Goal: Information Seeking & Learning: Learn about a topic

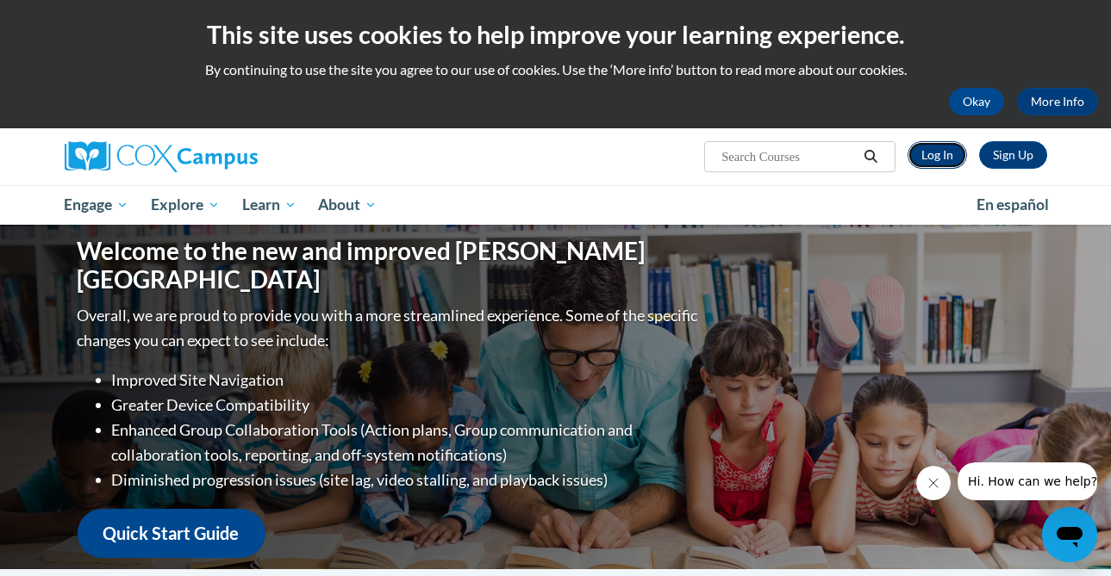
click at [943, 155] on link "Log In" at bounding box center [936, 155] width 59 height 28
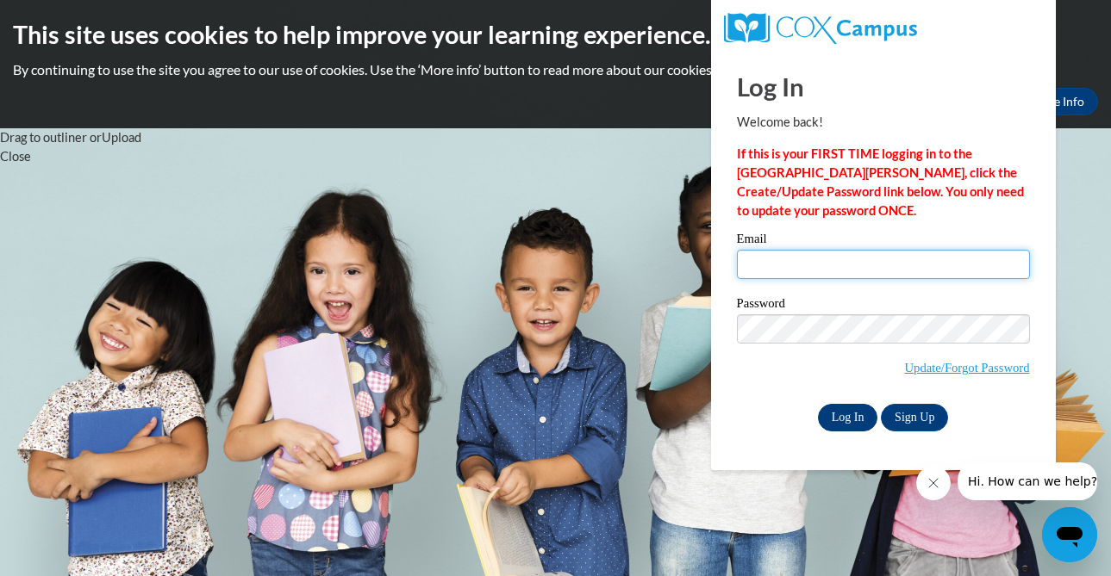
type input "[EMAIL_ADDRESS][DOMAIN_NAME]"
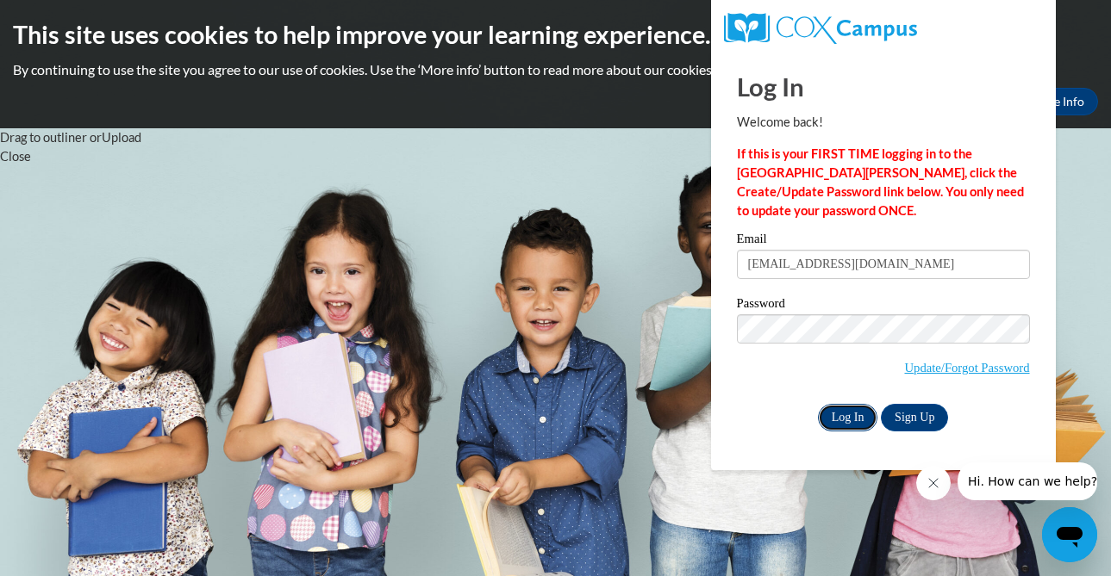
click at [845, 415] on input "Log In" at bounding box center [848, 418] width 60 height 28
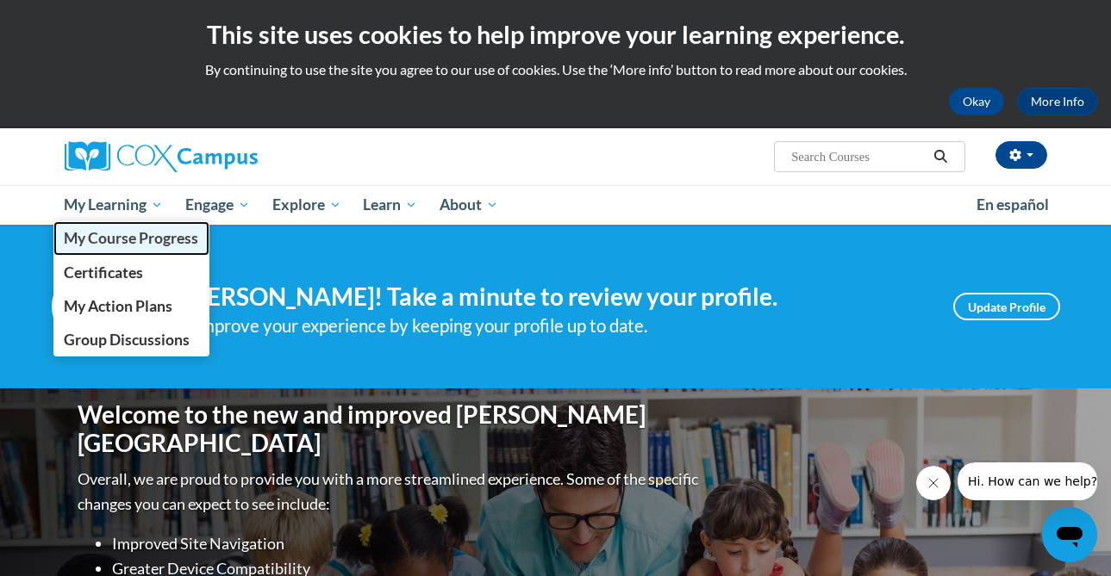
click at [137, 235] on span "My Course Progress" at bounding box center [131, 238] width 134 height 18
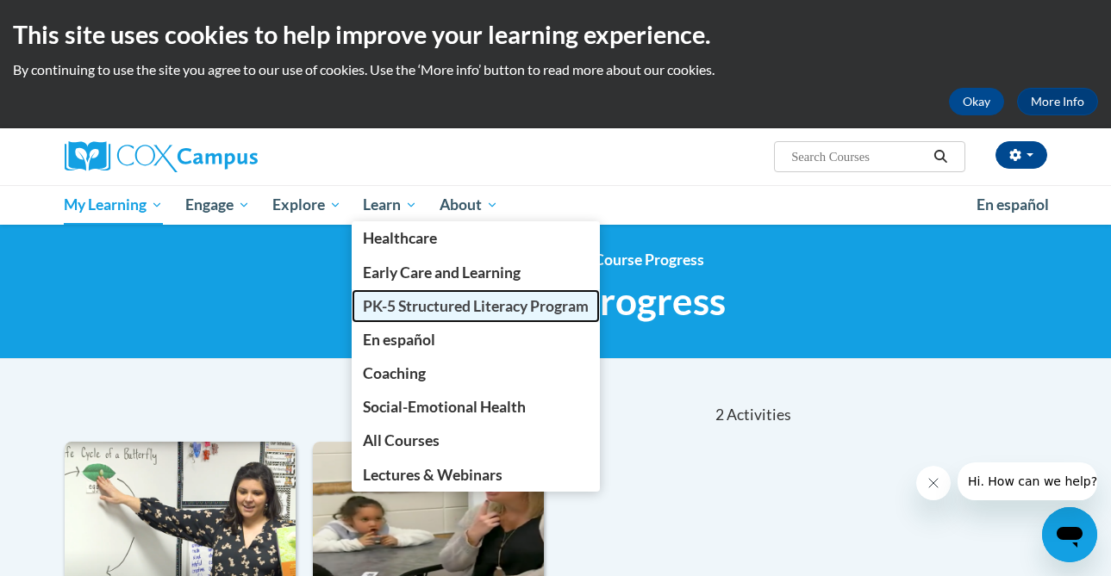
click at [421, 309] on span "PK-5 Structured Literacy Program" at bounding box center [476, 306] width 226 height 18
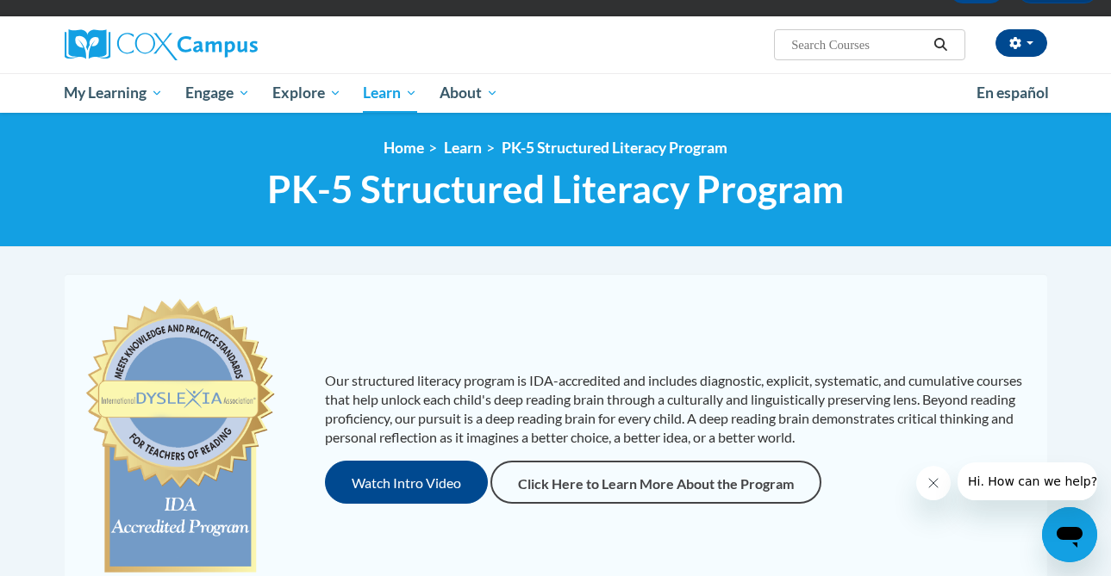
scroll to position [103, 0]
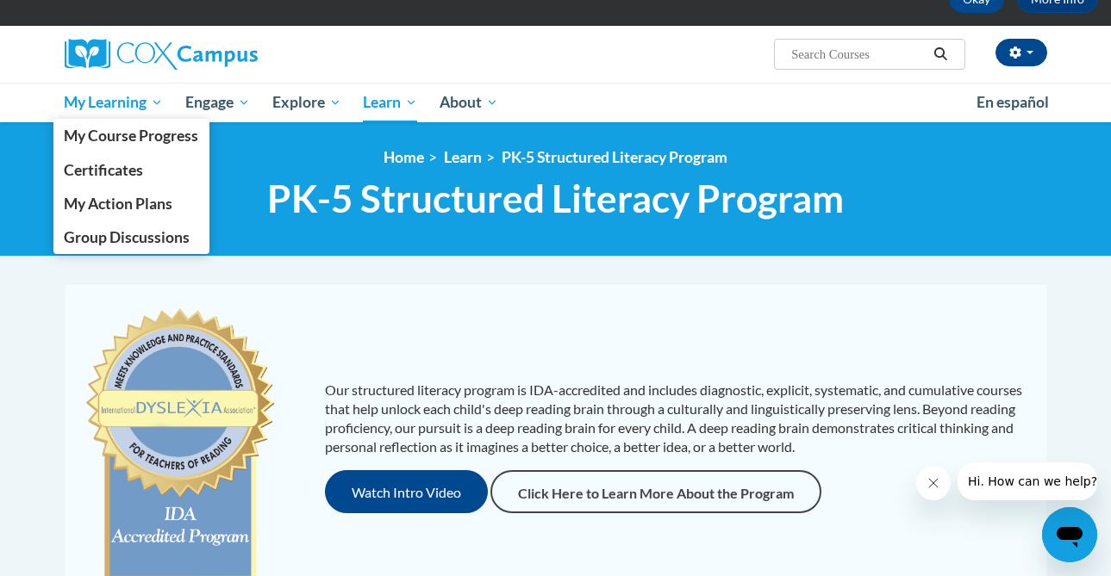
click at [109, 105] on span "My Learning" at bounding box center [113, 102] width 99 height 21
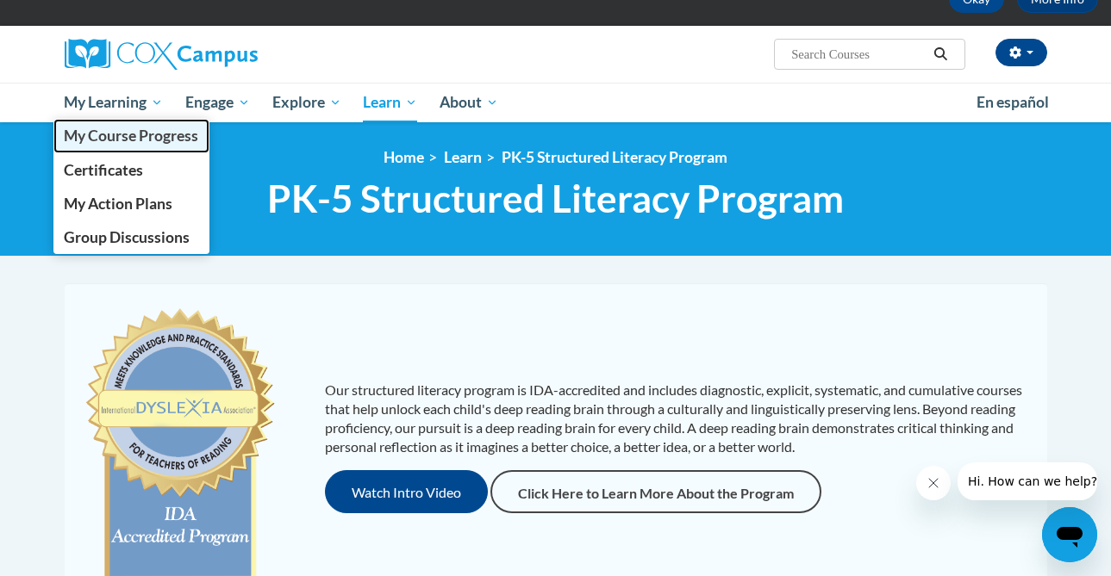
click at [109, 134] on span "My Course Progress" at bounding box center [131, 136] width 134 height 18
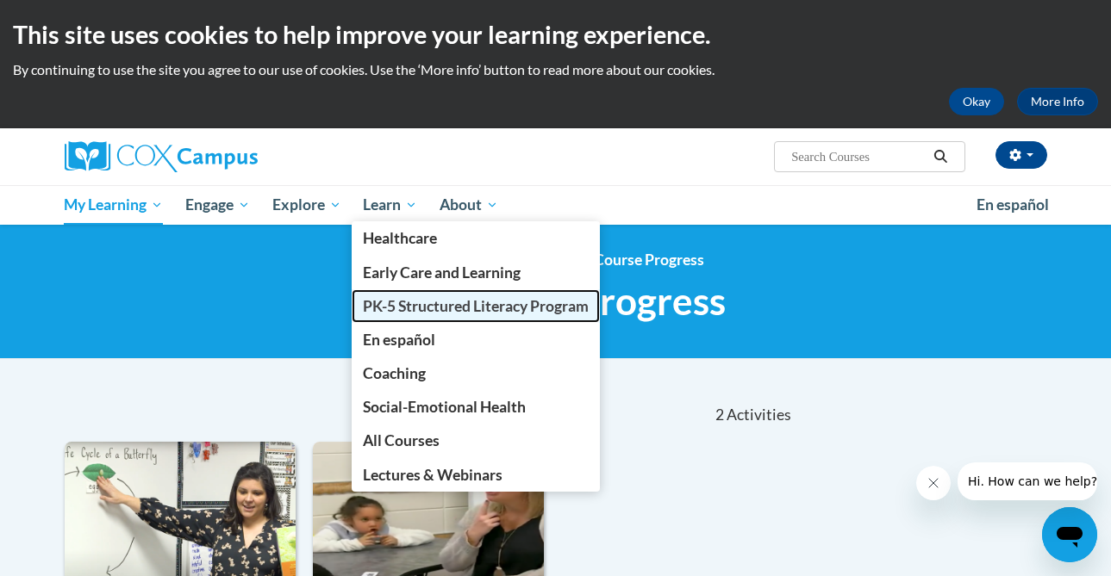
click at [385, 309] on span "PK-5 Structured Literacy Program" at bounding box center [476, 306] width 226 height 18
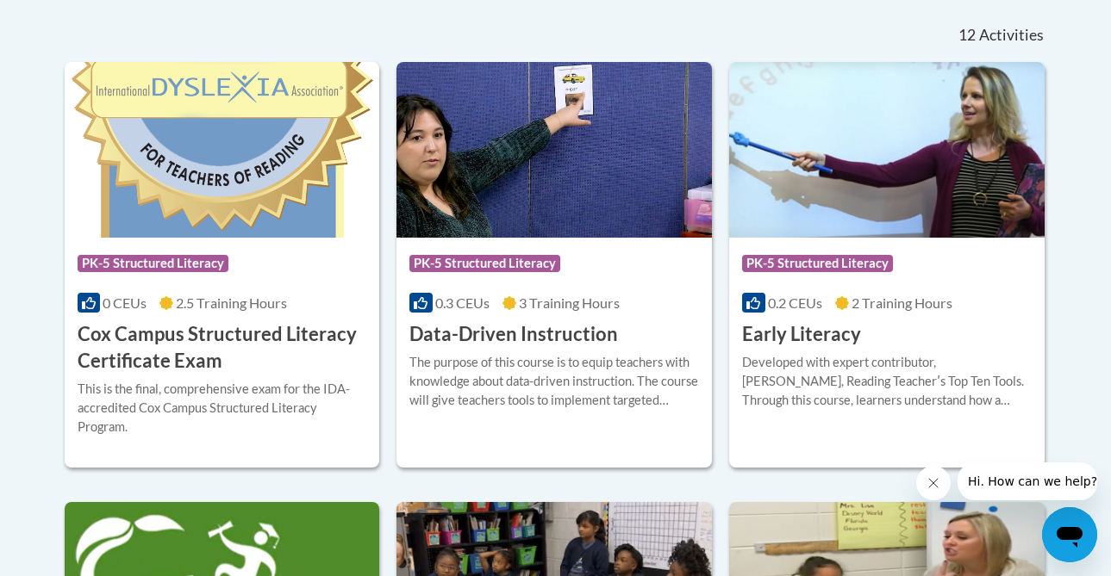
scroll to position [726, 0]
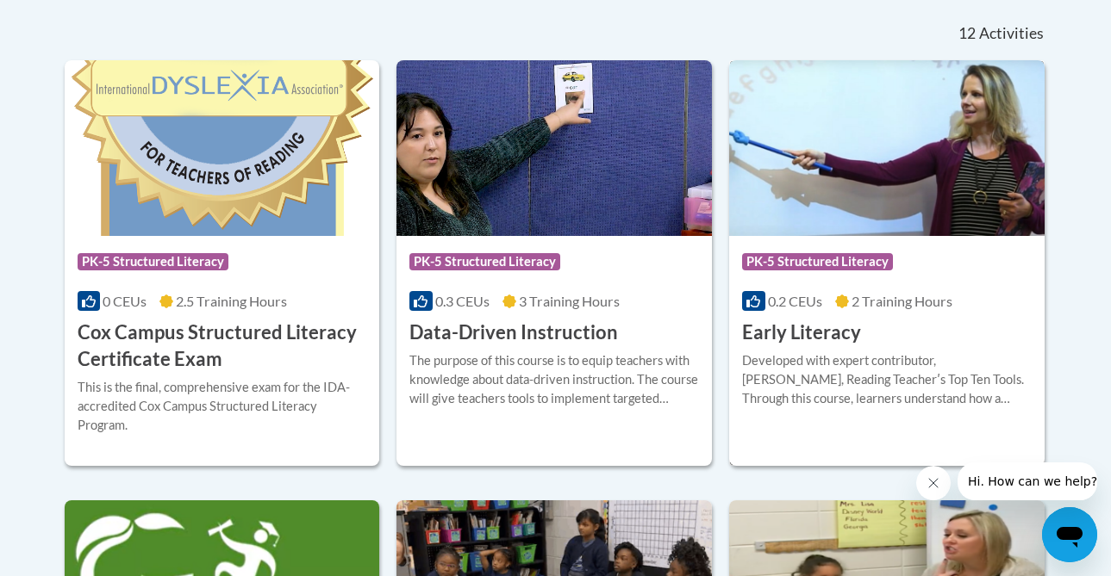
click at [811, 278] on div "Course Category: PK-5 Structured Literacy" at bounding box center [887, 264] width 290 height 39
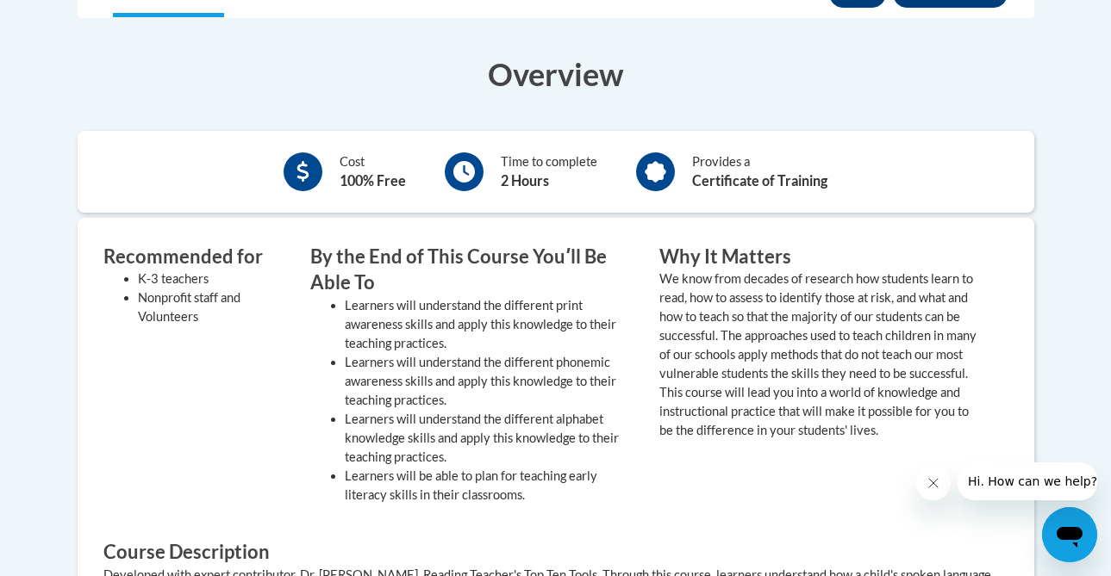
scroll to position [547, 0]
click at [680, 303] on p "We know from decades of research how students learn to read, how to assess to i…" at bounding box center [820, 354] width 323 height 171
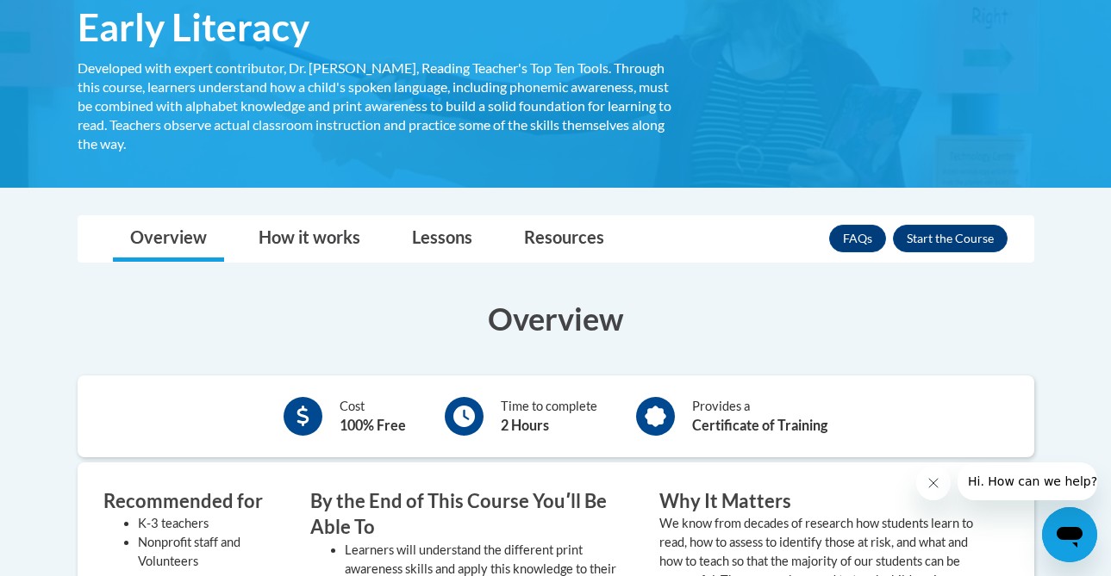
scroll to position [300, 0]
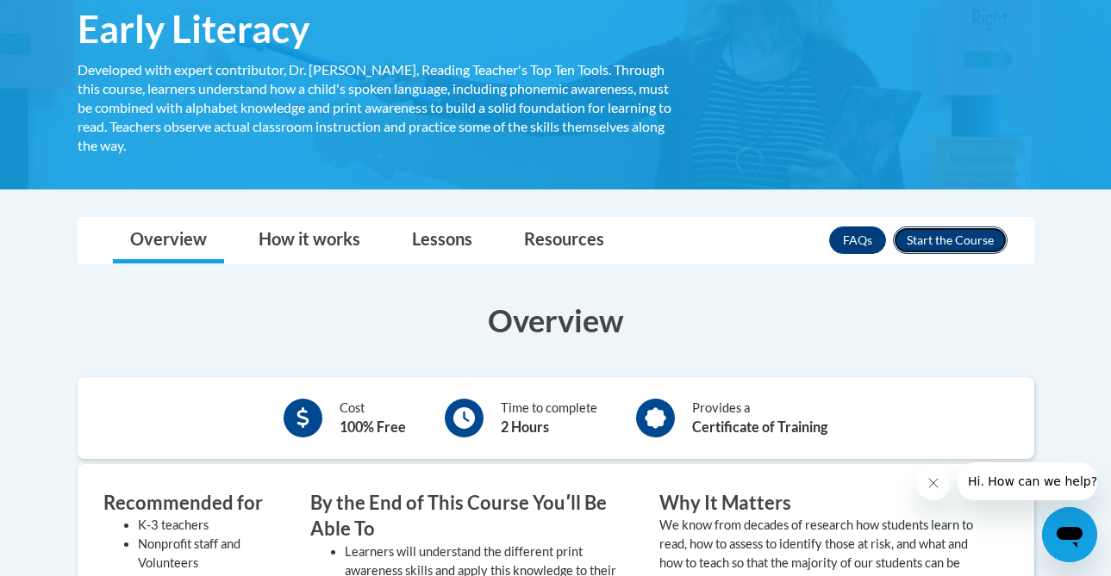
click at [964, 246] on button "Enroll" at bounding box center [950, 241] width 115 height 28
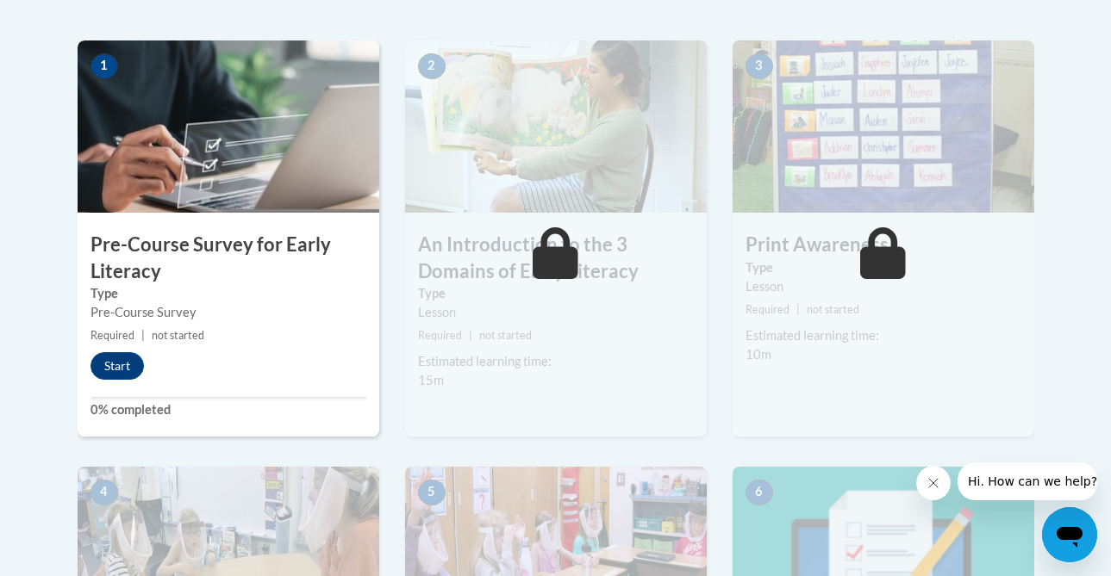
scroll to position [539, 0]
click at [117, 359] on button "Start" at bounding box center [116, 366] width 53 height 28
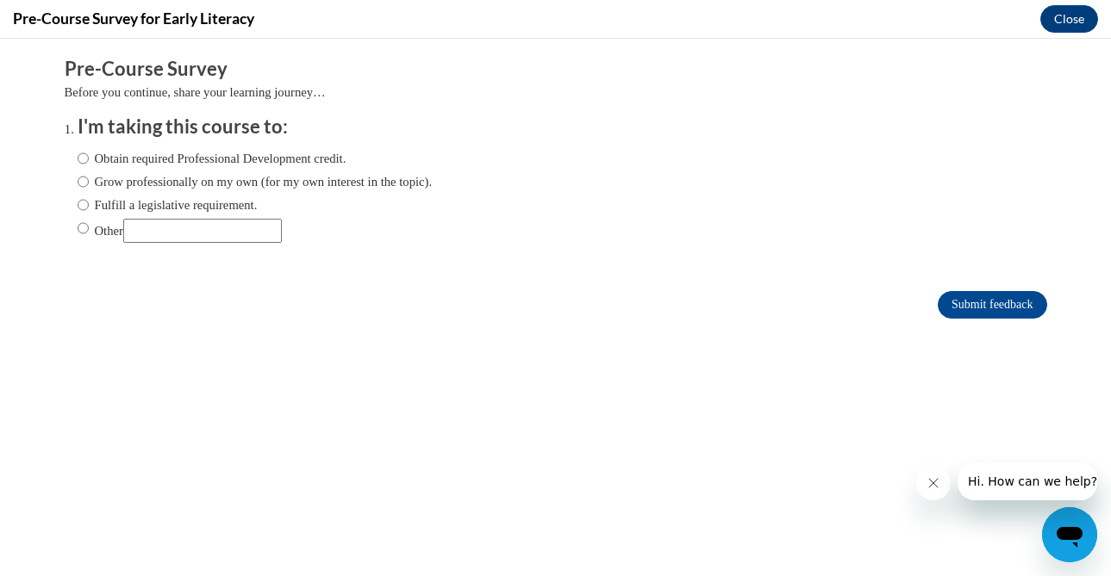
scroll to position [0, 0]
click at [83, 203] on input "Fulfill a legislative requirement." at bounding box center [83, 205] width 11 height 19
radio input "true"
click at [1010, 306] on input "Submit feedback" at bounding box center [992, 305] width 109 height 28
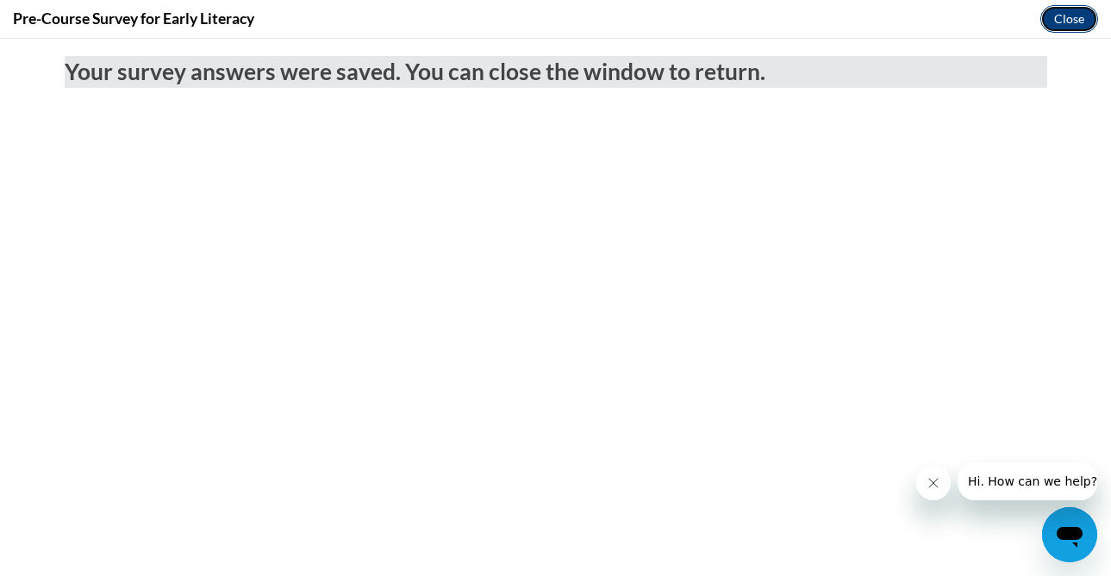
click at [1065, 17] on button "Close" at bounding box center [1069, 19] width 58 height 28
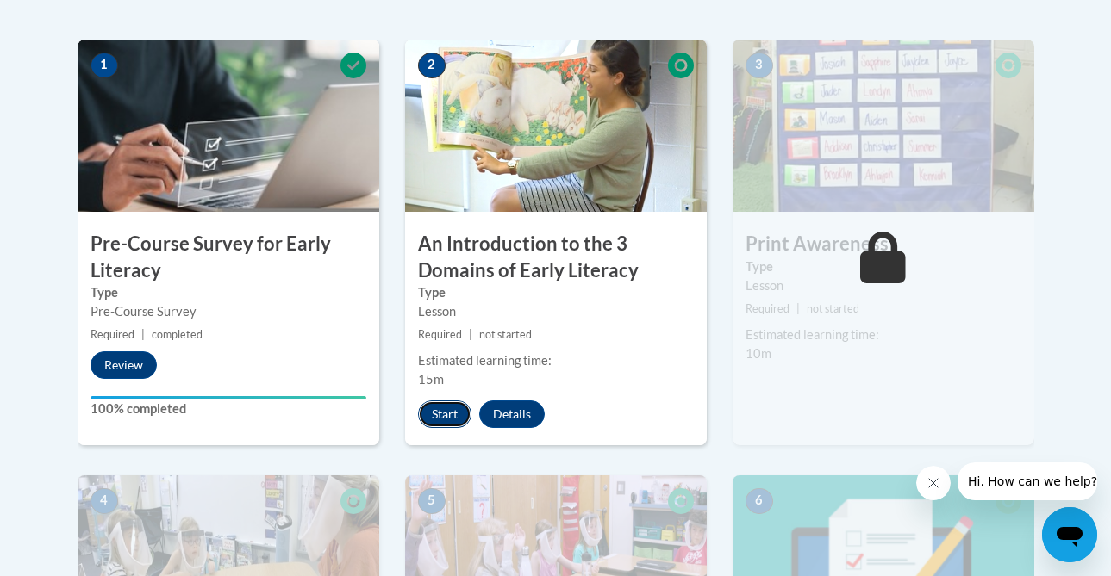
click at [441, 422] on button "Start" at bounding box center [444, 415] width 53 height 28
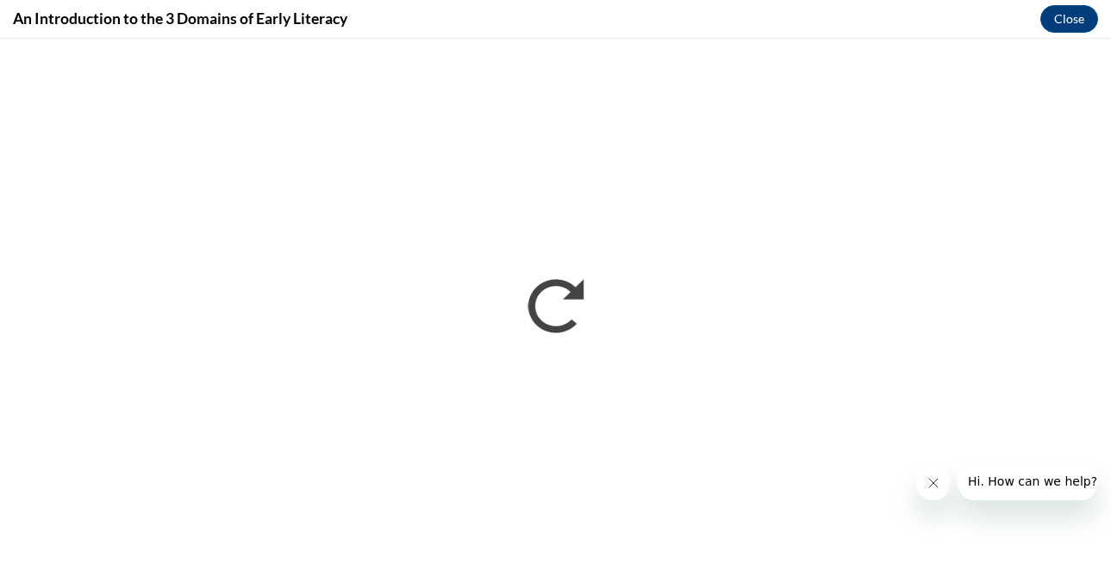
click at [932, 482] on icon "Close message from company" at bounding box center [933, 483] width 9 height 9
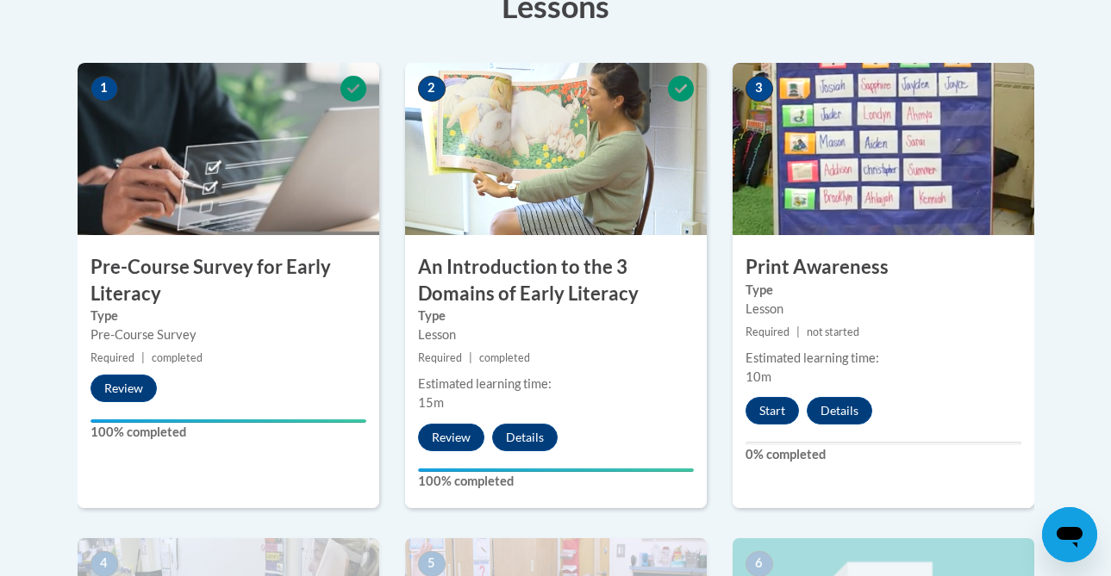
scroll to position [518, 0]
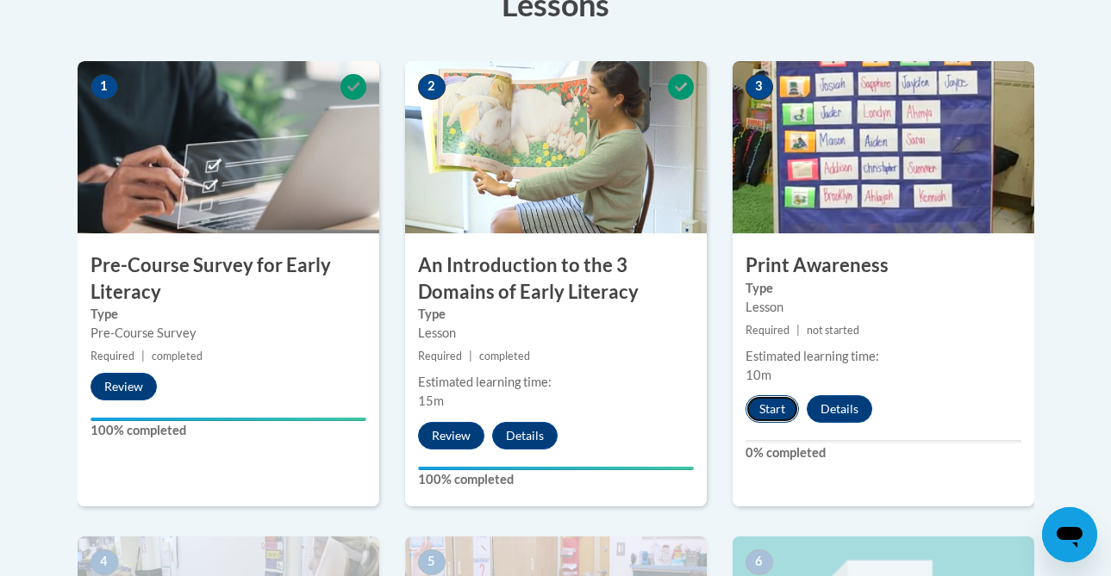
click at [765, 406] on button "Start" at bounding box center [771, 410] width 53 height 28
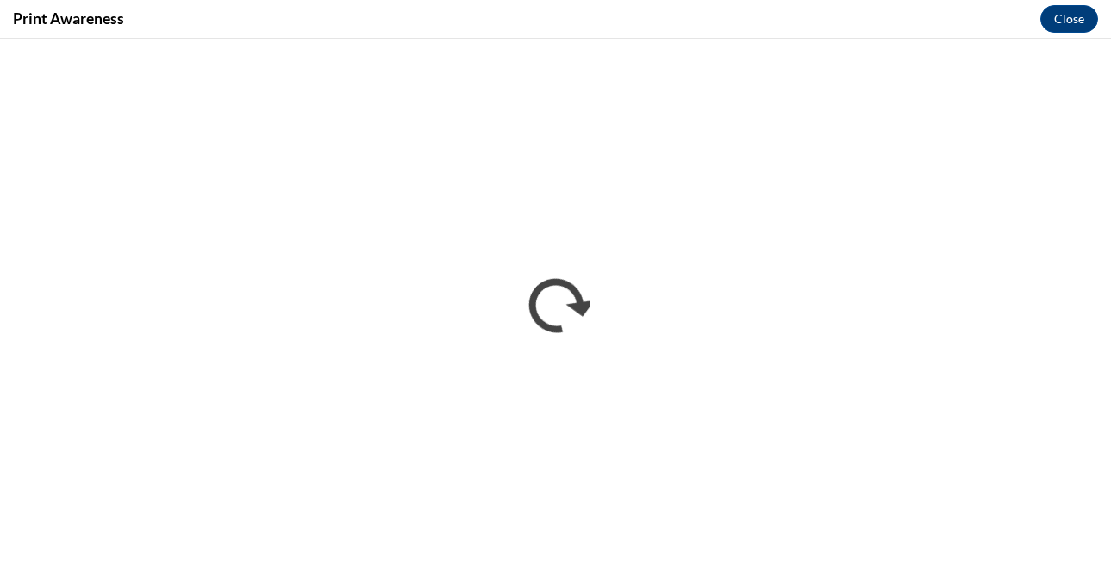
scroll to position [0, 0]
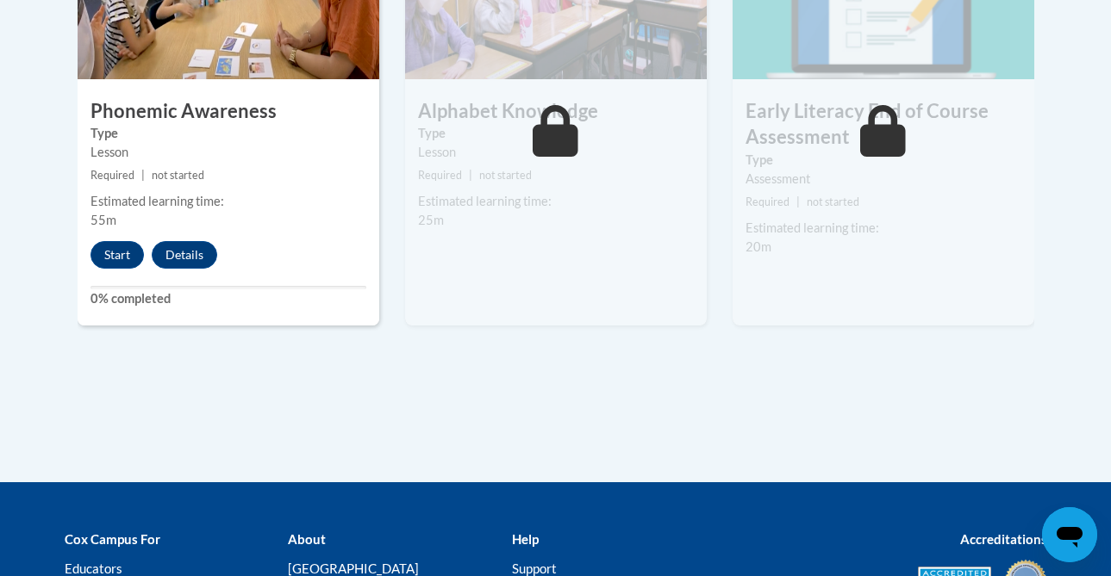
scroll to position [1152, 0]
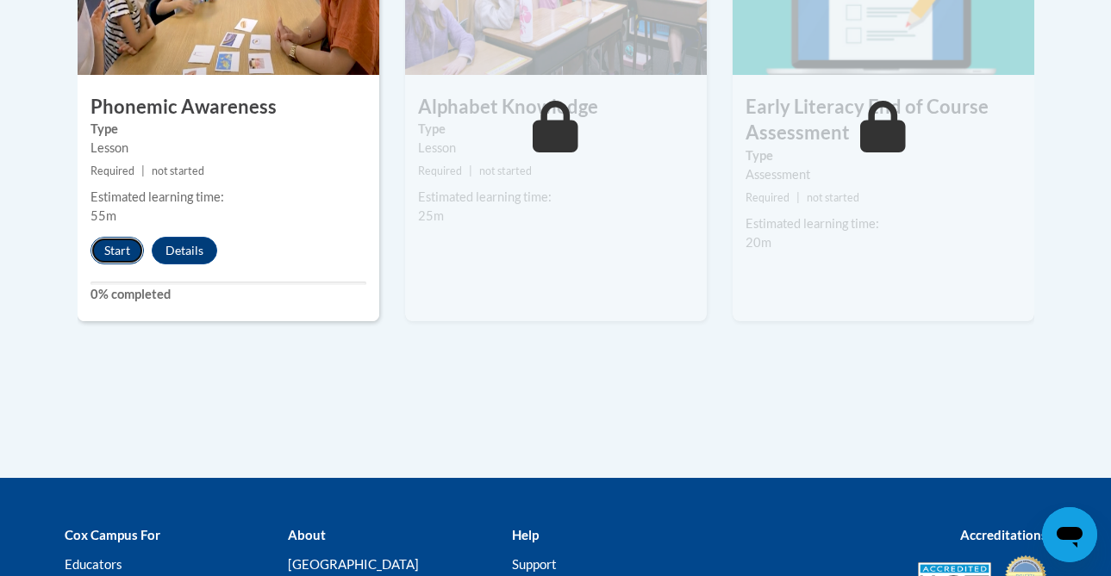
click at [115, 248] on button "Start" at bounding box center [116, 251] width 53 height 28
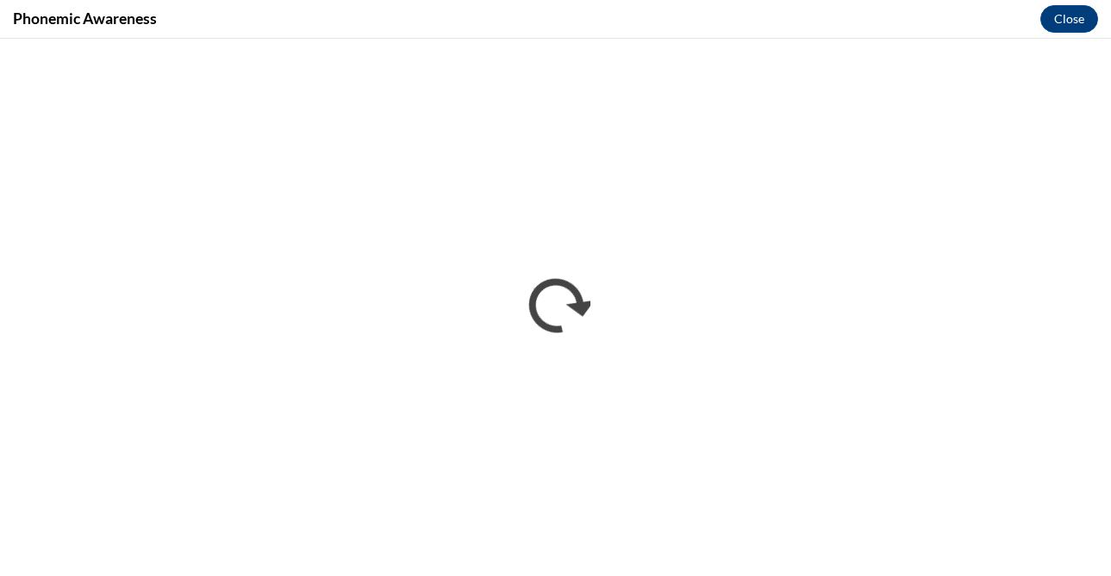
scroll to position [0, 0]
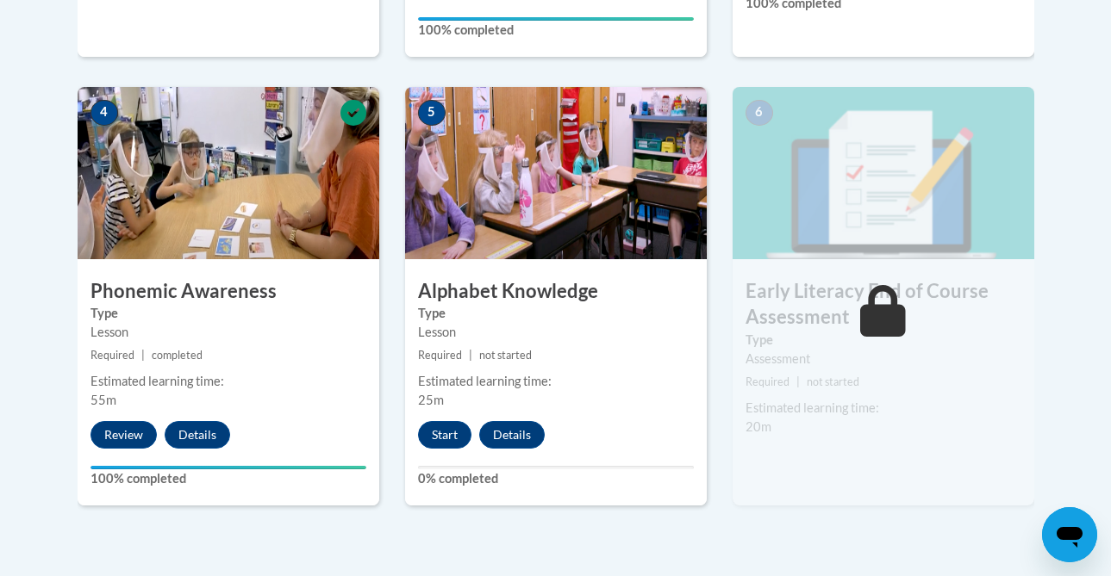
scroll to position [970, 0]
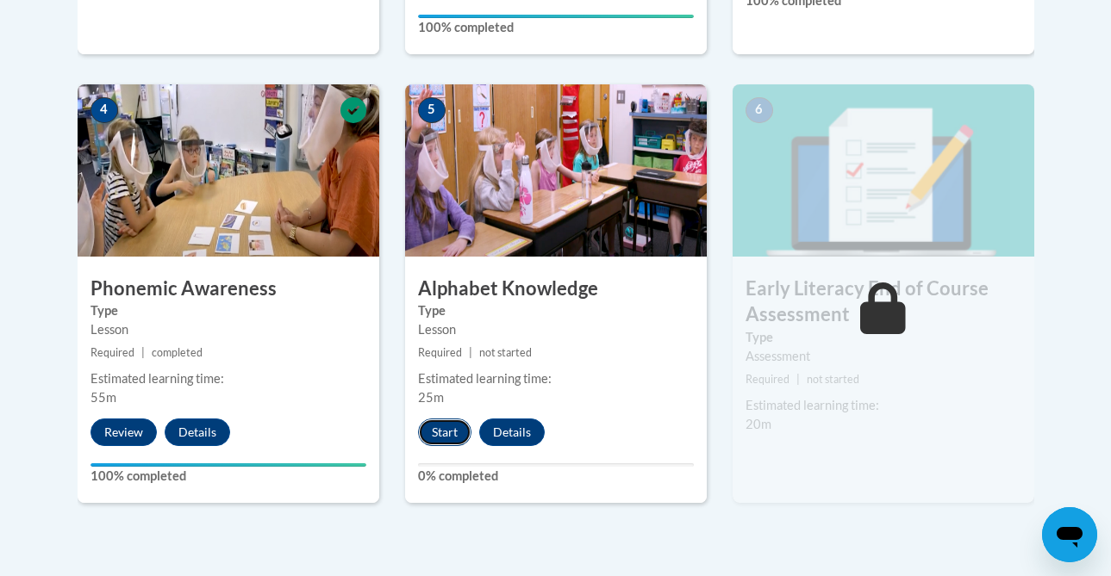
click at [440, 433] on button "Start" at bounding box center [444, 433] width 53 height 28
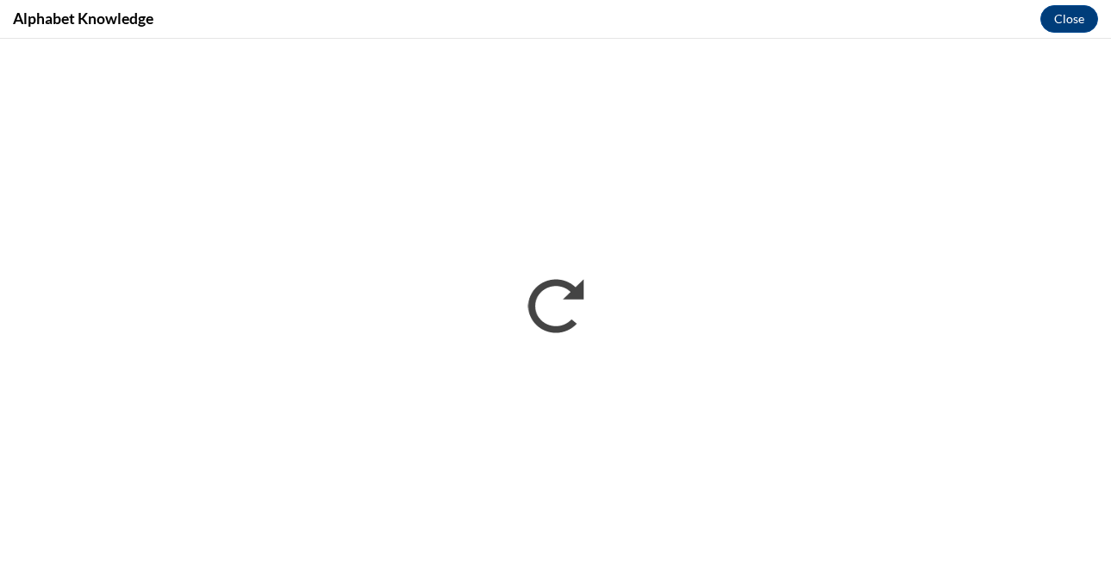
scroll to position [0, 0]
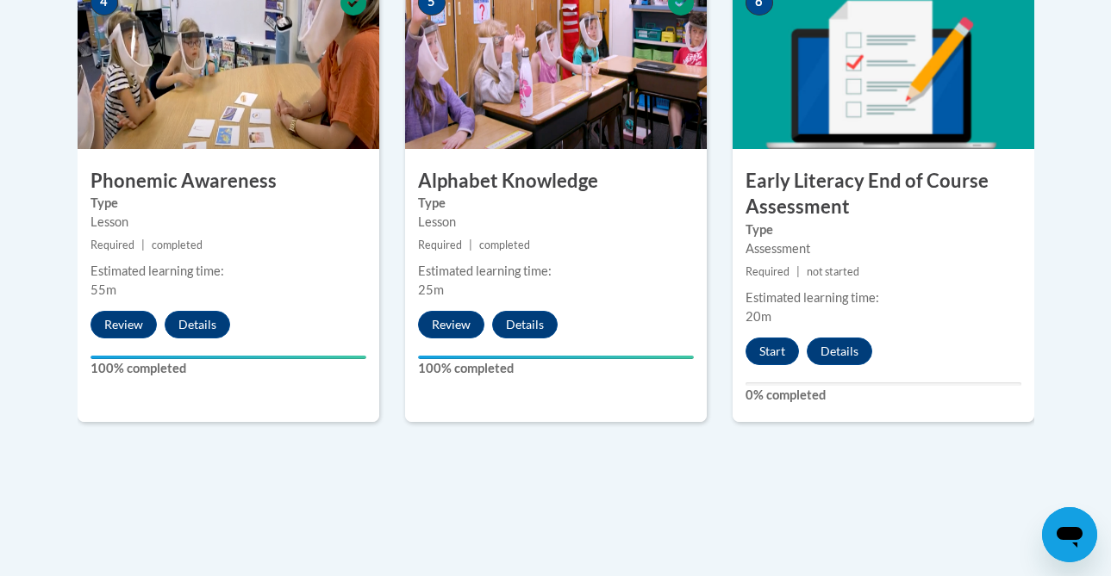
scroll to position [1105, 0]
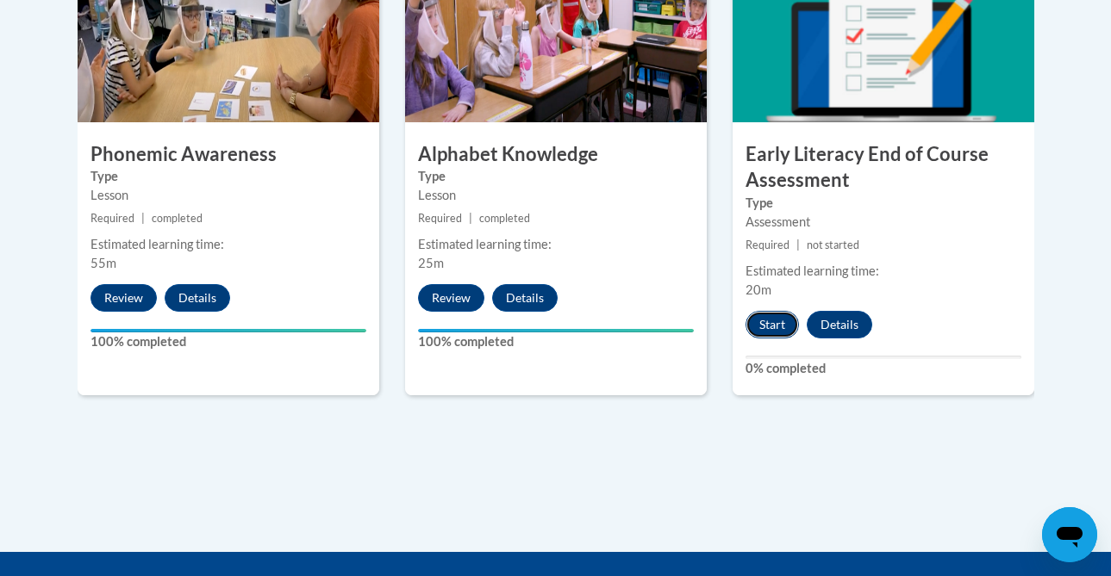
click at [768, 323] on button "Start" at bounding box center [771, 325] width 53 height 28
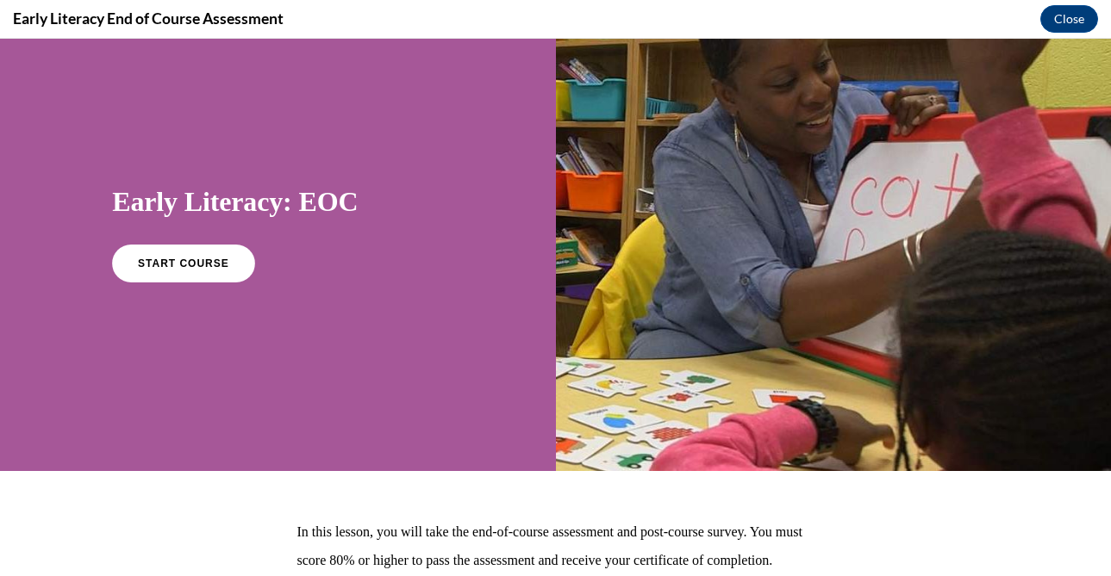
scroll to position [65, 0]
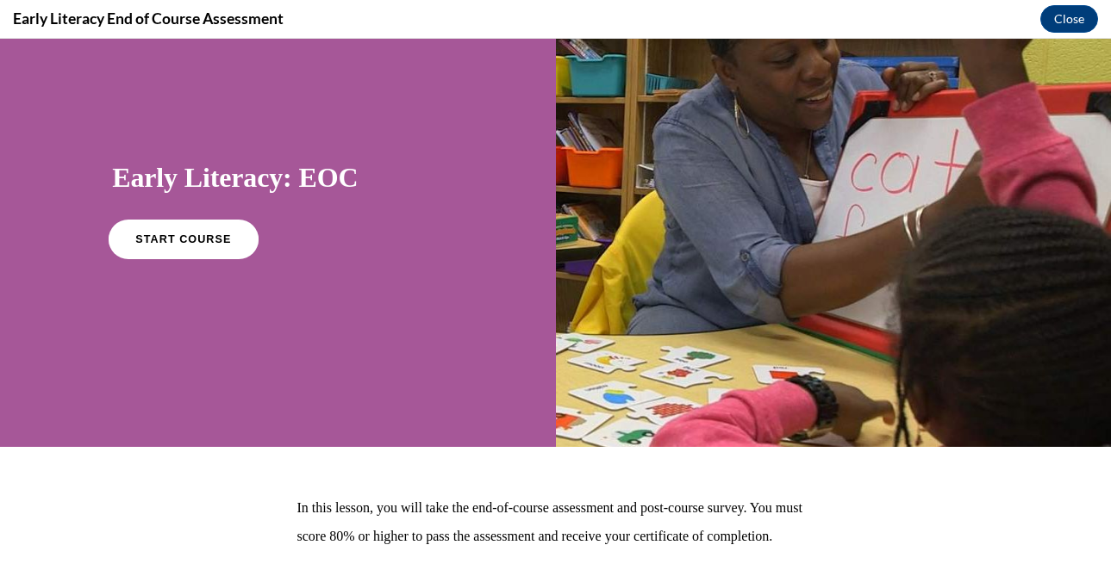
click at [213, 234] on span "START COURSE" at bounding box center [184, 240] width 96 height 13
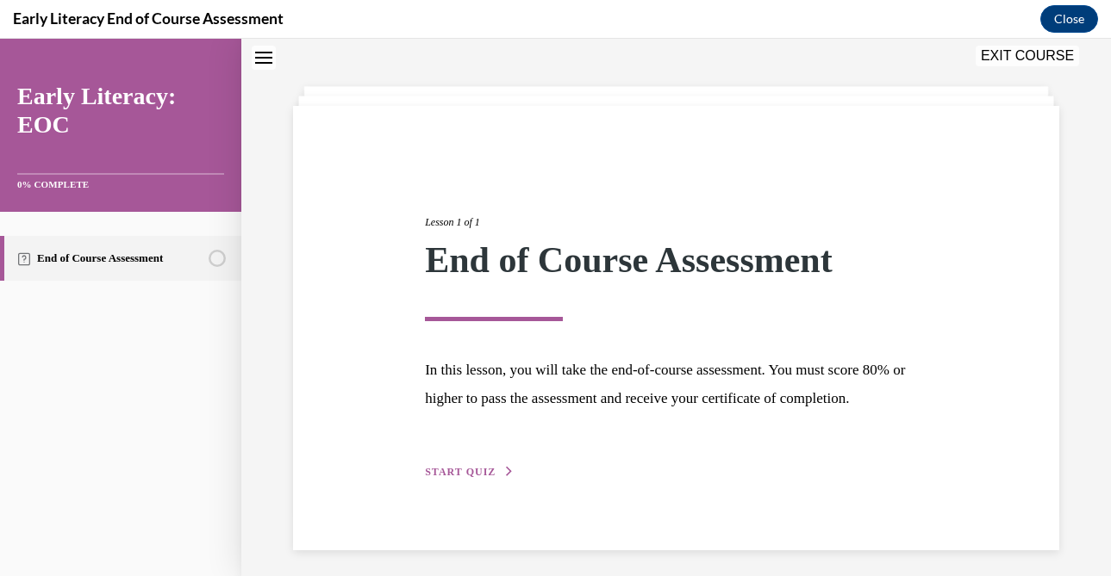
scroll to position [72, 0]
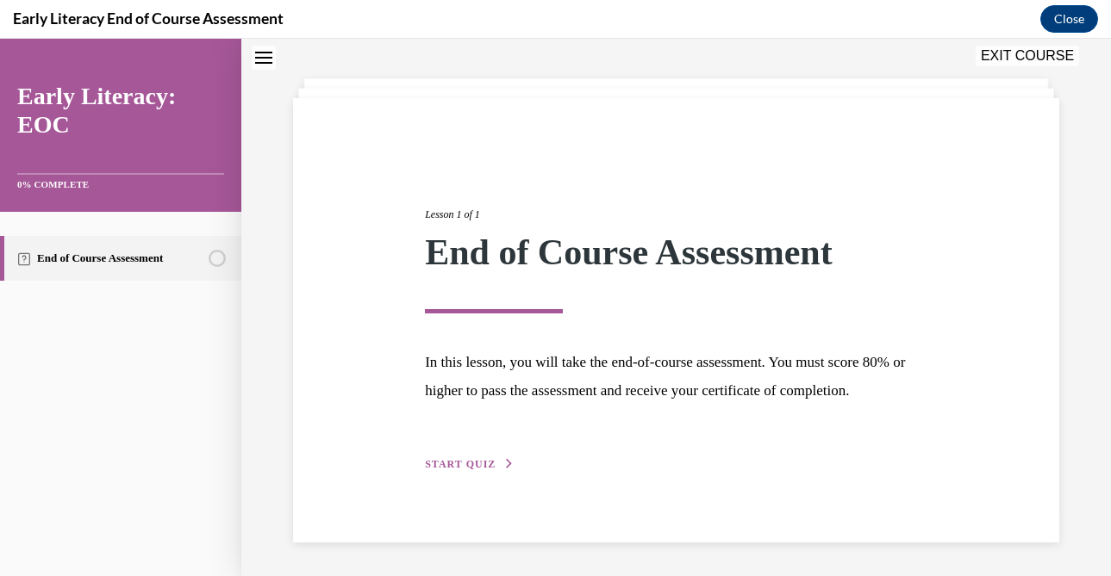
click at [460, 466] on span "START QUIZ" at bounding box center [460, 464] width 71 height 12
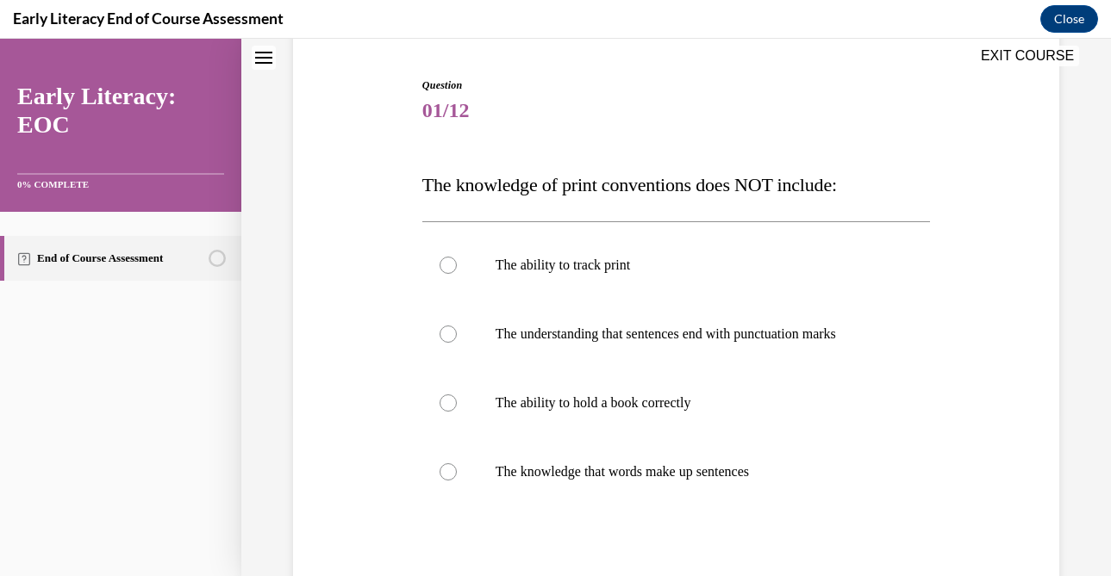
scroll to position [167, 0]
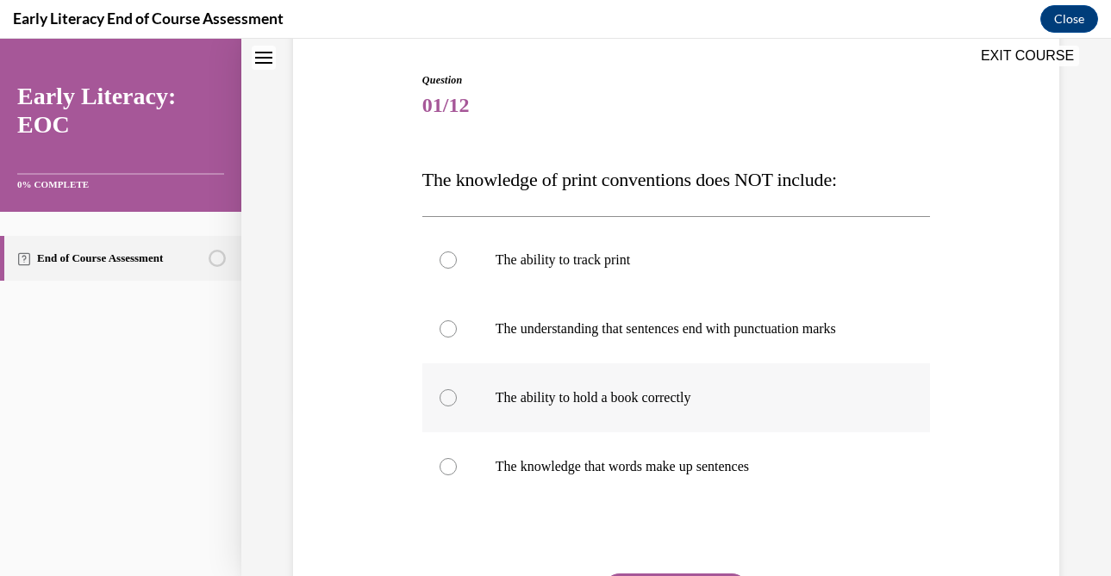
click at [438, 397] on div at bounding box center [676, 398] width 508 height 69
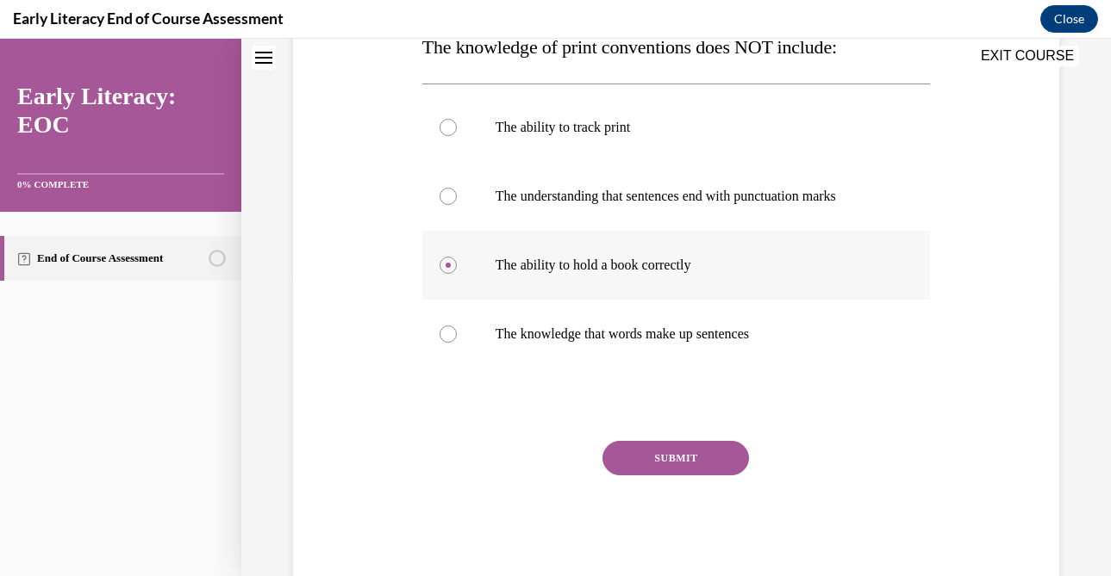
scroll to position [340, 0]
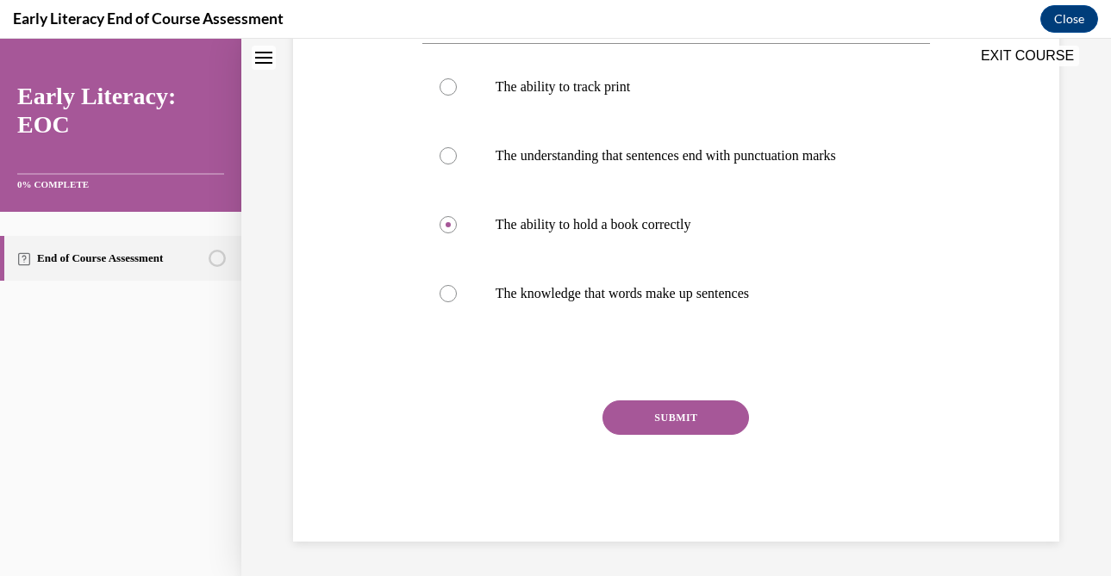
click at [701, 399] on div "Question 01/12 The knowledge of print conventions does NOT include: The ability…" at bounding box center [676, 220] width 508 height 643
click at [677, 424] on button "SUBMIT" at bounding box center [675, 418] width 146 height 34
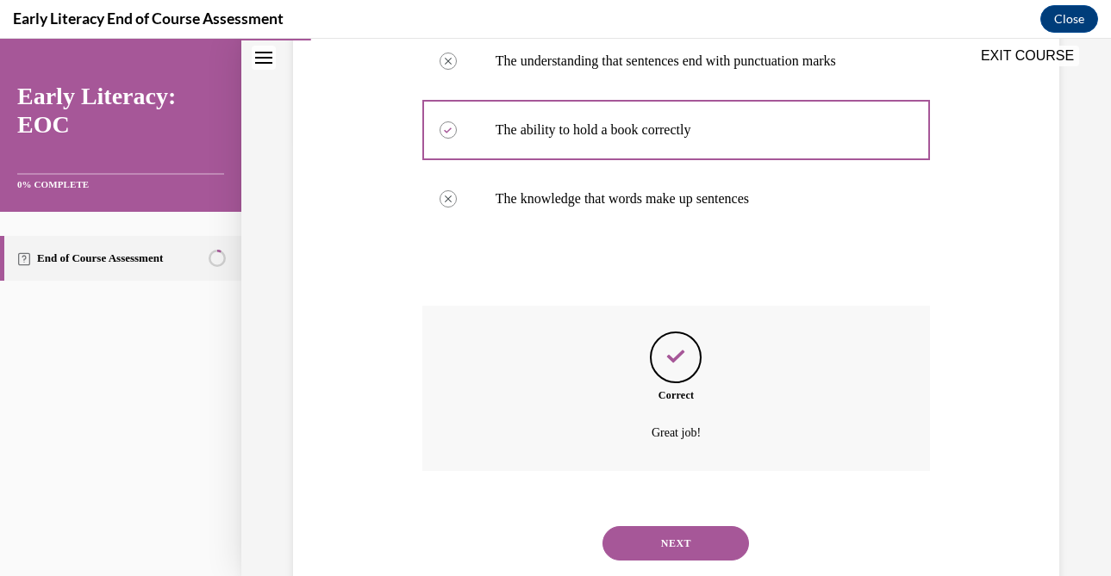
scroll to position [480, 0]
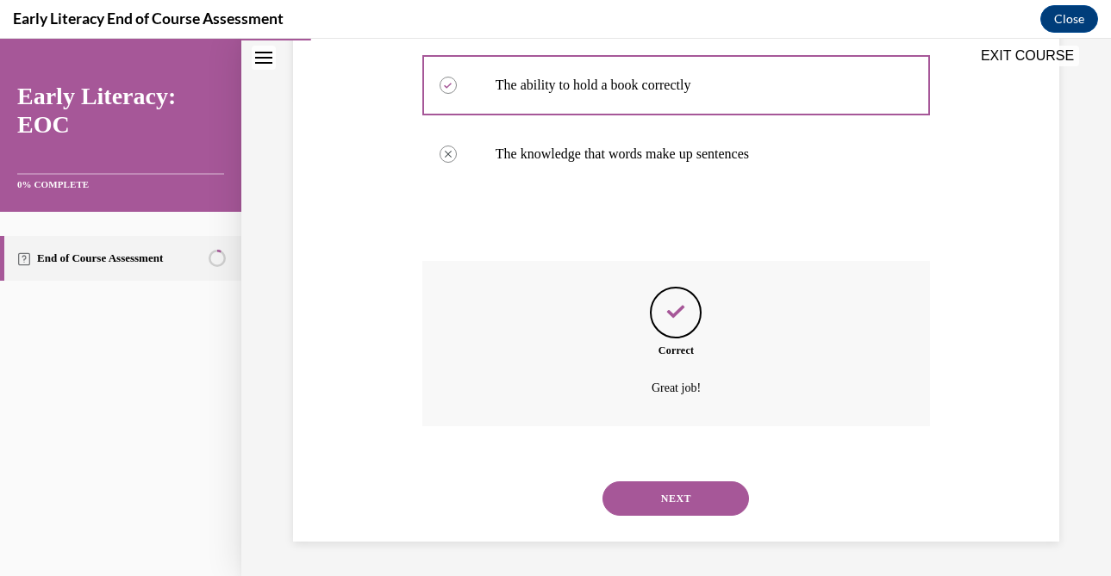
click at [674, 496] on button "NEXT" at bounding box center [675, 499] width 146 height 34
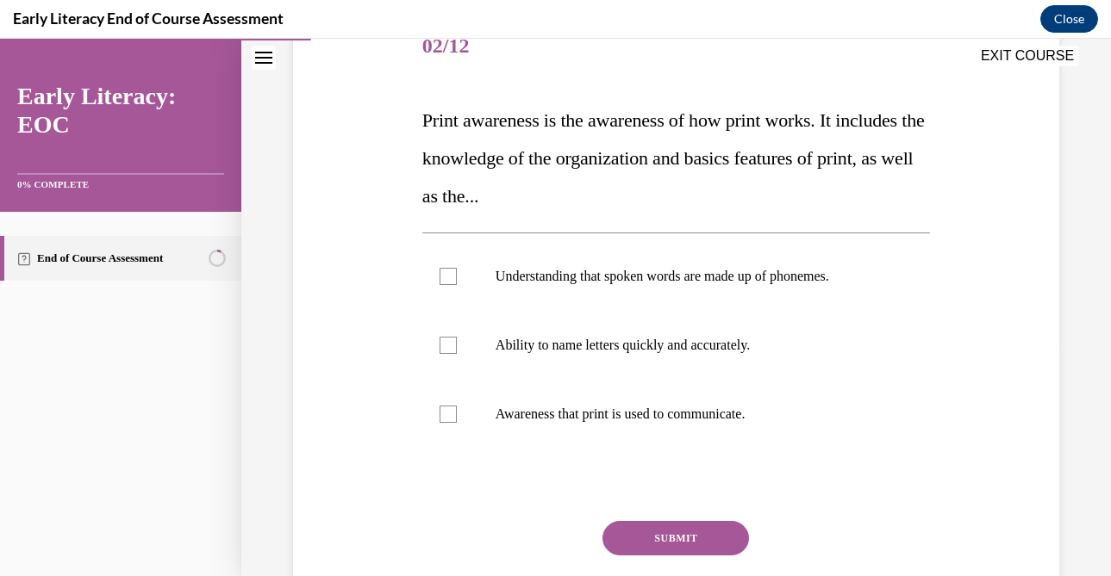
scroll to position [243, 0]
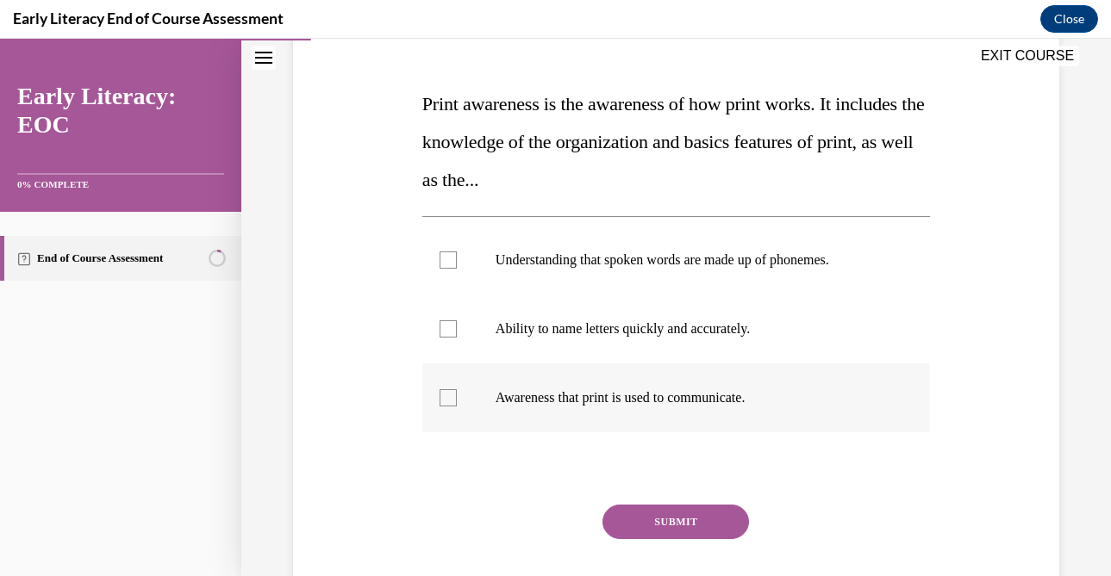
click at [442, 399] on div at bounding box center [447, 397] width 17 height 17
click at [678, 518] on button "SUBMIT" at bounding box center [675, 522] width 146 height 34
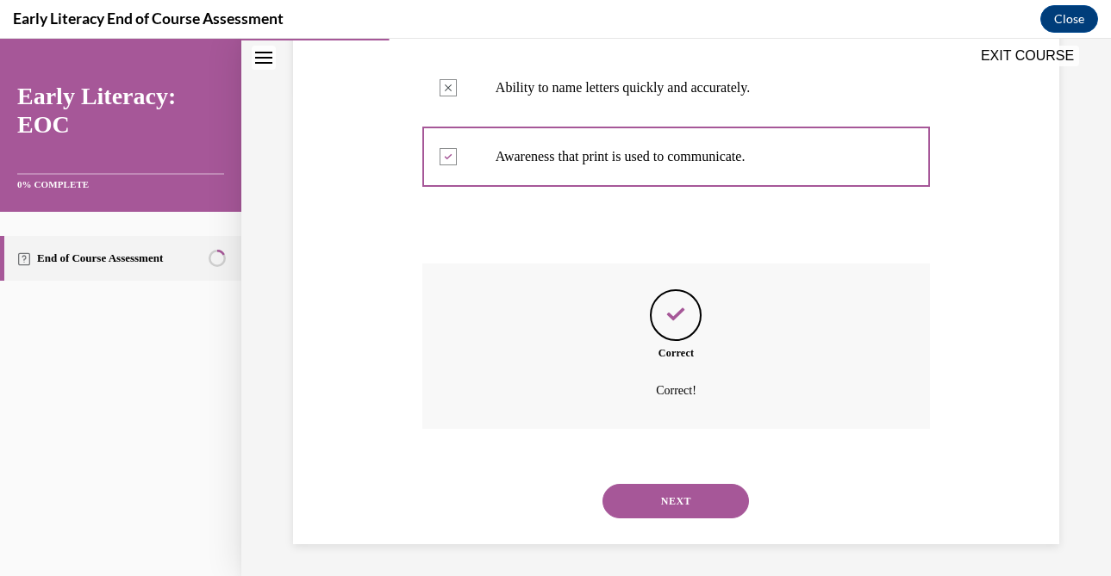
scroll to position [487, 0]
click at [679, 489] on button "NEXT" at bounding box center [675, 499] width 146 height 34
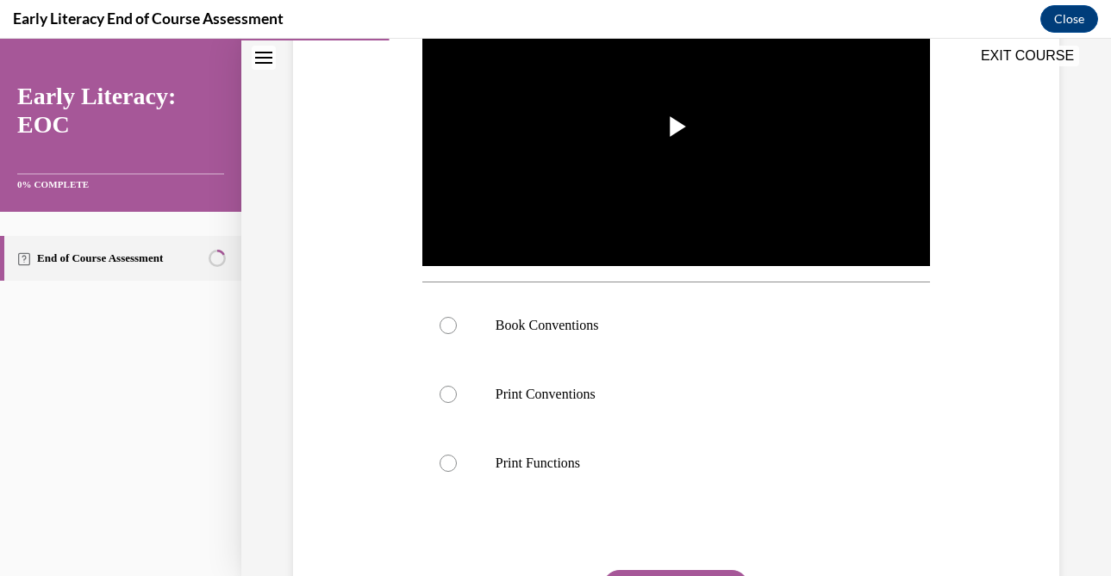
scroll to position [414, 0]
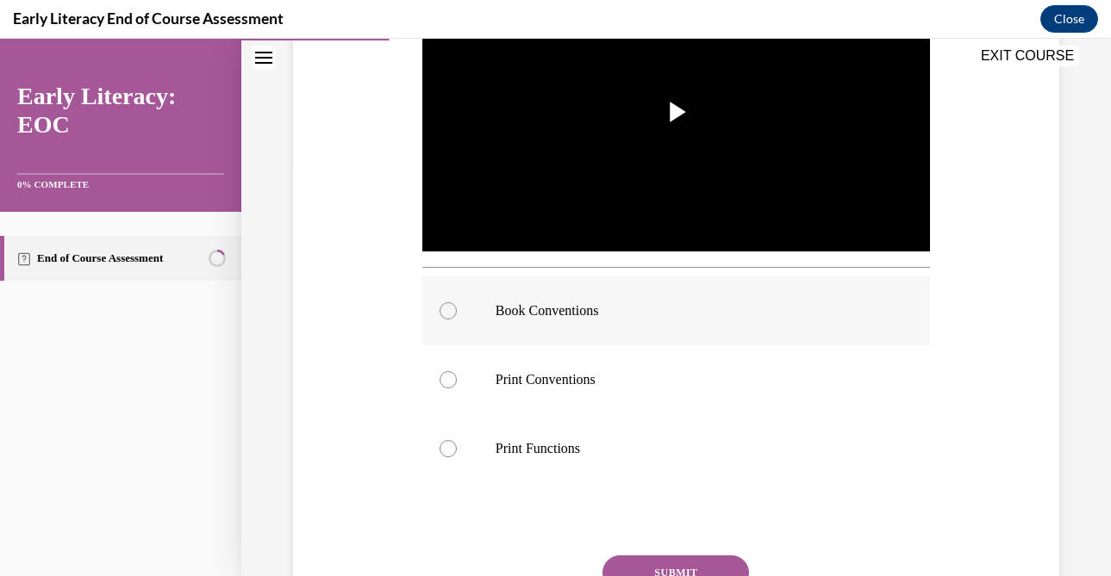
click at [449, 306] on div at bounding box center [447, 310] width 17 height 17
click at [670, 568] on button "SUBMIT" at bounding box center [675, 573] width 146 height 34
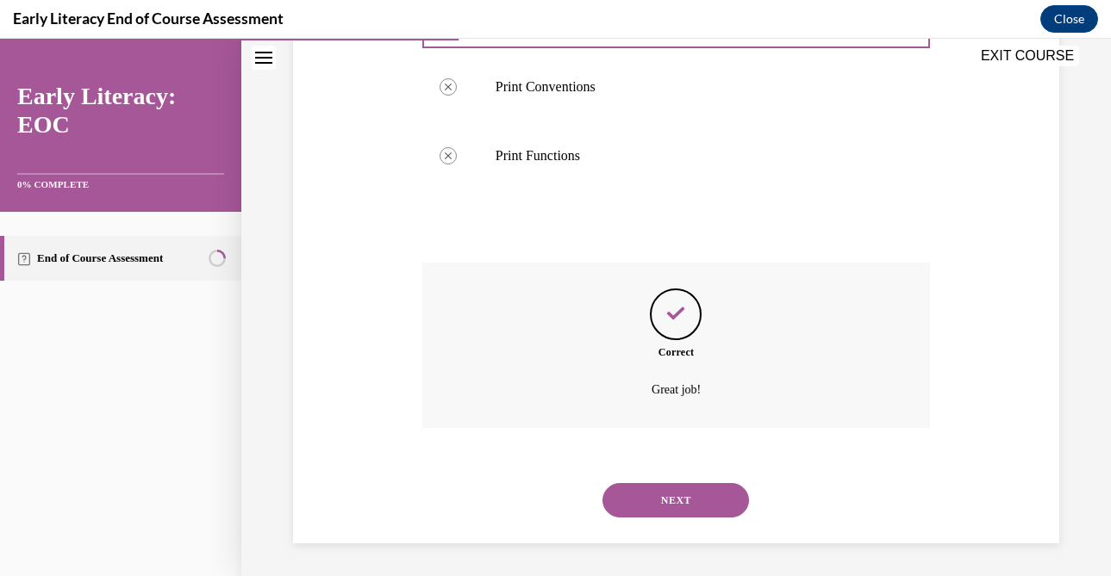
scroll to position [709, 0]
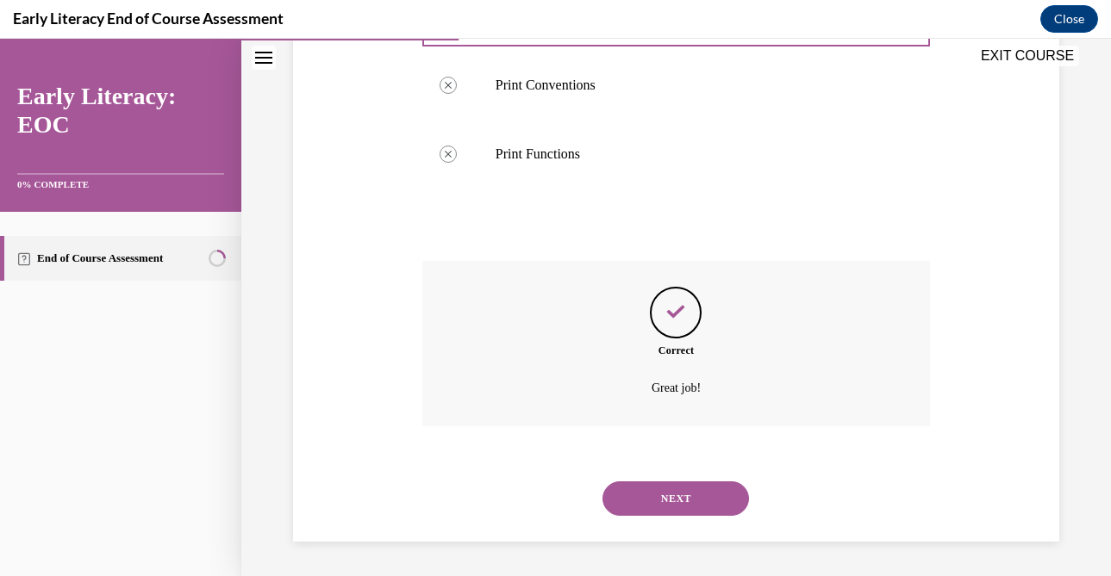
click at [663, 502] on button "NEXT" at bounding box center [675, 499] width 146 height 34
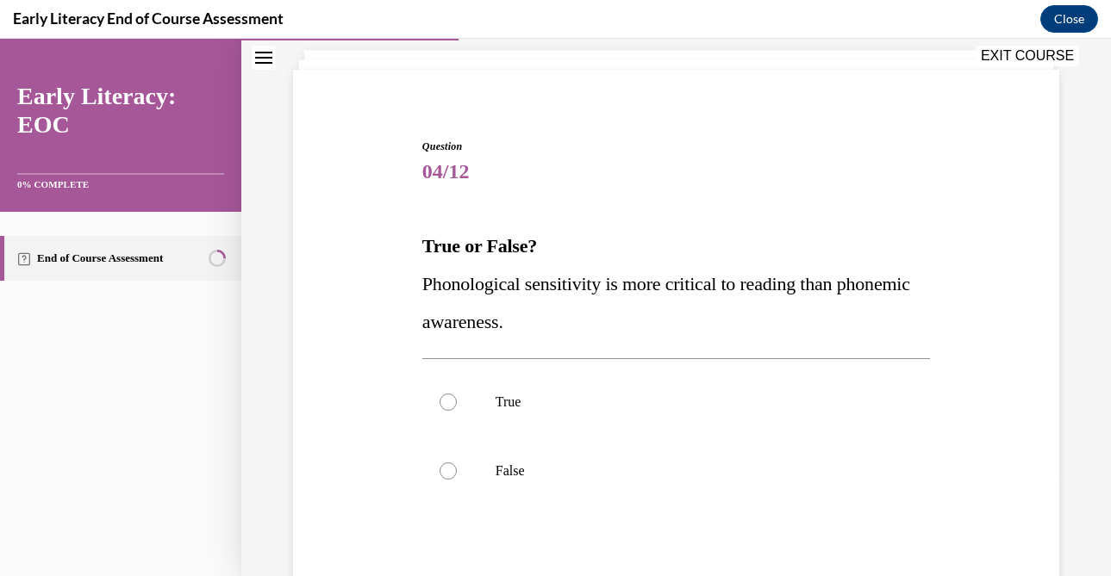
scroll to position [151, 0]
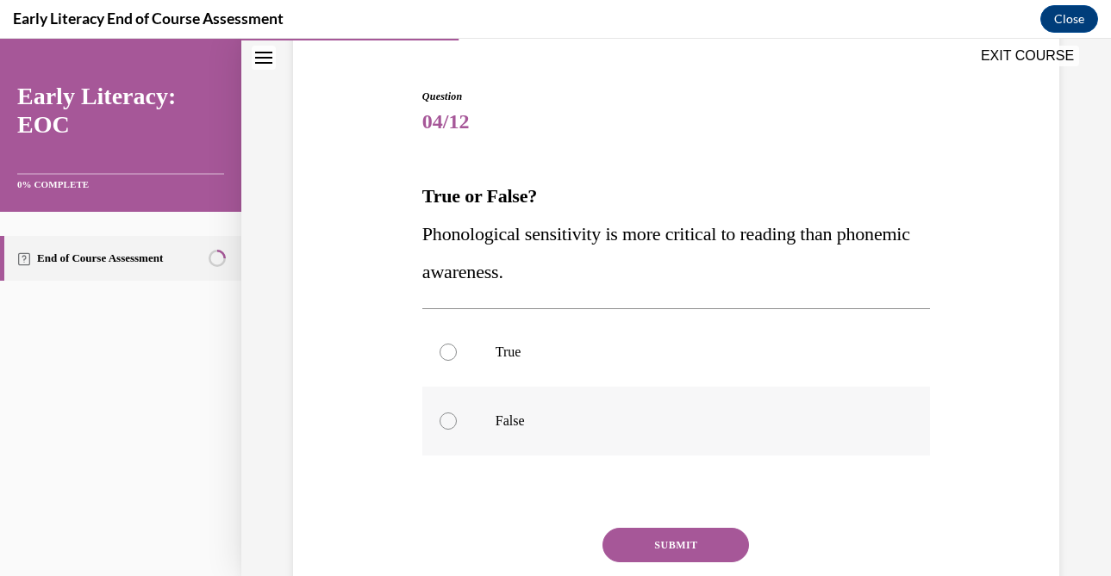
click at [443, 413] on div at bounding box center [676, 421] width 508 height 69
click at [698, 544] on button "SUBMIT" at bounding box center [675, 545] width 146 height 34
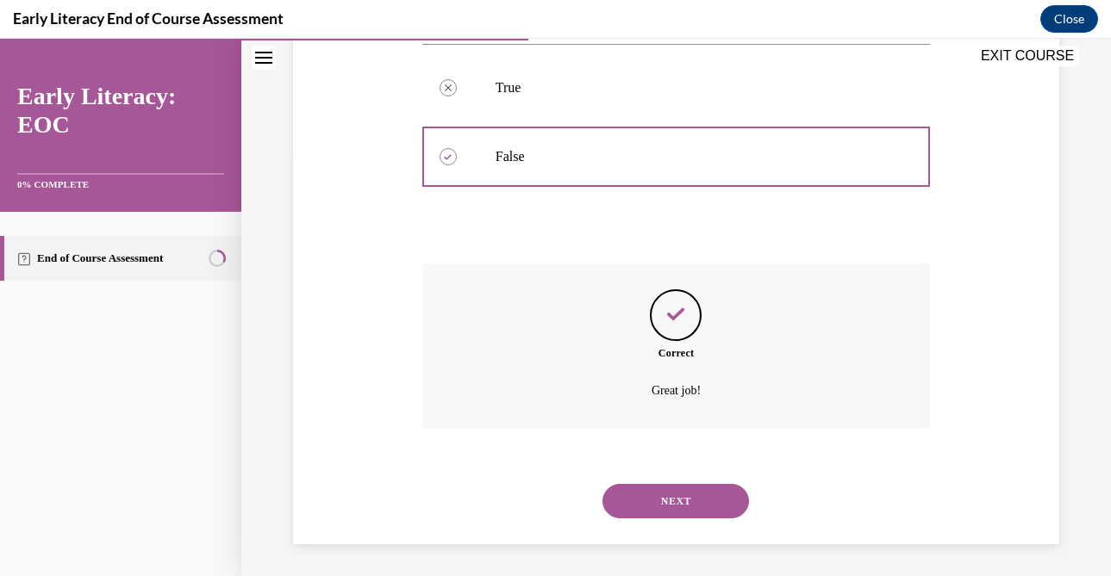
scroll to position [418, 0]
click at [685, 507] on button "NEXT" at bounding box center [675, 499] width 146 height 34
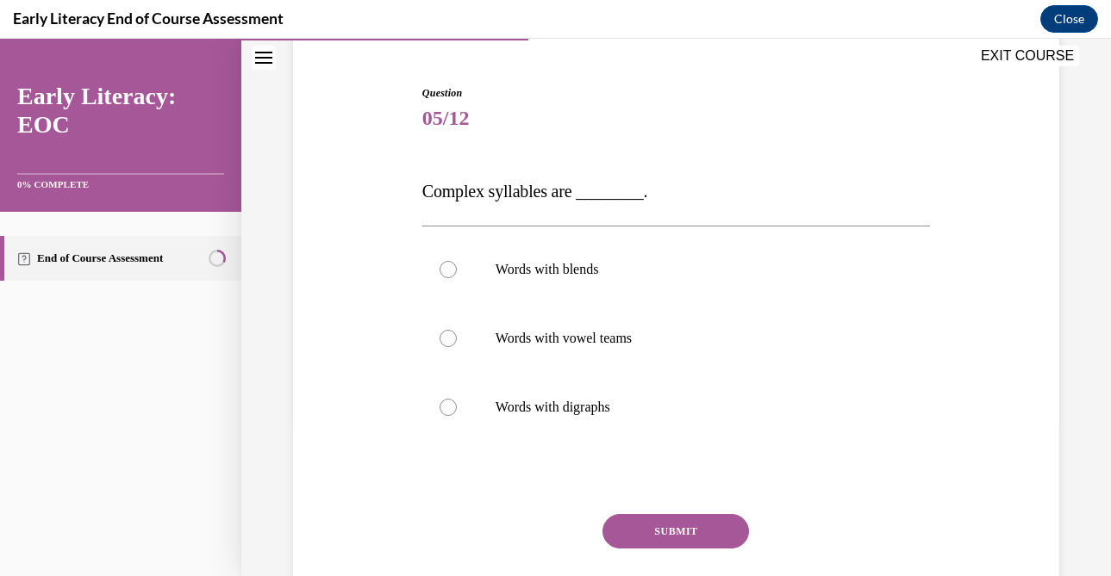
scroll to position [163, 0]
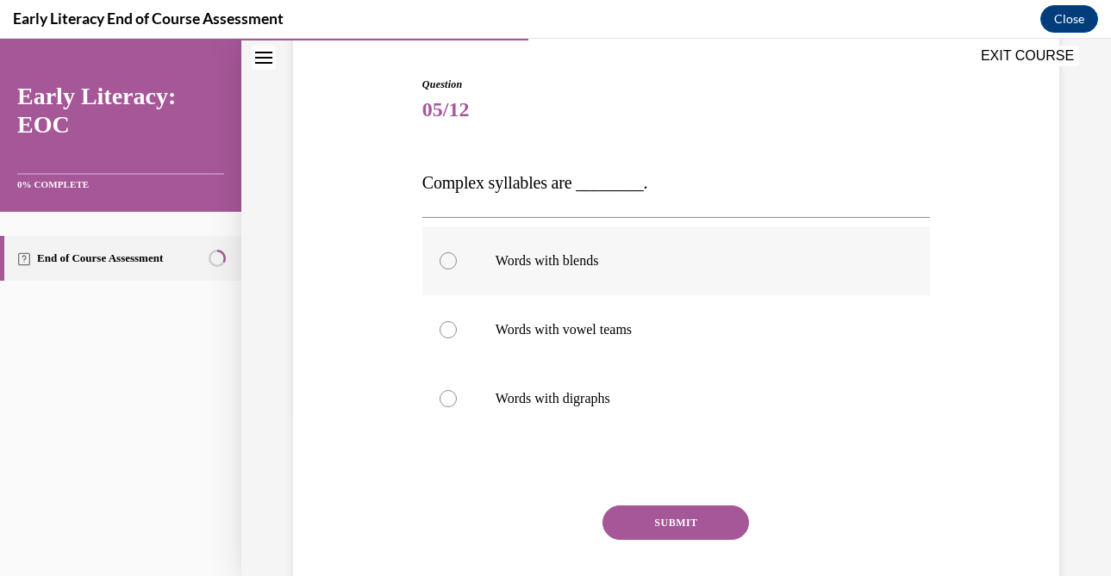
click at [446, 262] on div at bounding box center [447, 260] width 17 height 17
click at [682, 525] on button "SUBMIT" at bounding box center [675, 523] width 146 height 34
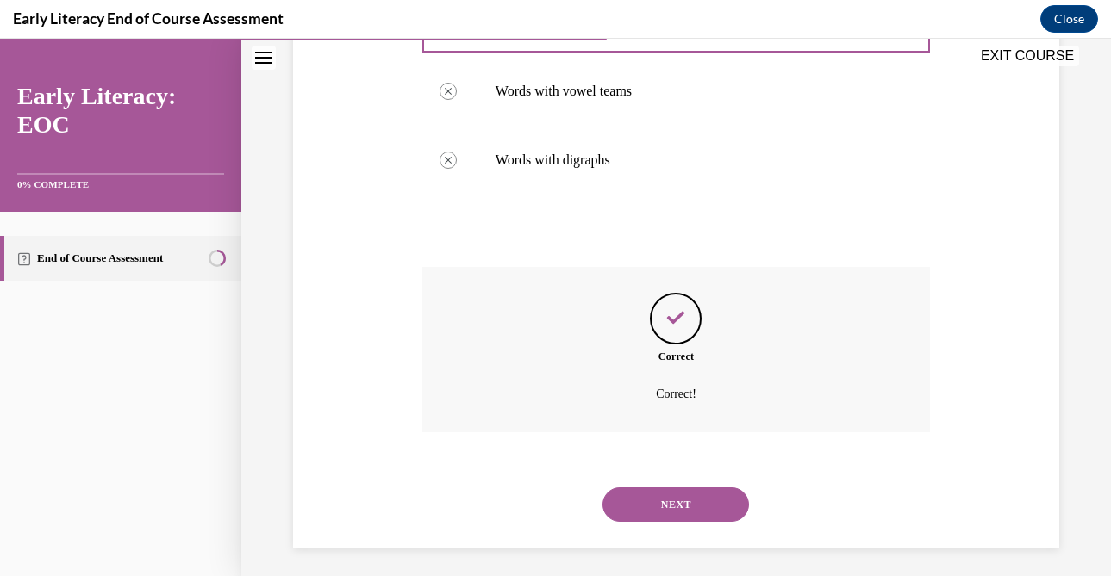
scroll to position [408, 0]
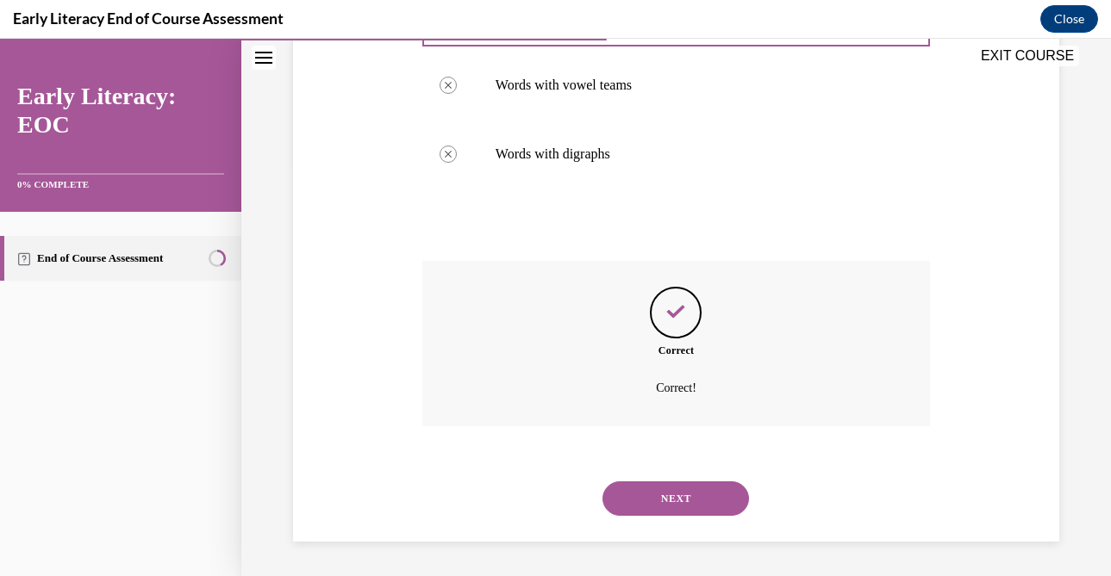
click at [679, 496] on button "NEXT" at bounding box center [675, 499] width 146 height 34
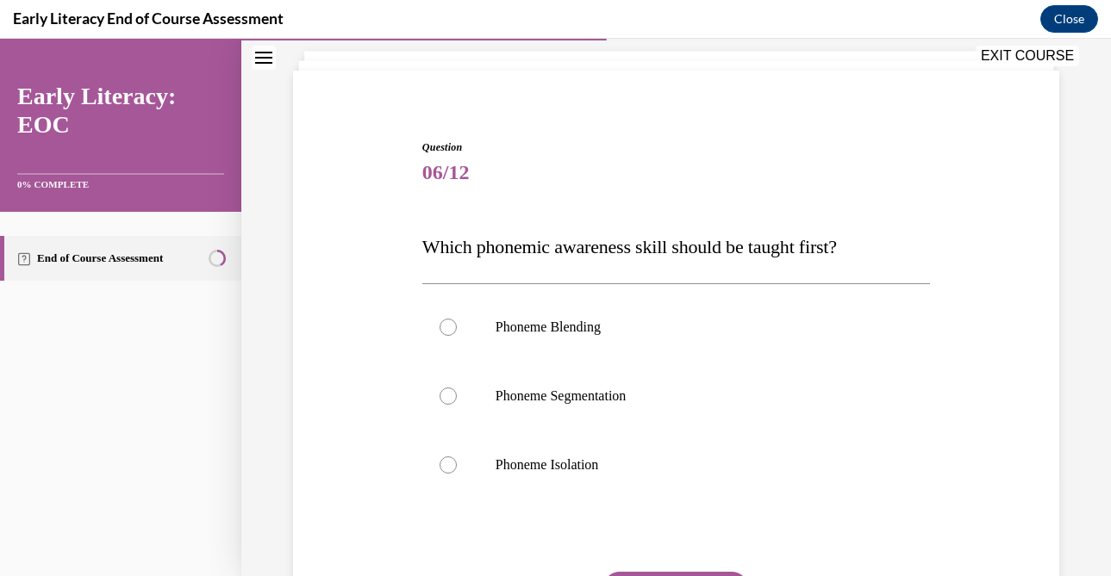
scroll to position [104, 0]
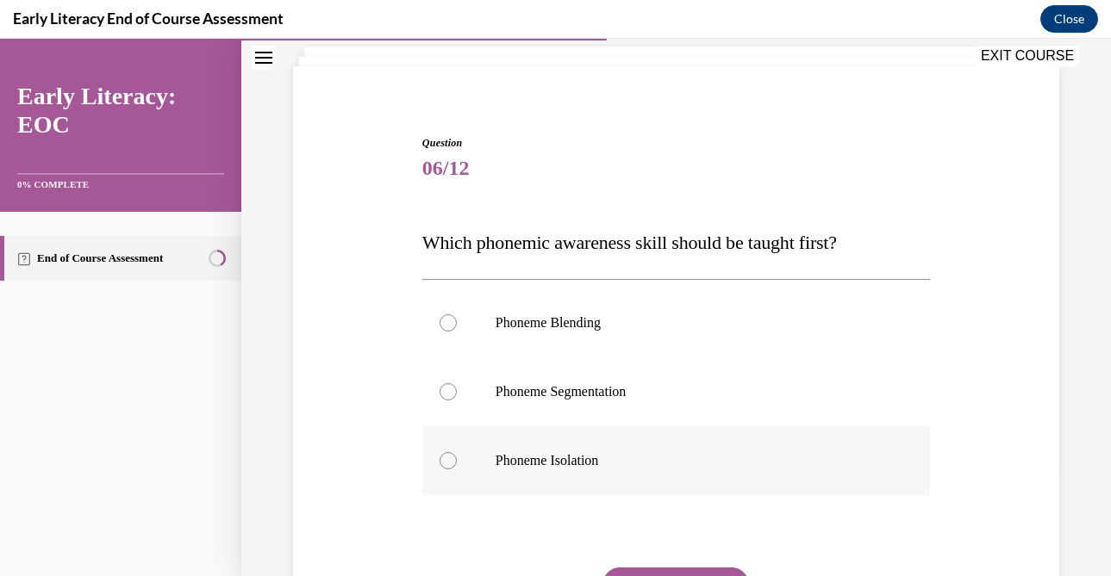
click at [447, 457] on div at bounding box center [447, 460] width 17 height 17
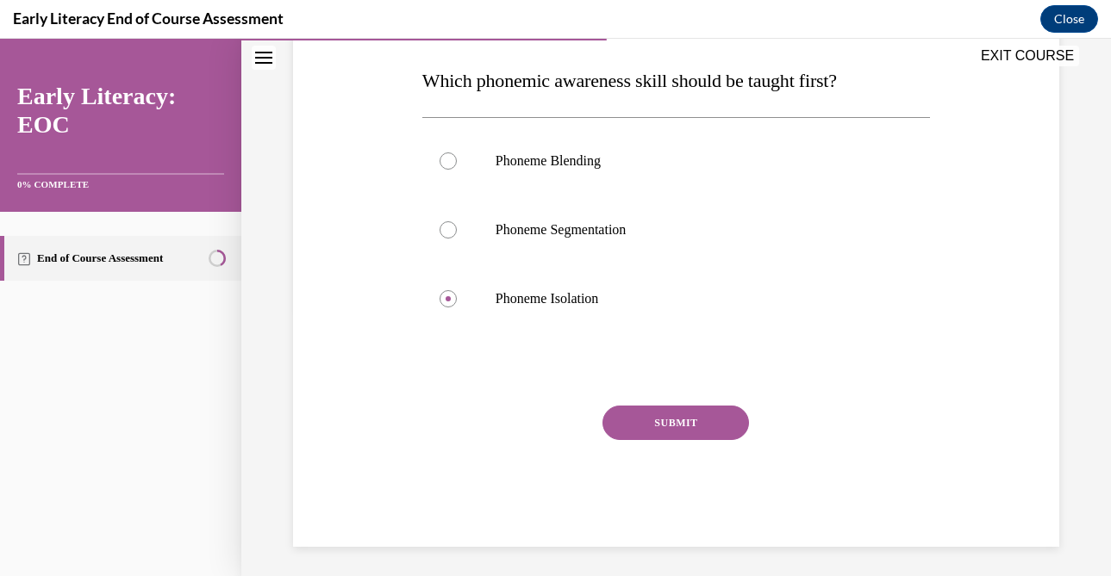
click at [670, 422] on button "SUBMIT" at bounding box center [675, 423] width 146 height 34
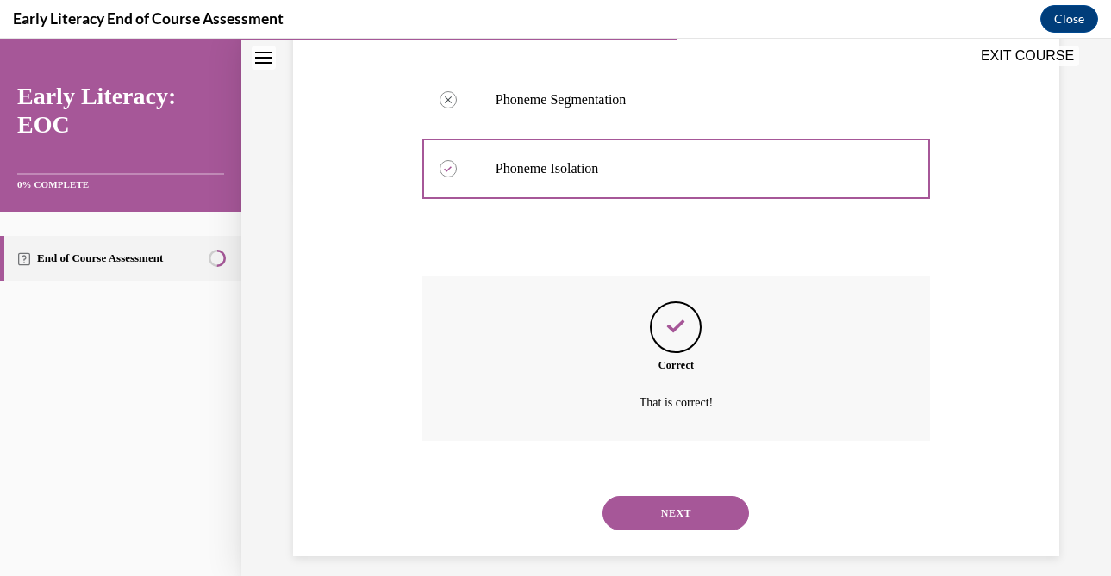
scroll to position [411, 0]
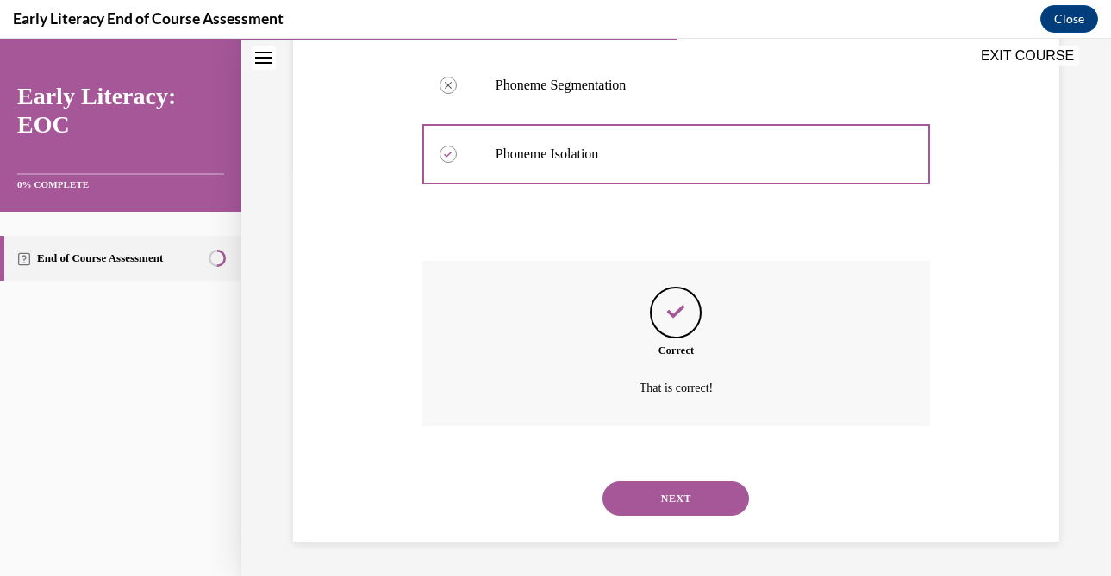
click at [663, 494] on button "NEXT" at bounding box center [675, 499] width 146 height 34
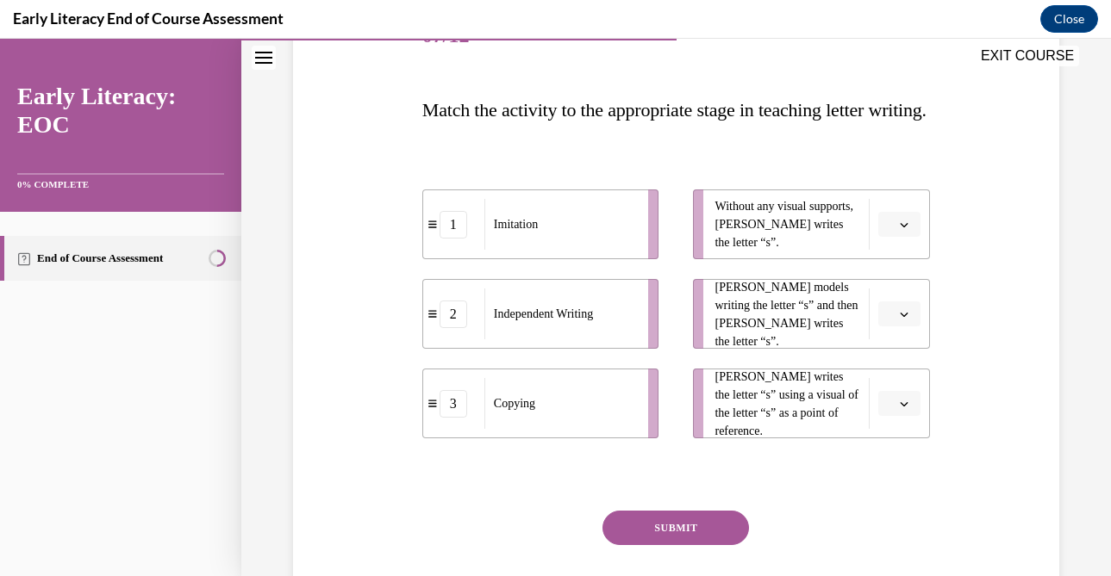
scroll to position [239, 0]
click at [904, 229] on span "button" at bounding box center [904, 223] width 12 height 12
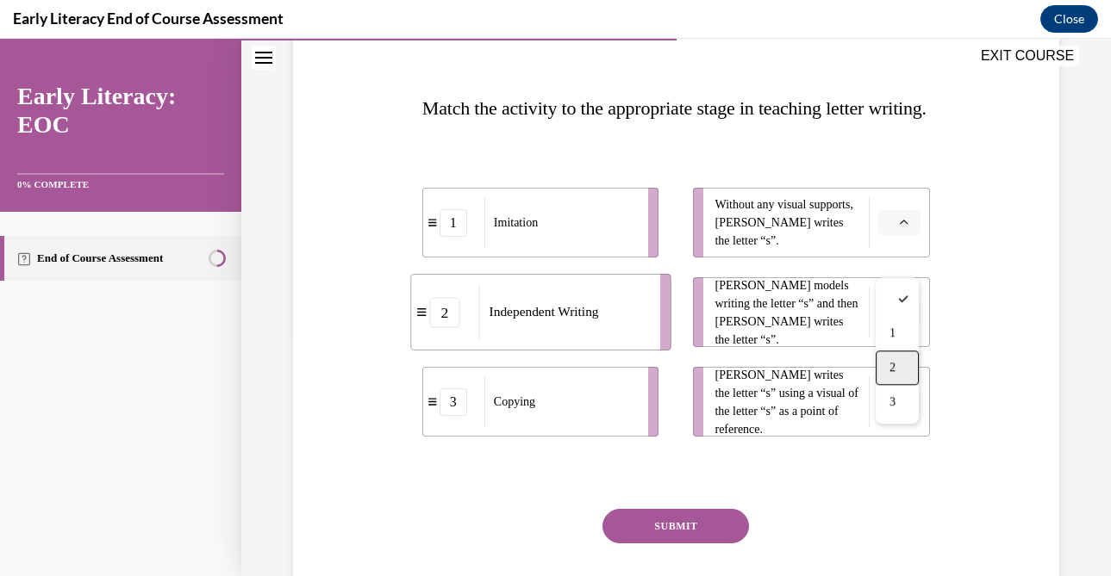
click at [894, 371] on span "2" at bounding box center [892, 368] width 6 height 14
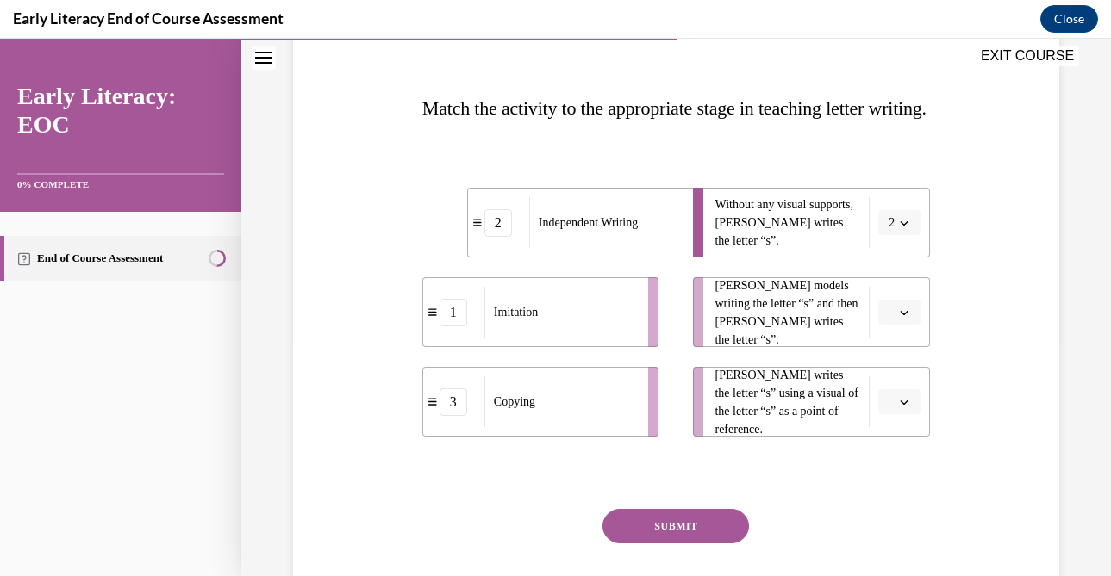
click at [910, 326] on button "button" at bounding box center [899, 313] width 42 height 26
click at [892, 429] on span "1" at bounding box center [892, 423] width 6 height 14
click at [896, 415] on button "button" at bounding box center [899, 402] width 42 height 26
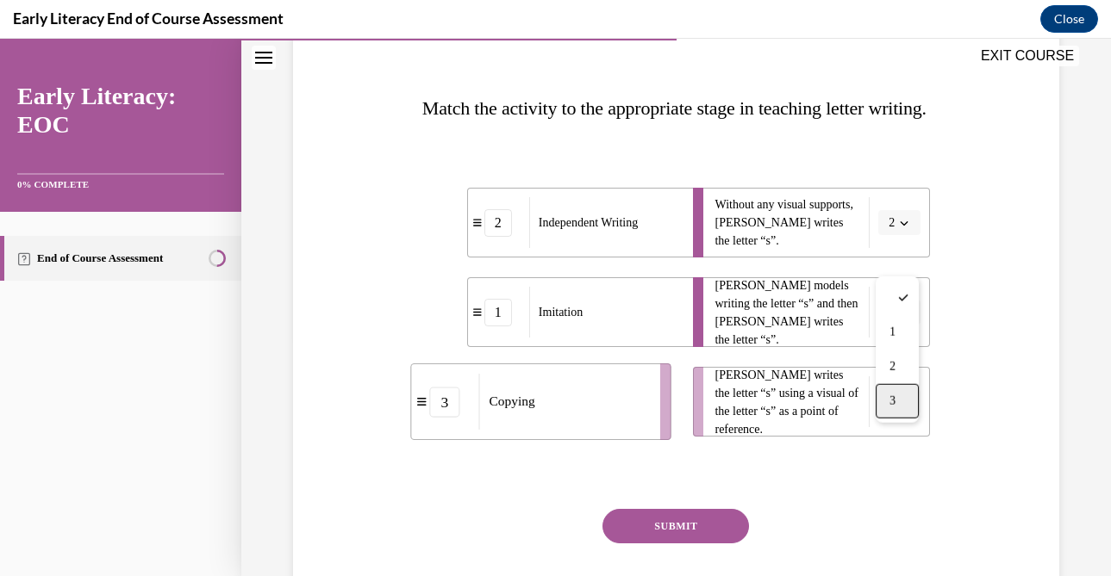
click at [894, 398] on span "3" at bounding box center [892, 402] width 6 height 14
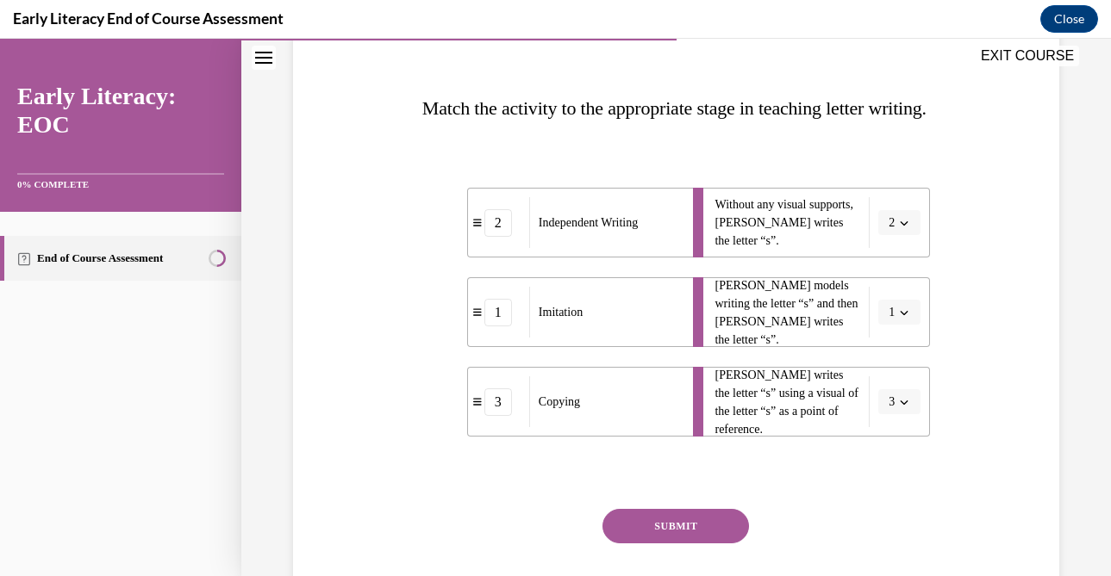
click at [687, 544] on button "SUBMIT" at bounding box center [675, 526] width 146 height 34
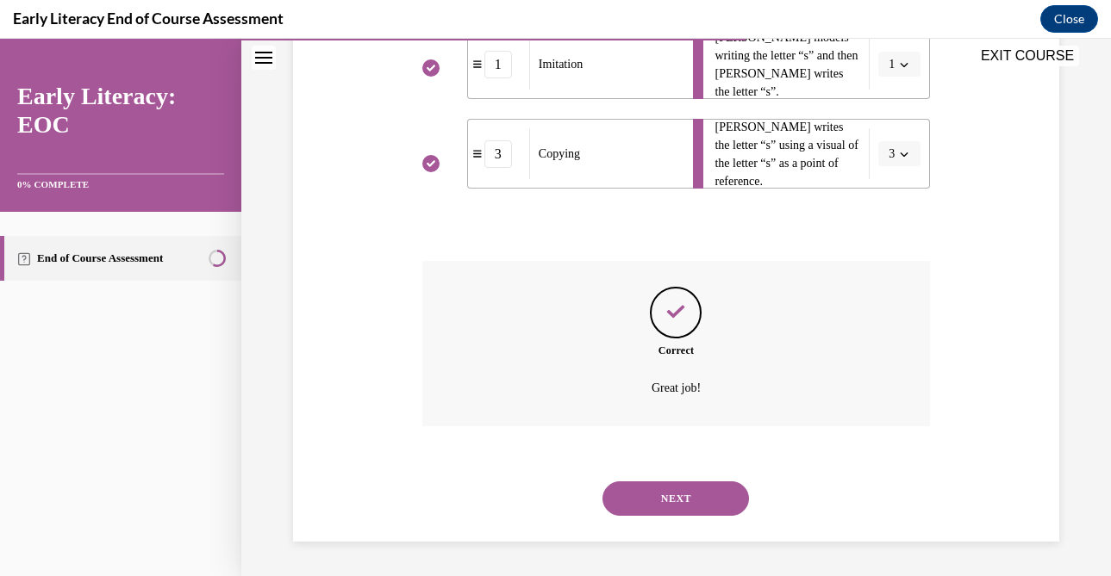
scroll to position [525, 0]
click at [677, 496] on button "NEXT" at bounding box center [675, 499] width 146 height 34
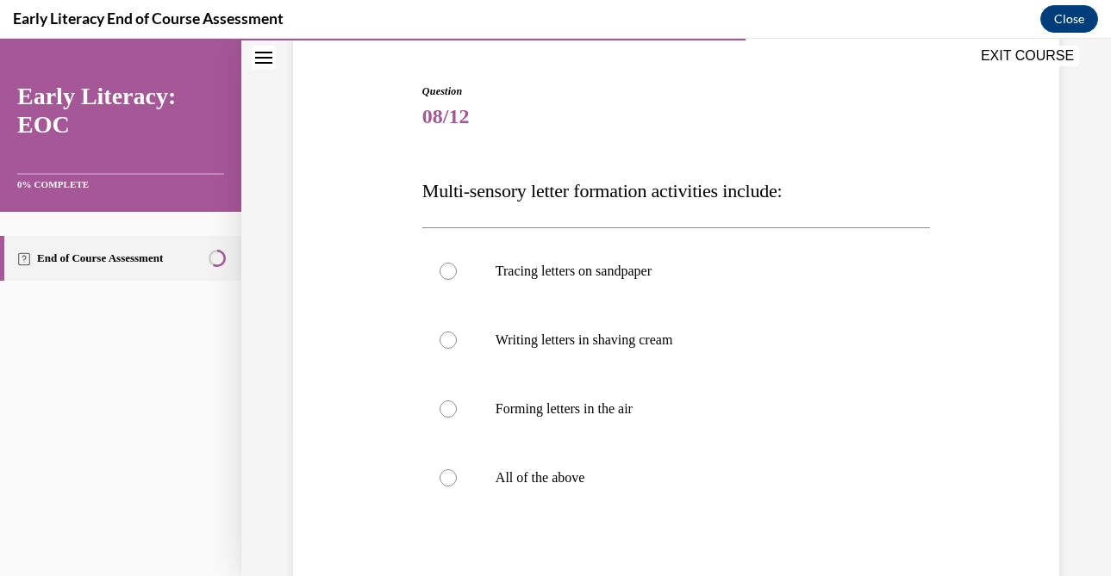
scroll to position [162, 0]
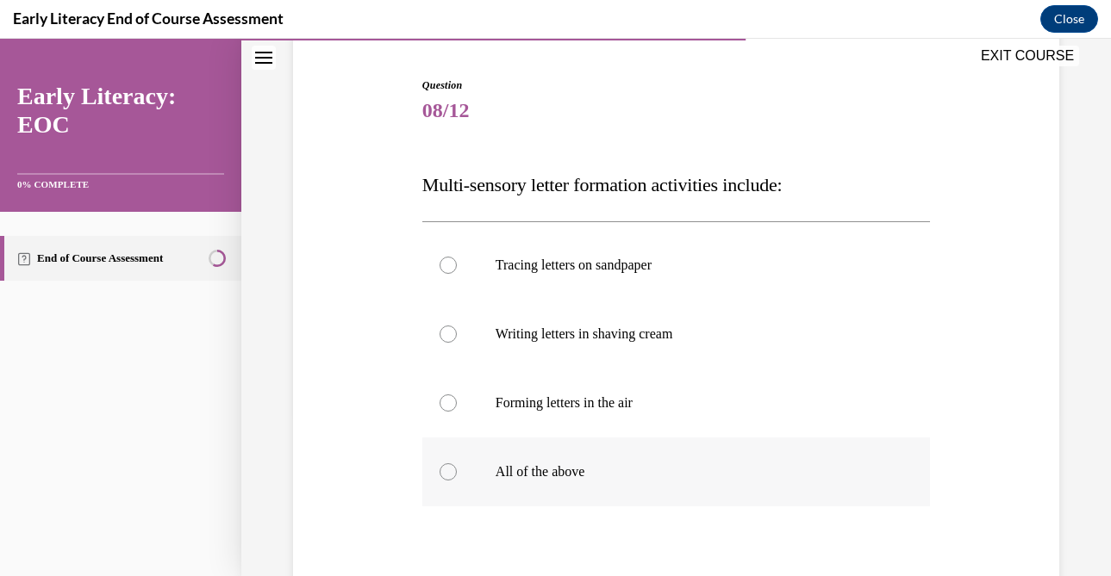
click at [452, 475] on div at bounding box center [447, 472] width 17 height 17
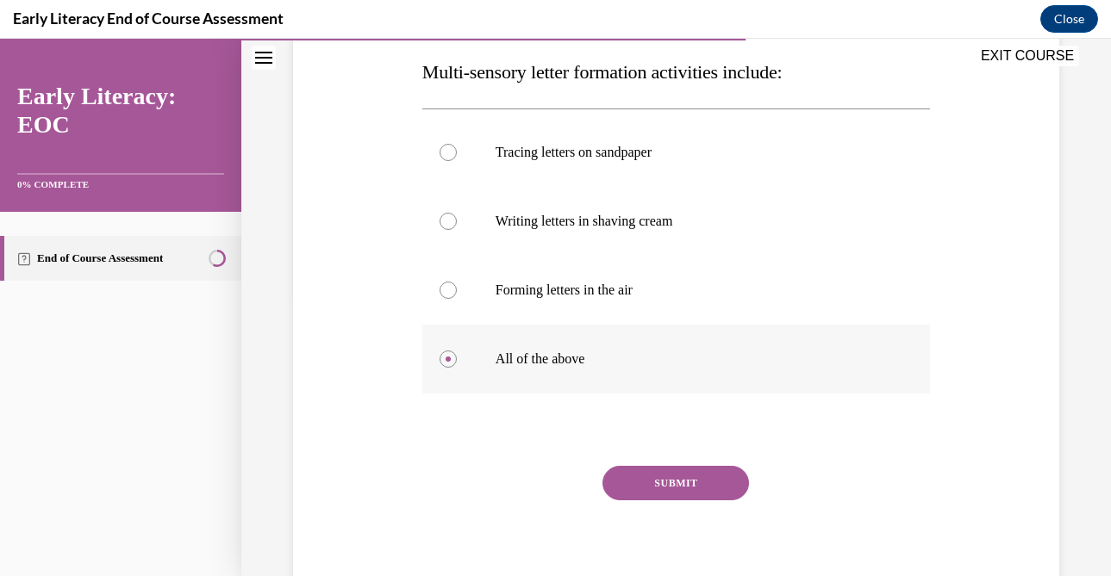
scroll to position [340, 0]
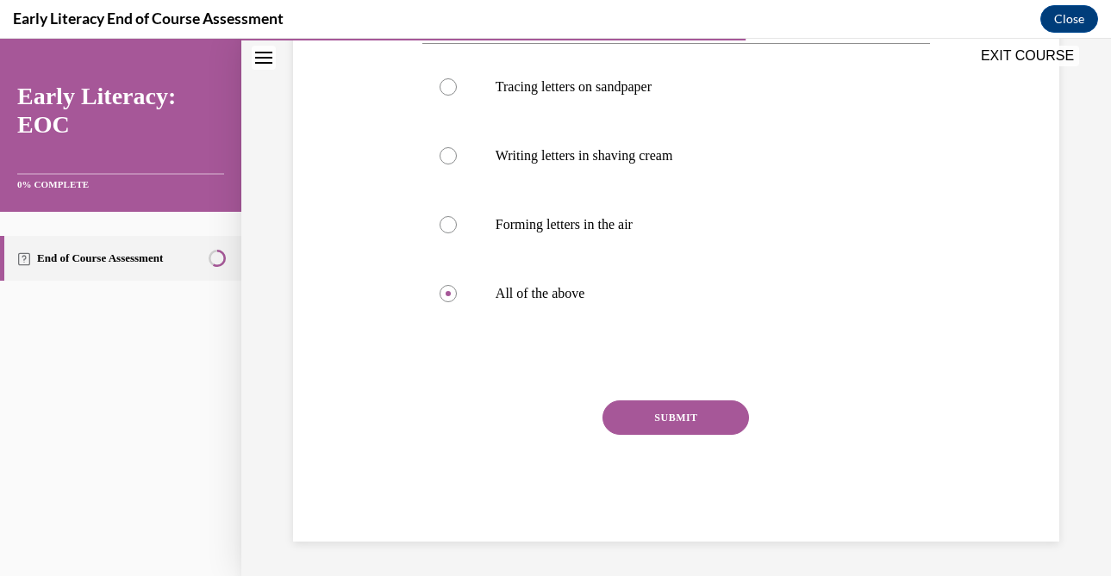
click at [680, 417] on button "SUBMIT" at bounding box center [675, 418] width 146 height 34
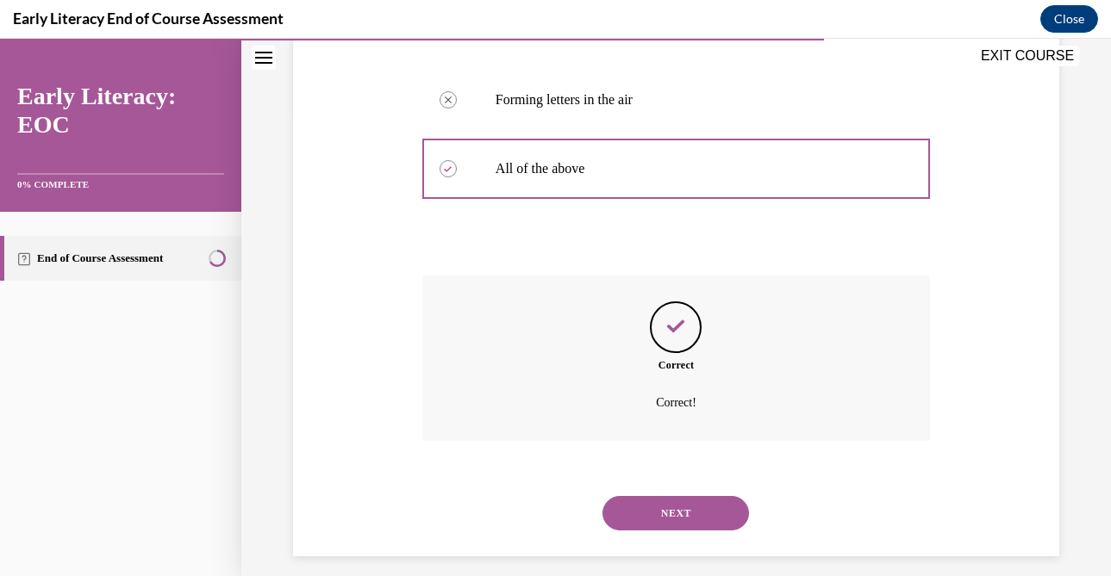
scroll to position [480, 0]
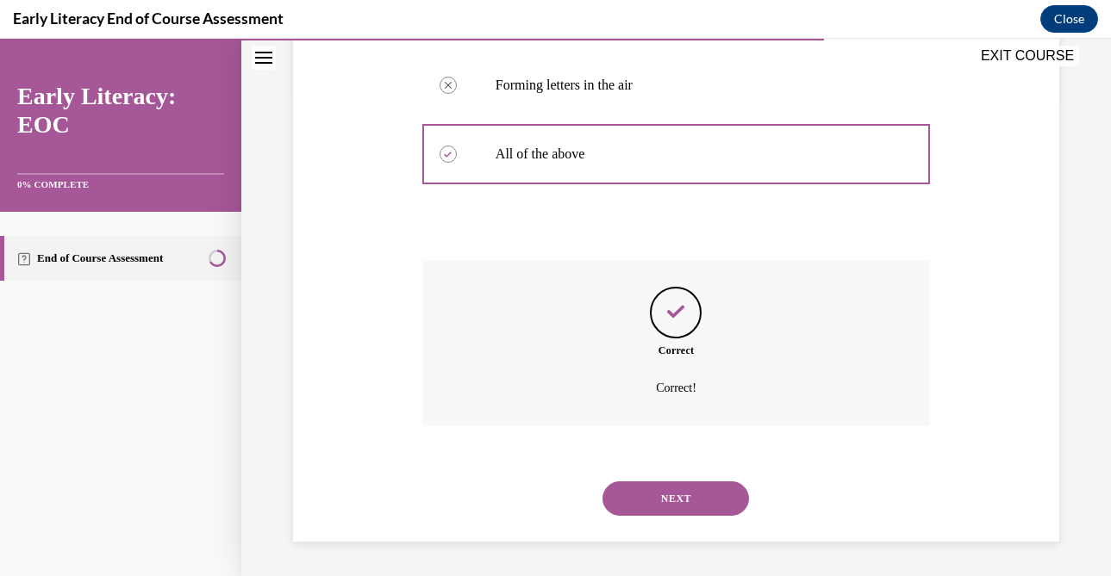
click at [661, 499] on button "NEXT" at bounding box center [675, 499] width 146 height 34
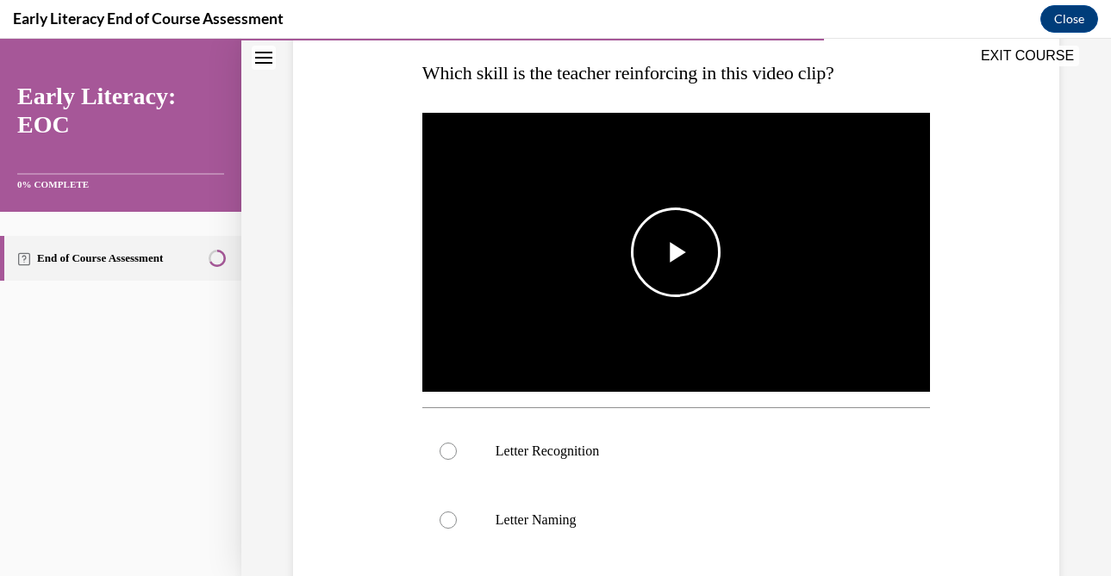
scroll to position [275, 0]
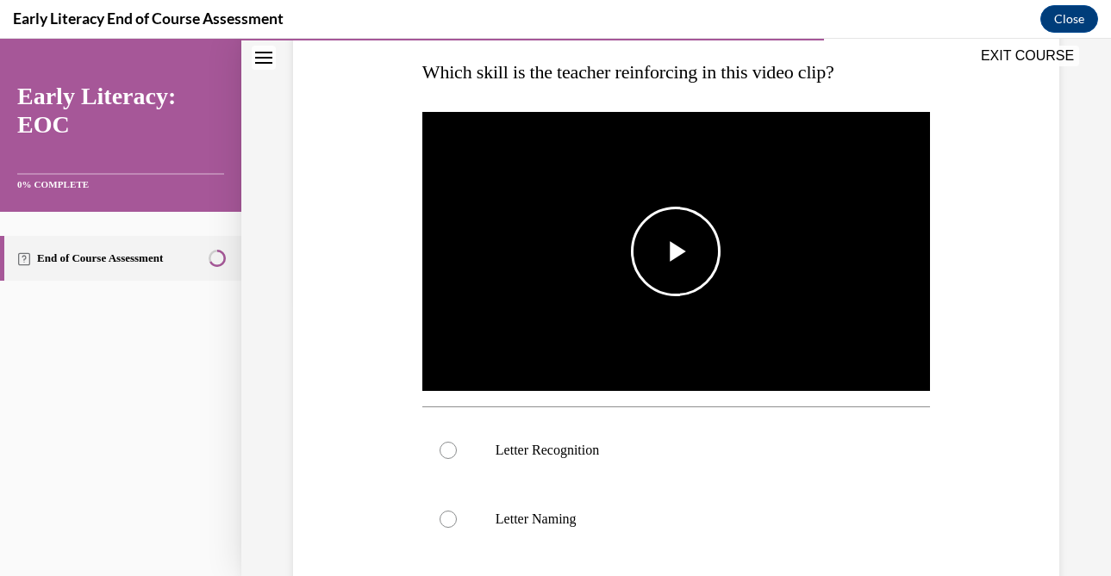
click at [676, 252] on span "Video player" at bounding box center [676, 252] width 0 height 0
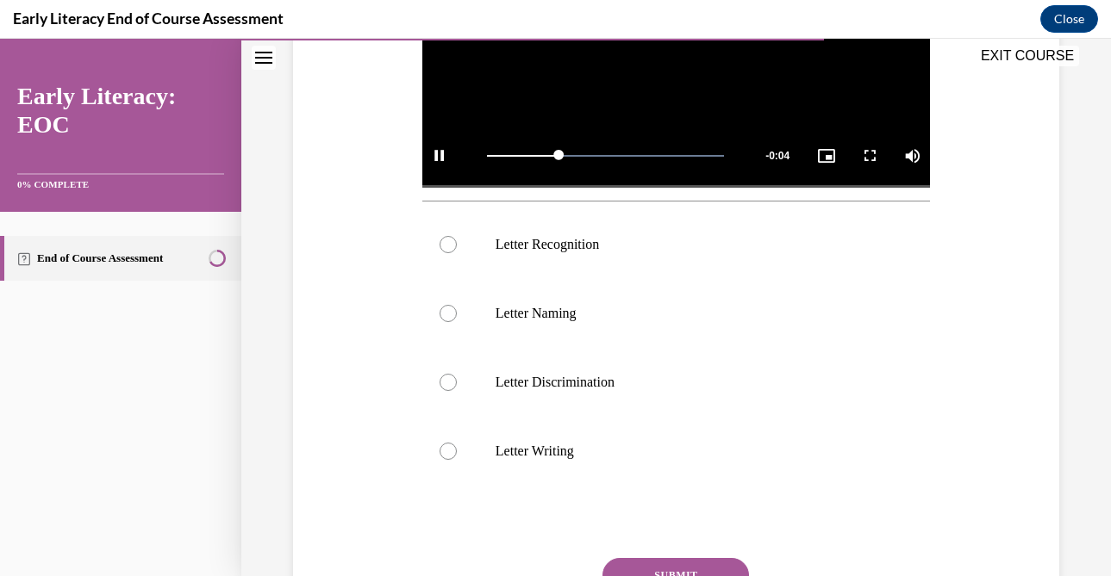
scroll to position [486, 0]
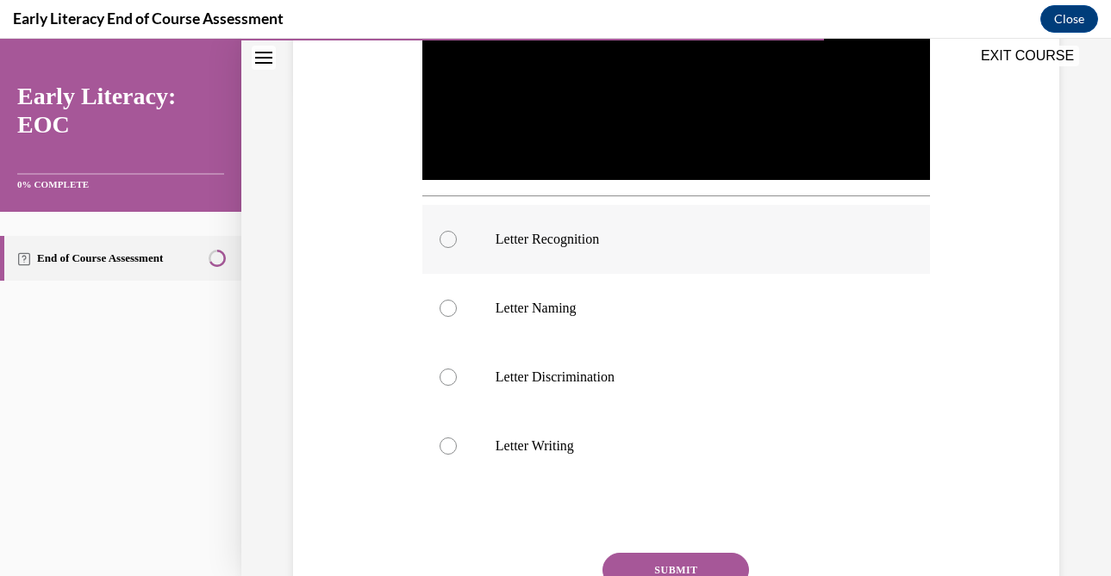
click at [447, 235] on div at bounding box center [447, 239] width 17 height 17
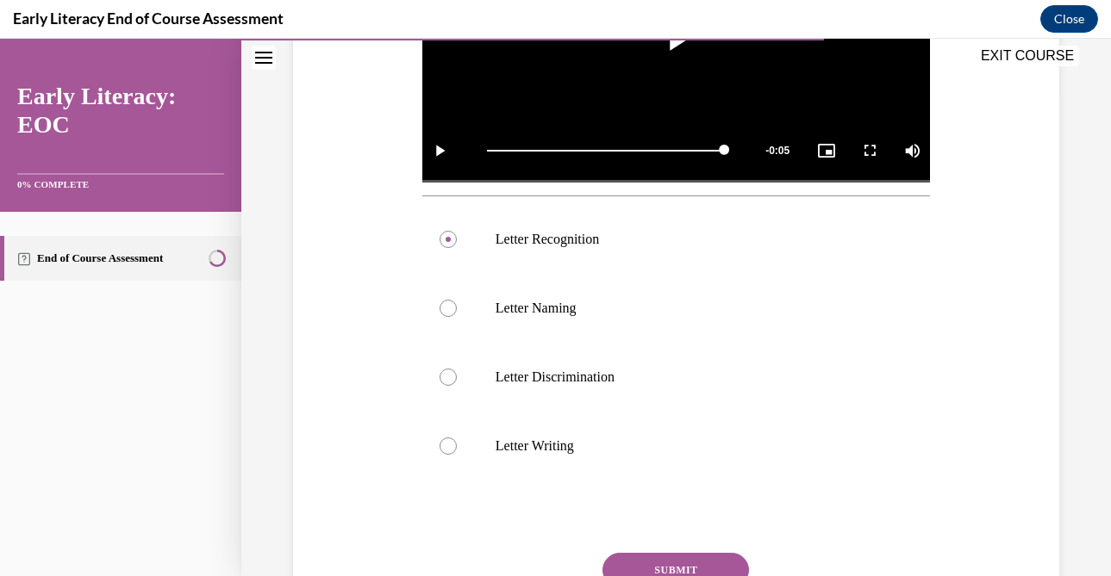
click at [675, 561] on button "SUBMIT" at bounding box center [675, 570] width 146 height 34
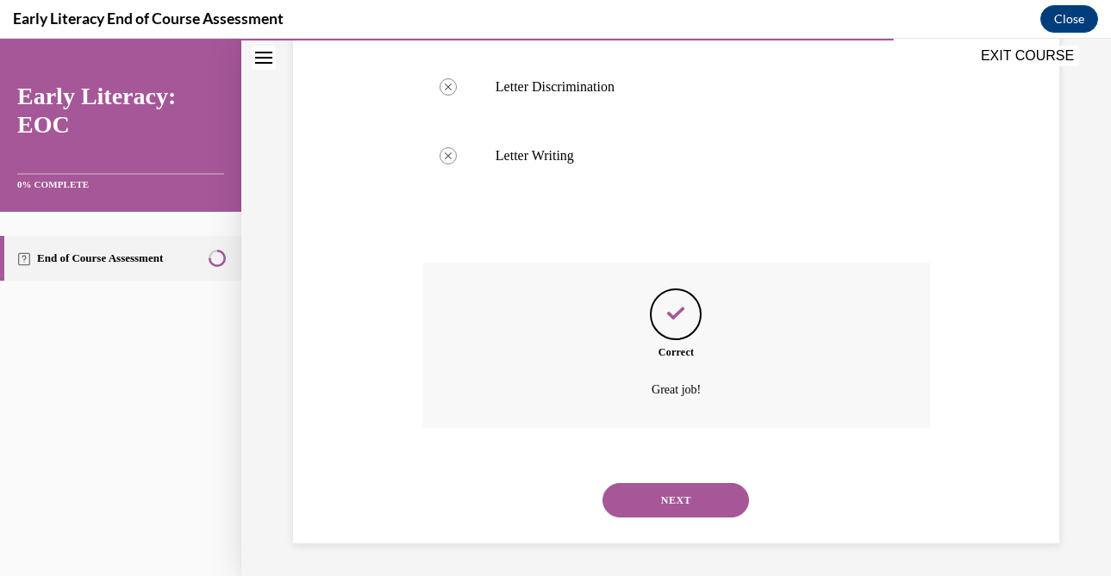
scroll to position [778, 0]
click at [671, 493] on button "NEXT" at bounding box center [675, 499] width 146 height 34
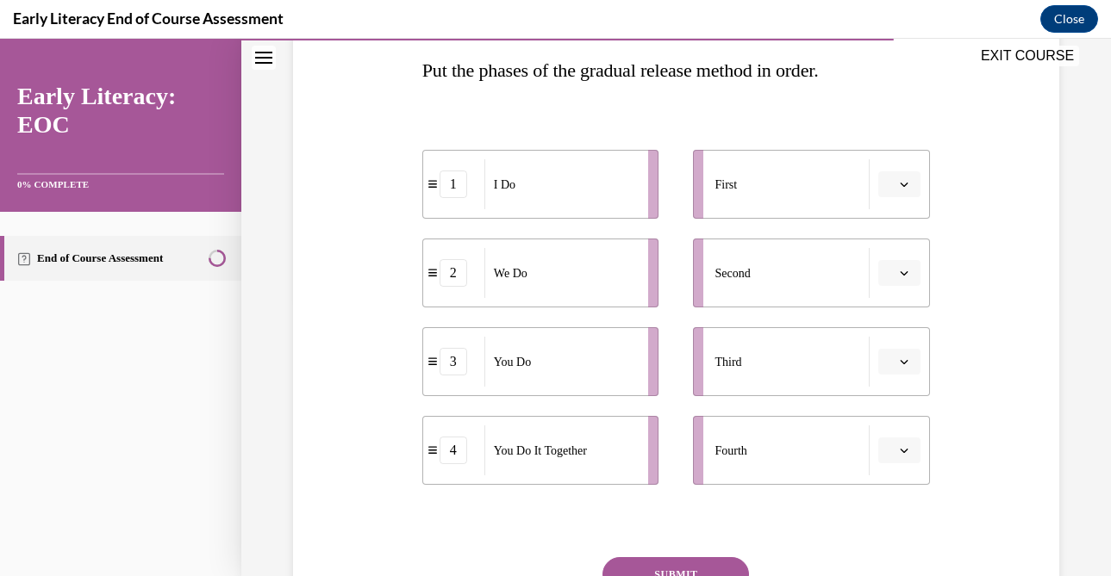
scroll to position [277, 0]
click at [898, 359] on span "button" at bounding box center [904, 362] width 12 height 12
click at [895, 533] on span "4" at bounding box center [892, 539] width 6 height 14
click at [903, 451] on icon "button" at bounding box center [905, 451] width 8 height 4
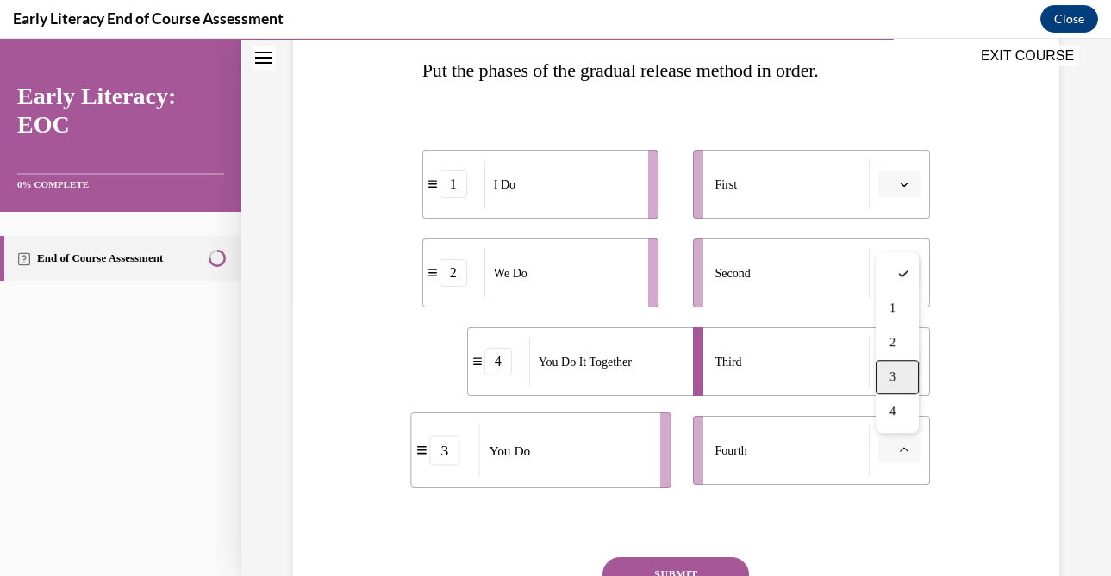
click at [900, 373] on div "3" at bounding box center [897, 377] width 43 height 34
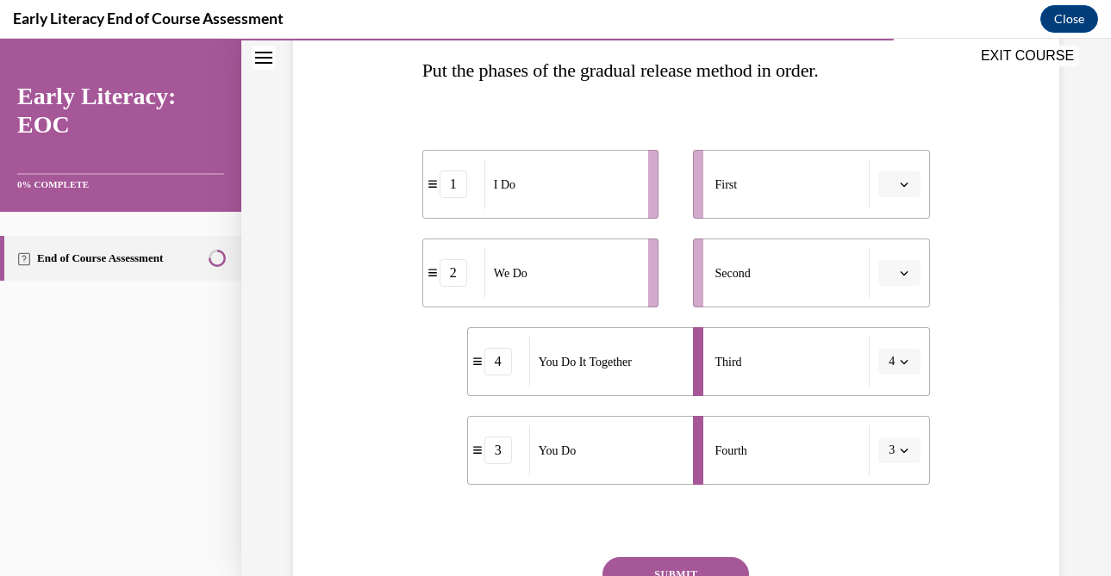
click at [896, 447] on button "3" at bounding box center [899, 451] width 42 height 26
click at [896, 413] on div "4" at bounding box center [893, 412] width 43 height 34
click at [898, 360] on span "button" at bounding box center [904, 362] width 12 height 12
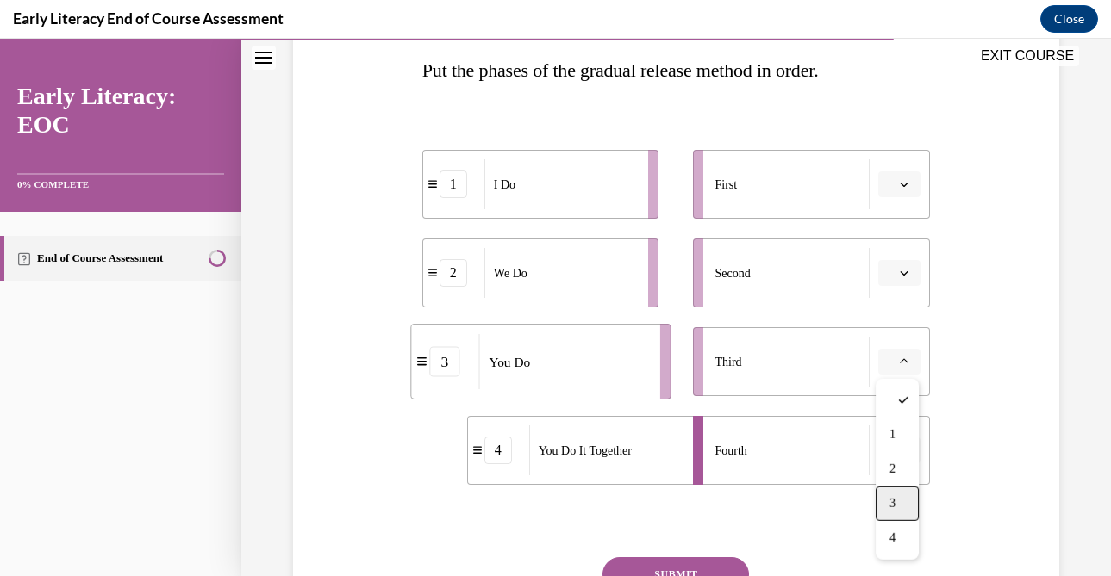
click at [889, 506] on span "3" at bounding box center [892, 504] width 6 height 14
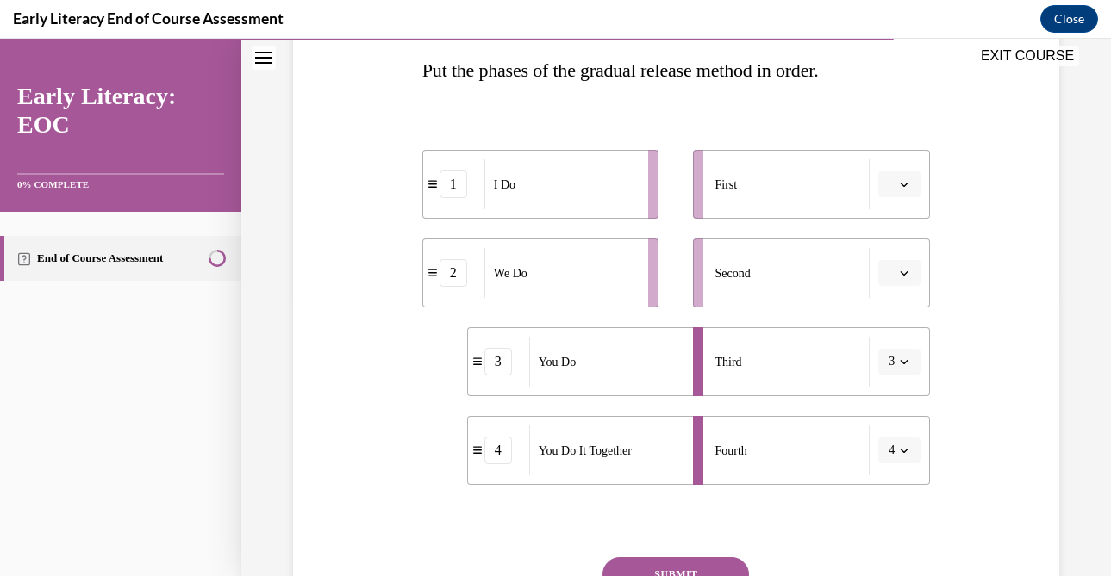
click at [907, 270] on icon "button" at bounding box center [904, 273] width 9 height 9
click at [893, 381] on span "2" at bounding box center [892, 381] width 6 height 14
click at [905, 188] on icon "button" at bounding box center [904, 184] width 9 height 9
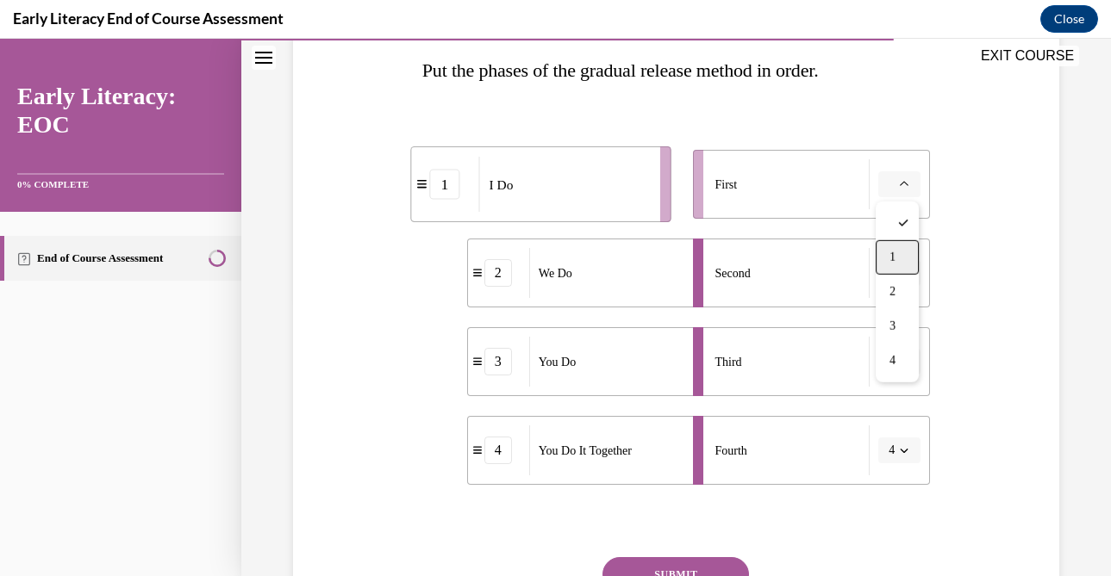
click at [895, 259] on span "1" at bounding box center [892, 258] width 6 height 14
click at [660, 565] on button "SUBMIT" at bounding box center [675, 575] width 146 height 34
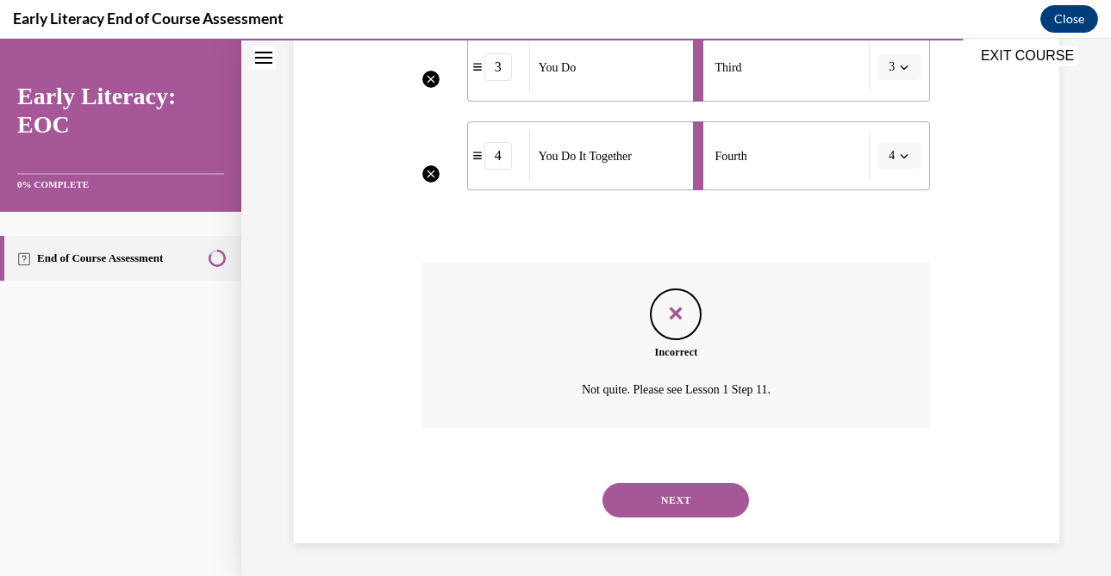
scroll to position [573, 0]
click at [674, 497] on button "NEXT" at bounding box center [675, 499] width 146 height 34
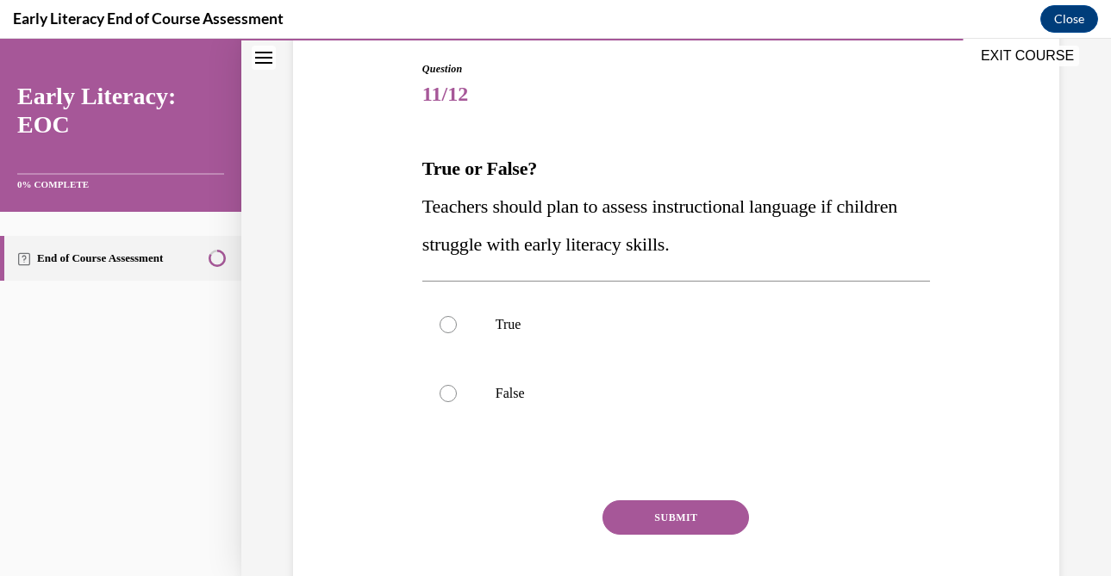
scroll to position [185, 0]
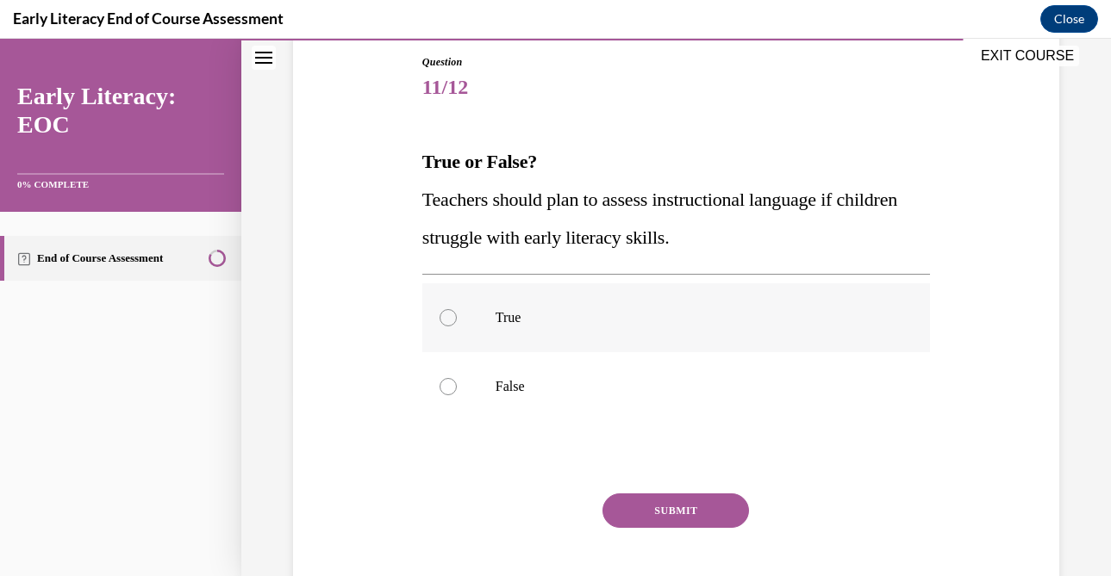
click at [446, 315] on div at bounding box center [447, 317] width 17 height 17
click at [682, 502] on button "SUBMIT" at bounding box center [675, 511] width 146 height 34
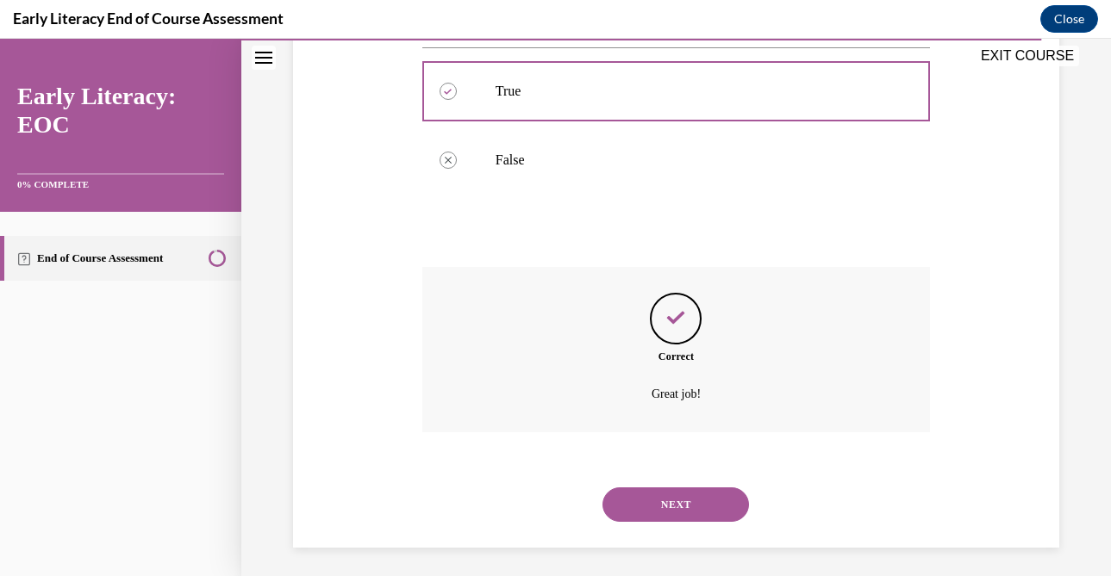
scroll to position [418, 0]
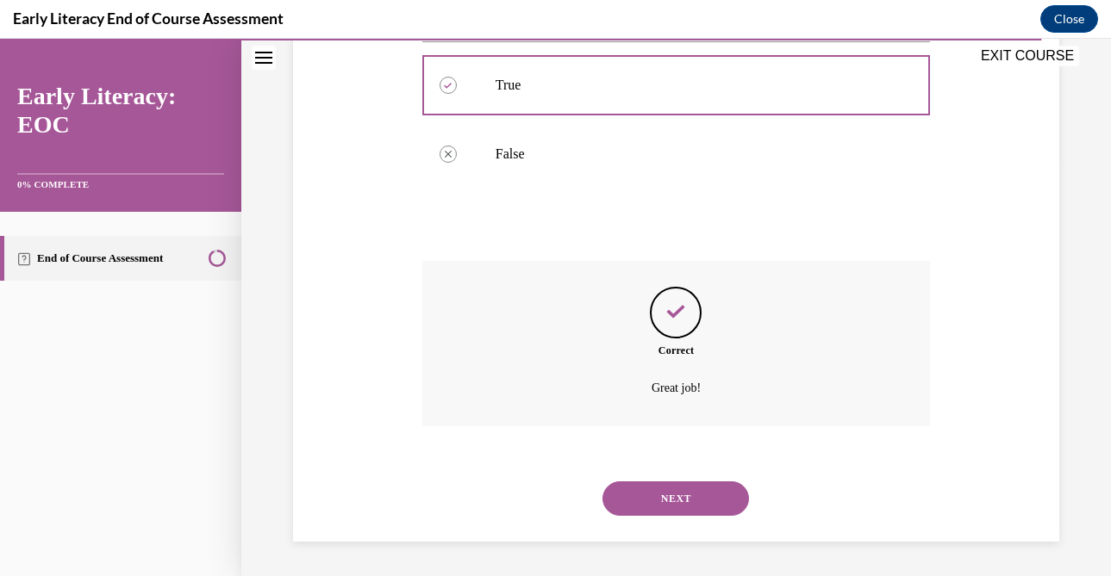
click at [682, 502] on button "NEXT" at bounding box center [675, 499] width 146 height 34
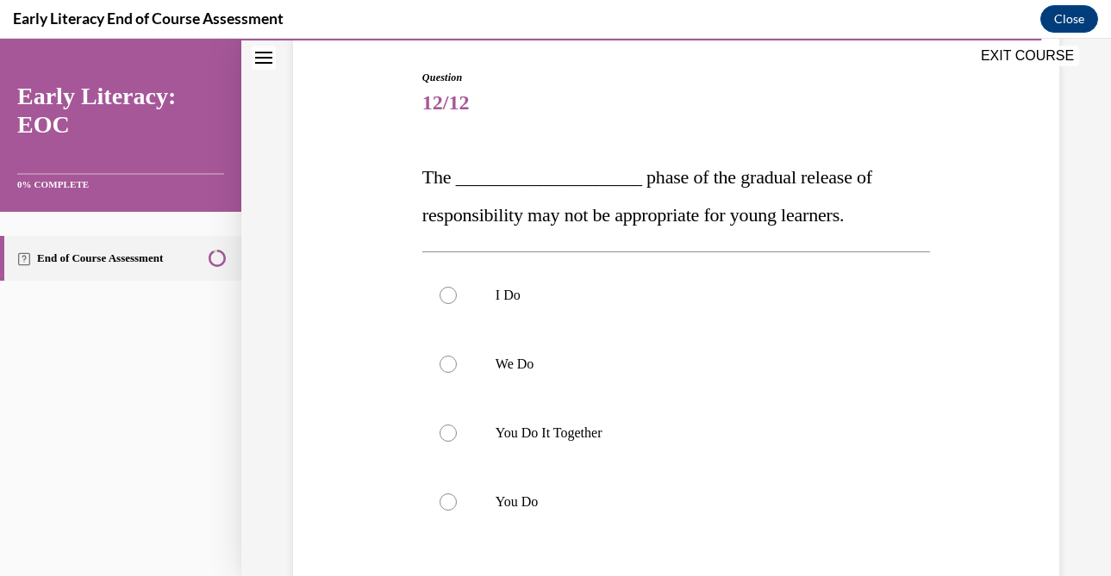
scroll to position [171, 0]
click at [444, 427] on div at bounding box center [447, 431] width 17 height 17
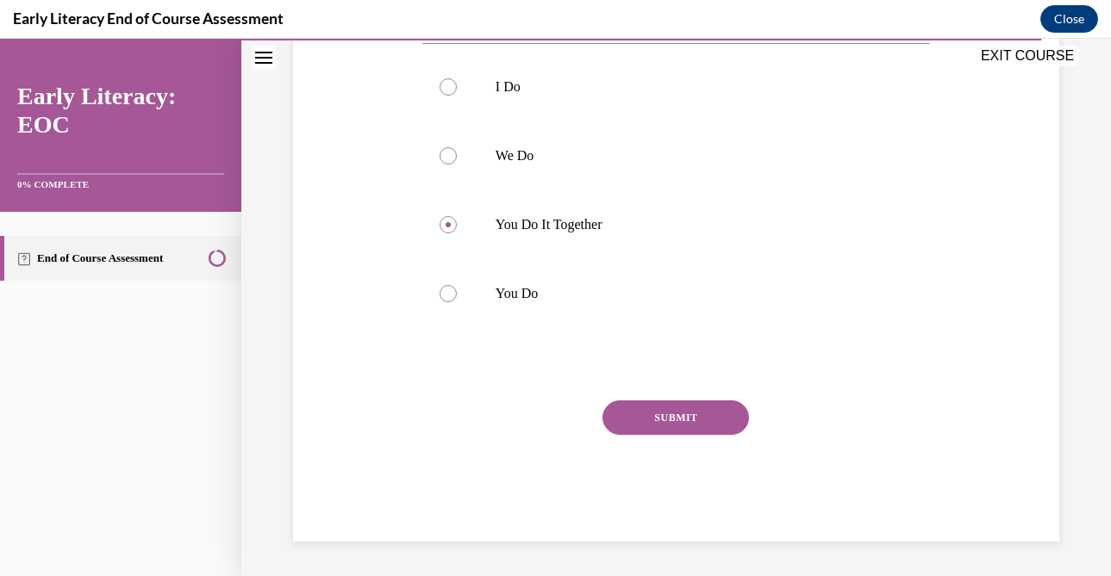
click at [667, 424] on button "SUBMIT" at bounding box center [675, 418] width 146 height 34
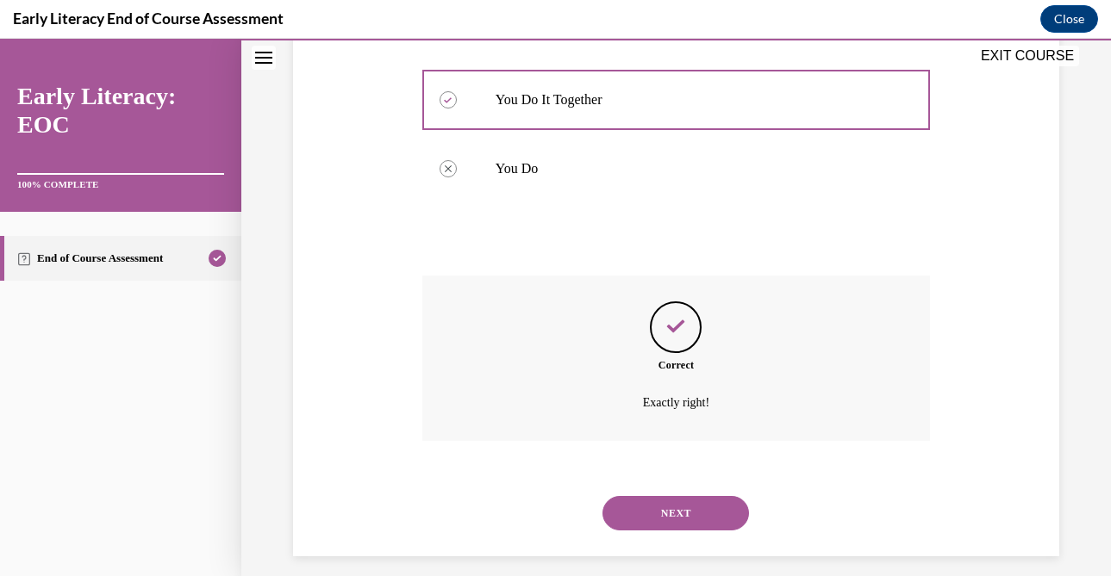
scroll to position [518, 0]
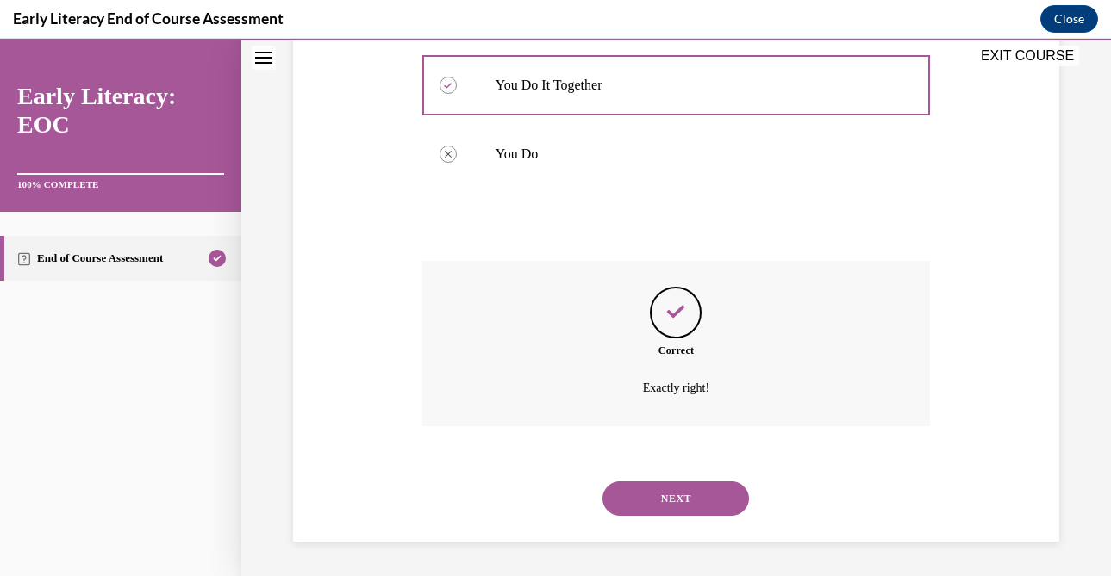
click at [666, 507] on button "NEXT" at bounding box center [675, 499] width 146 height 34
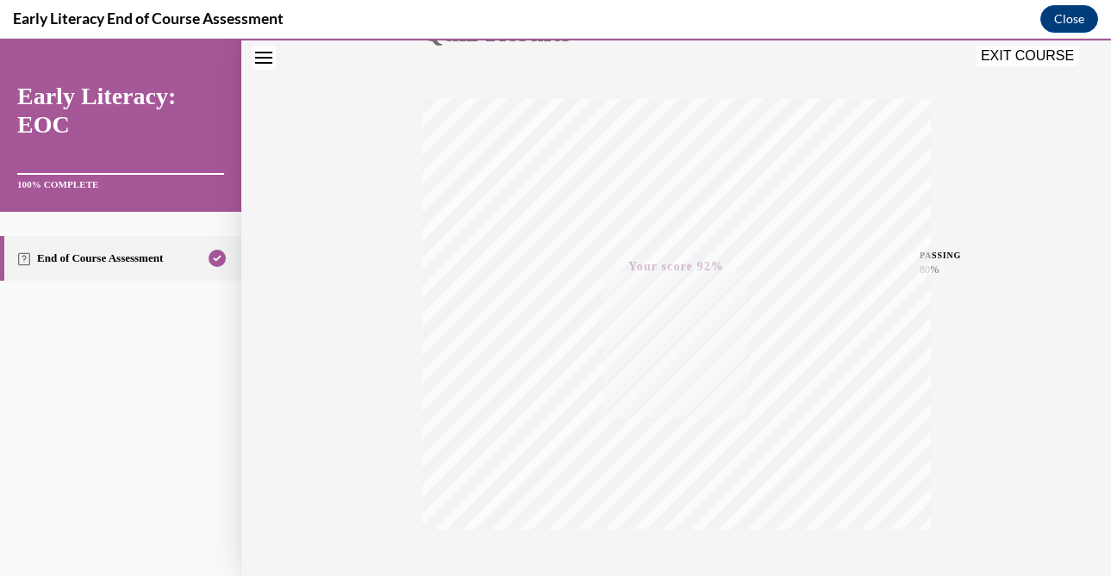
scroll to position [346, 0]
click at [1062, 17] on button "Close" at bounding box center [1069, 19] width 58 height 28
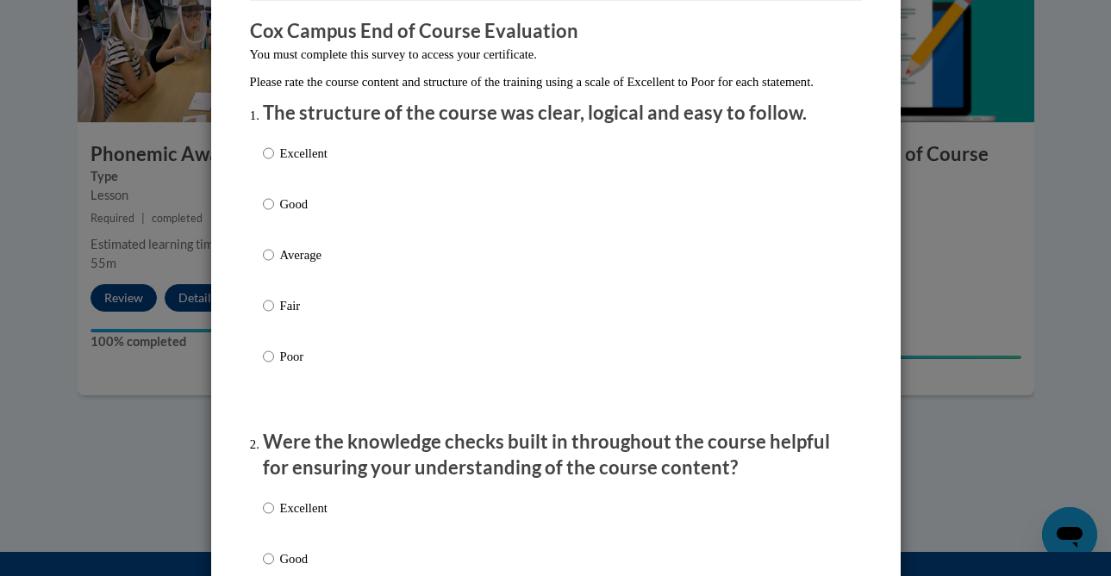
scroll to position [171, 0]
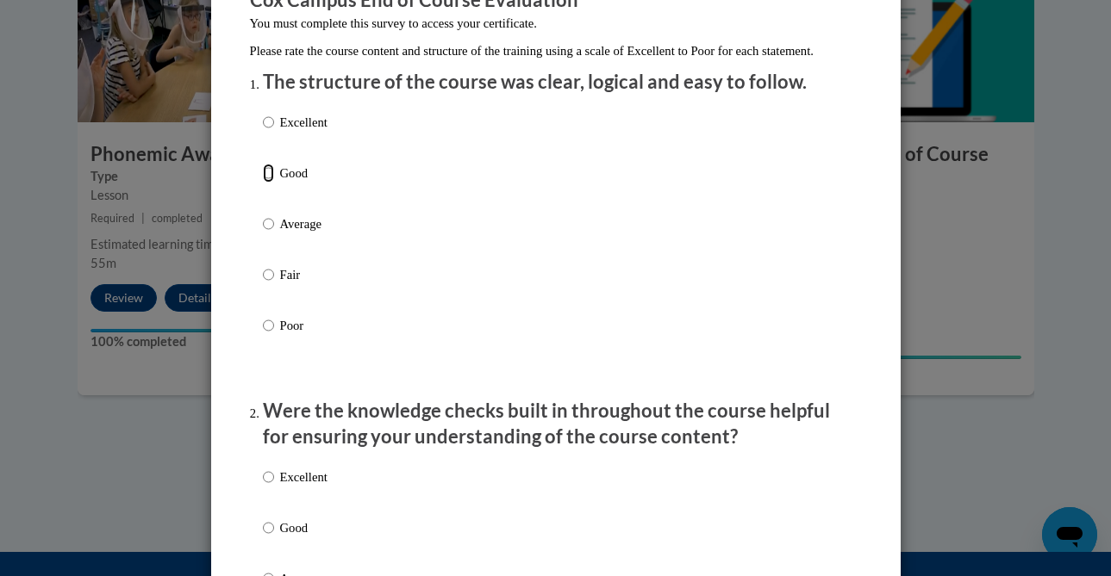
click at [265, 183] on input "Good" at bounding box center [268, 173] width 11 height 19
radio input "true"
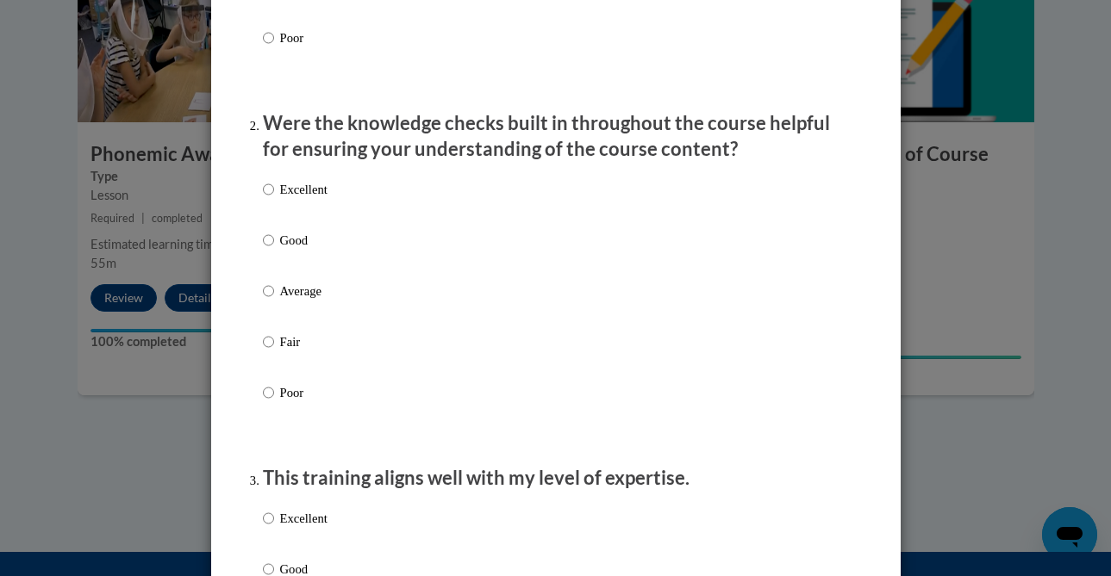
scroll to position [474, 0]
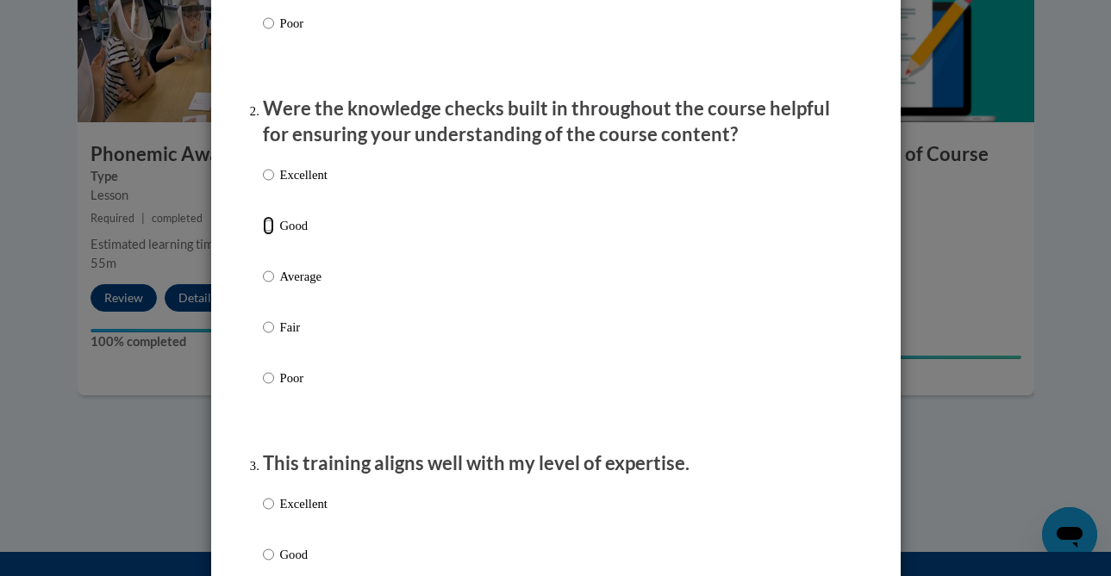
click at [267, 235] on input "Good" at bounding box center [268, 225] width 11 height 19
radio input "true"
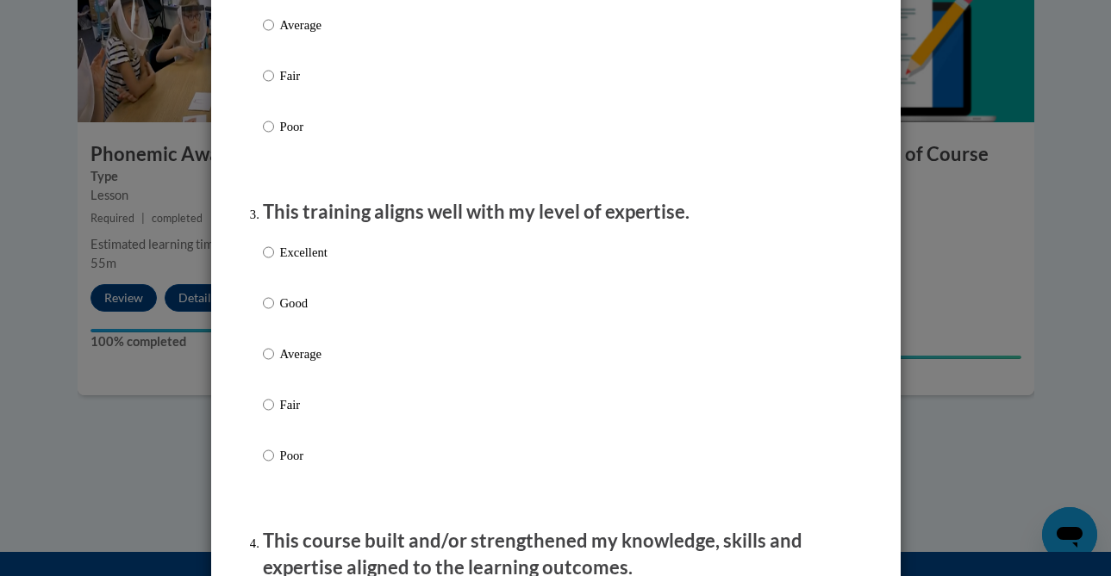
scroll to position [763, 0]
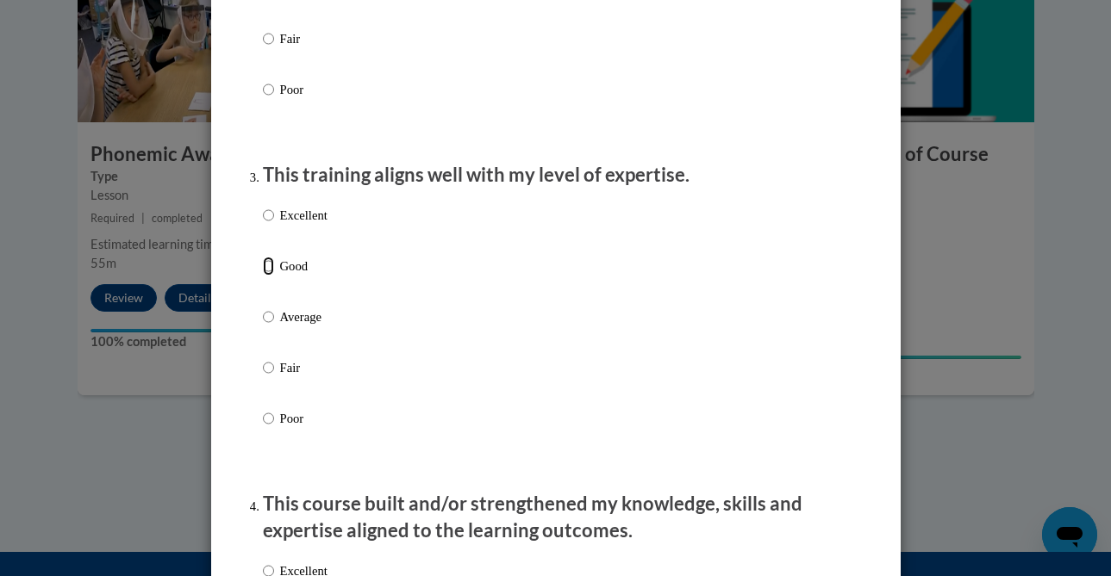
click at [271, 276] on input "Good" at bounding box center [268, 266] width 11 height 19
radio input "true"
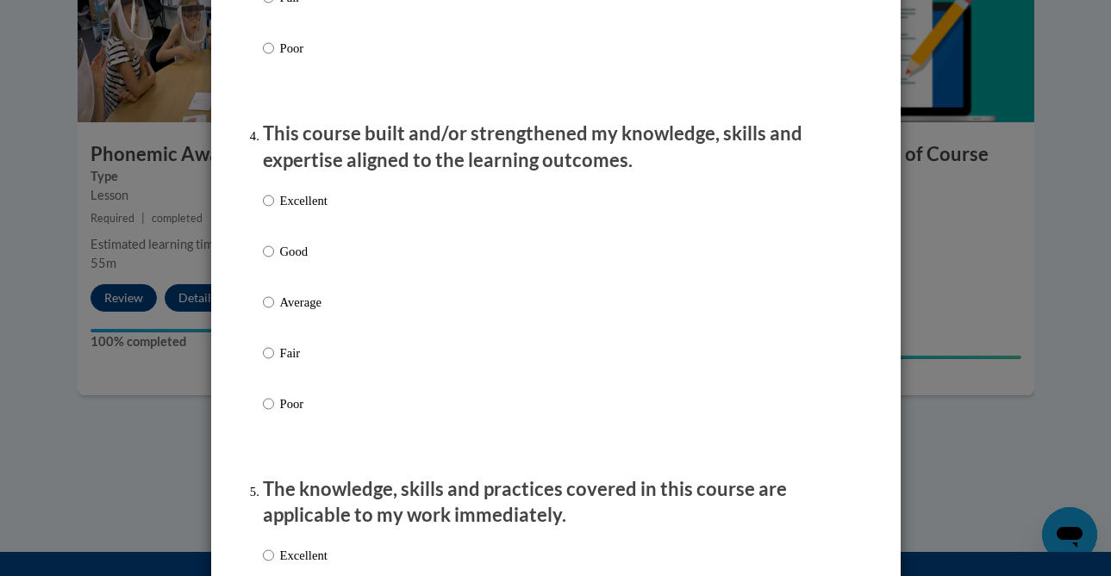
scroll to position [1206, 0]
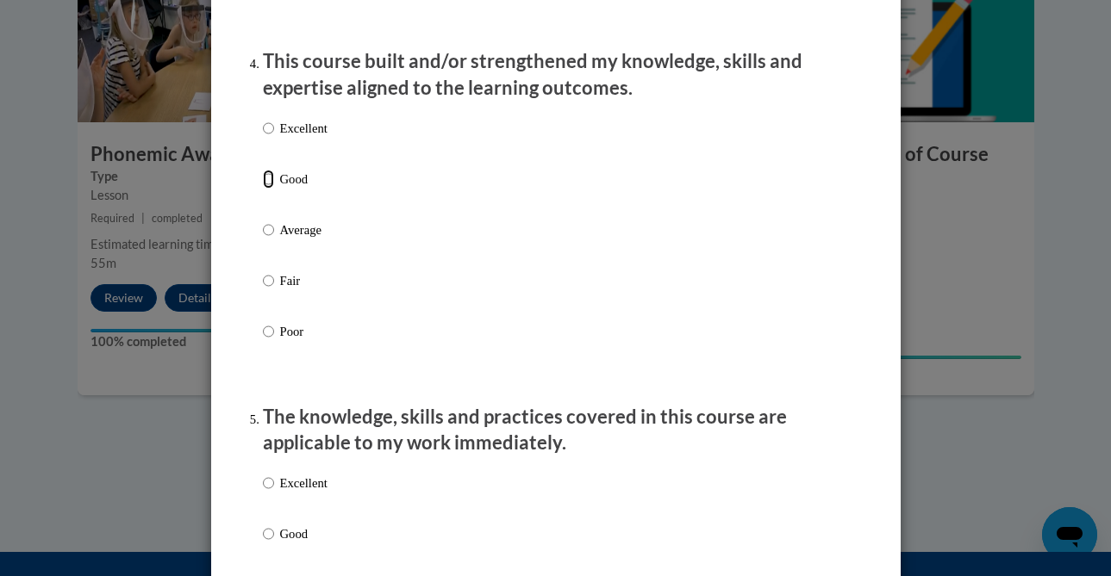
click at [267, 189] on input "Good" at bounding box center [268, 179] width 11 height 19
radio input "true"
click at [269, 544] on input "Good" at bounding box center [268, 534] width 11 height 19
radio input "true"
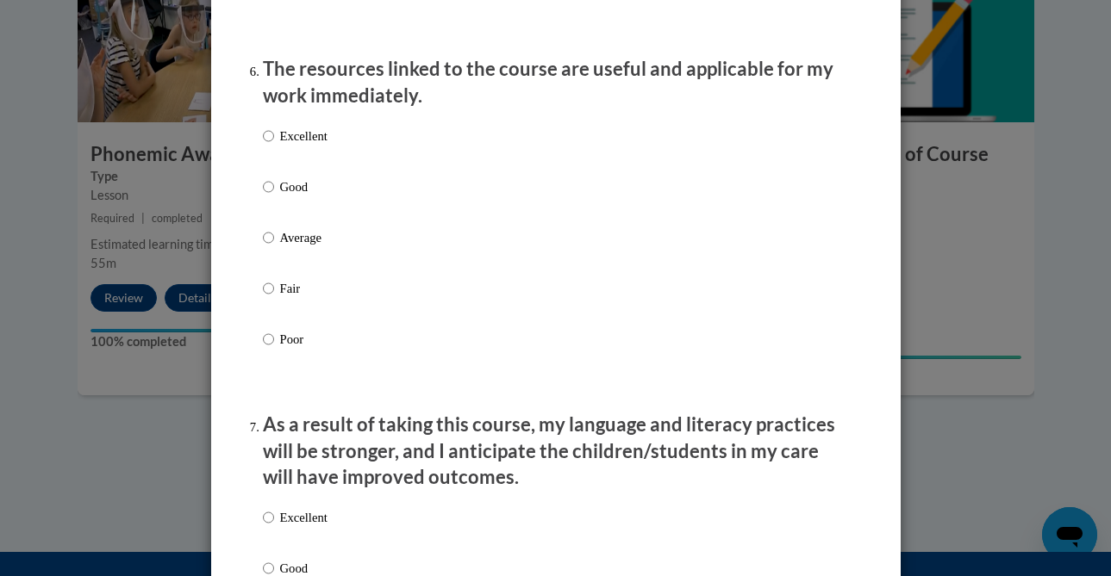
scroll to position [1944, 0]
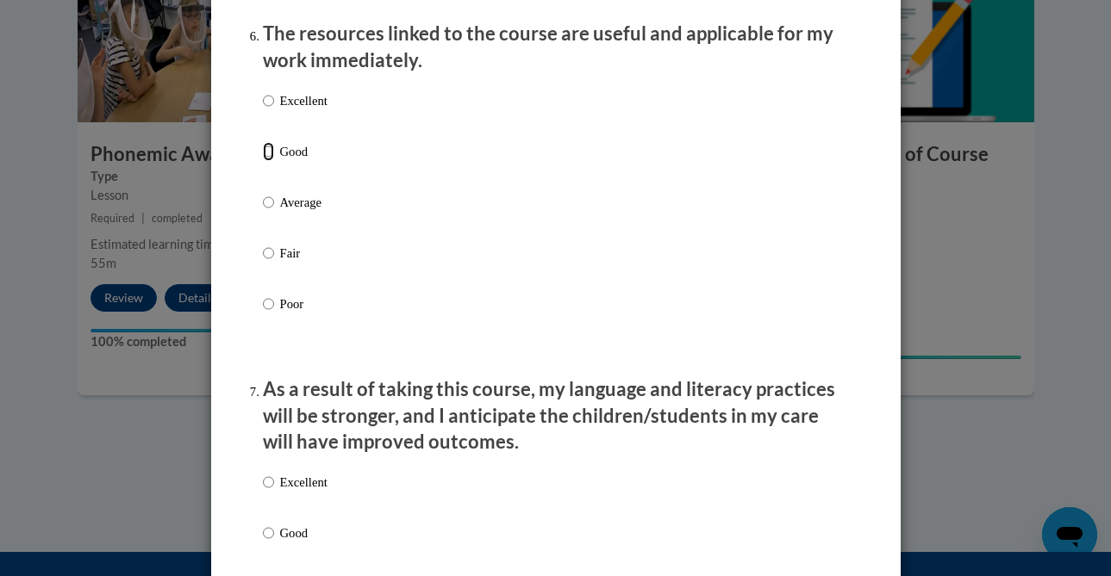
click at [265, 161] on input "Good" at bounding box center [268, 151] width 11 height 19
radio input "true"
click at [266, 543] on input "Good" at bounding box center [268, 533] width 11 height 19
radio input "true"
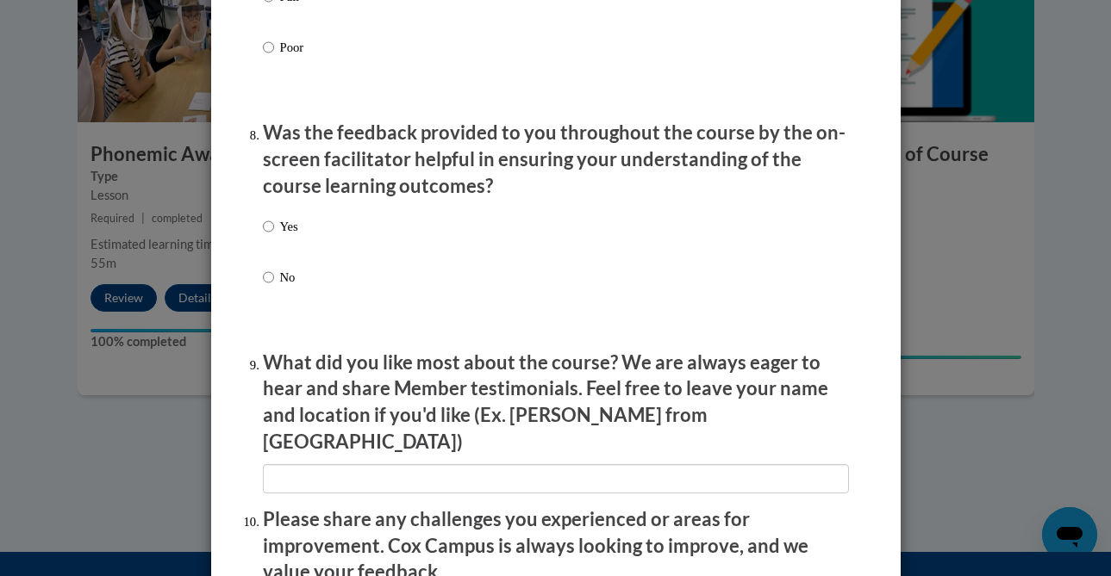
scroll to position [2599, 0]
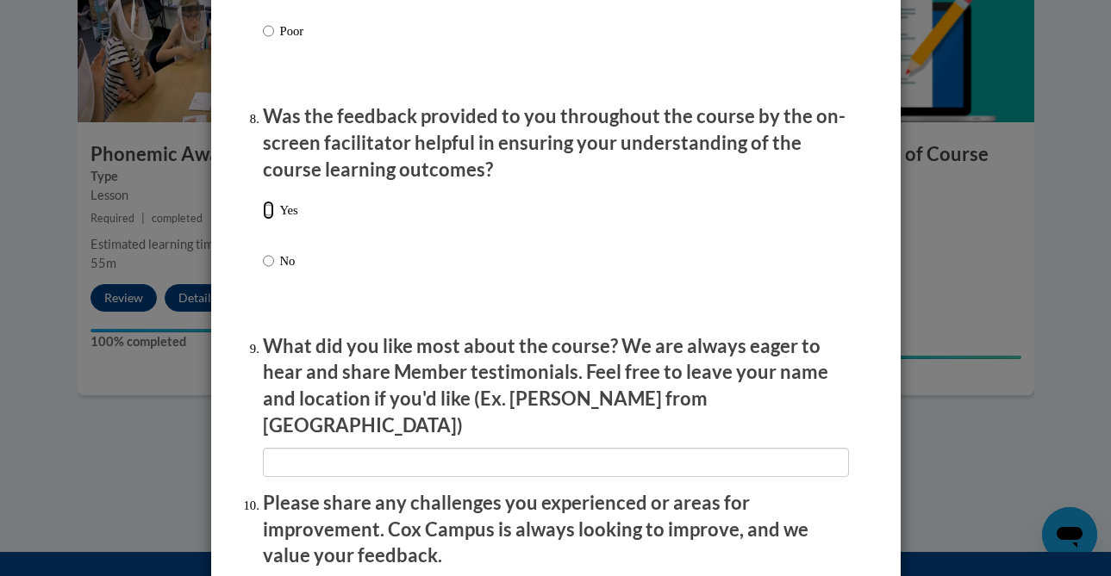
click at [270, 220] on input "Yes" at bounding box center [268, 210] width 11 height 19
radio input "true"
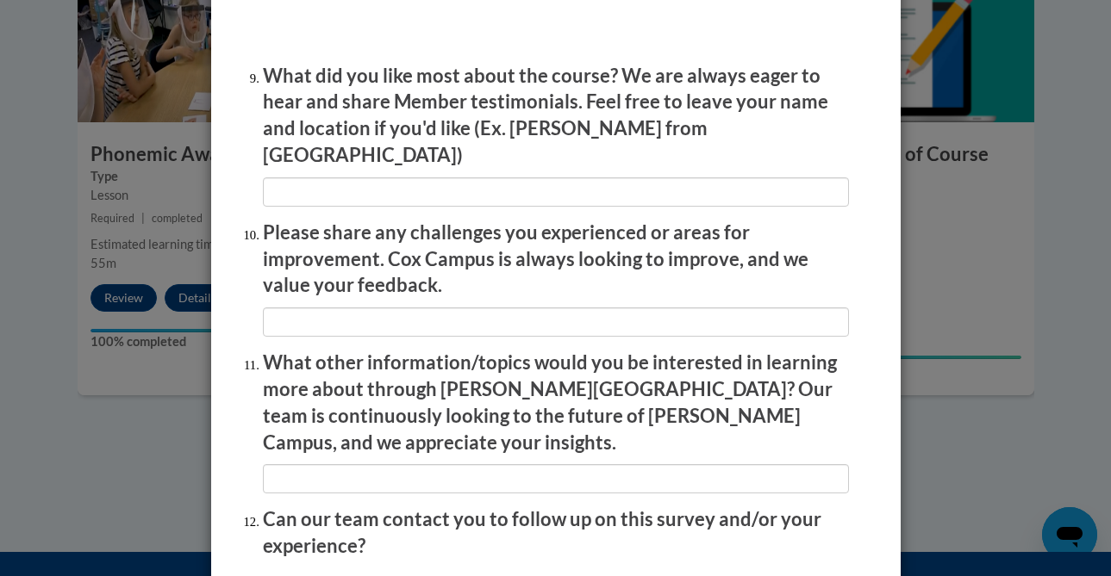
scroll to position [3008, 0]
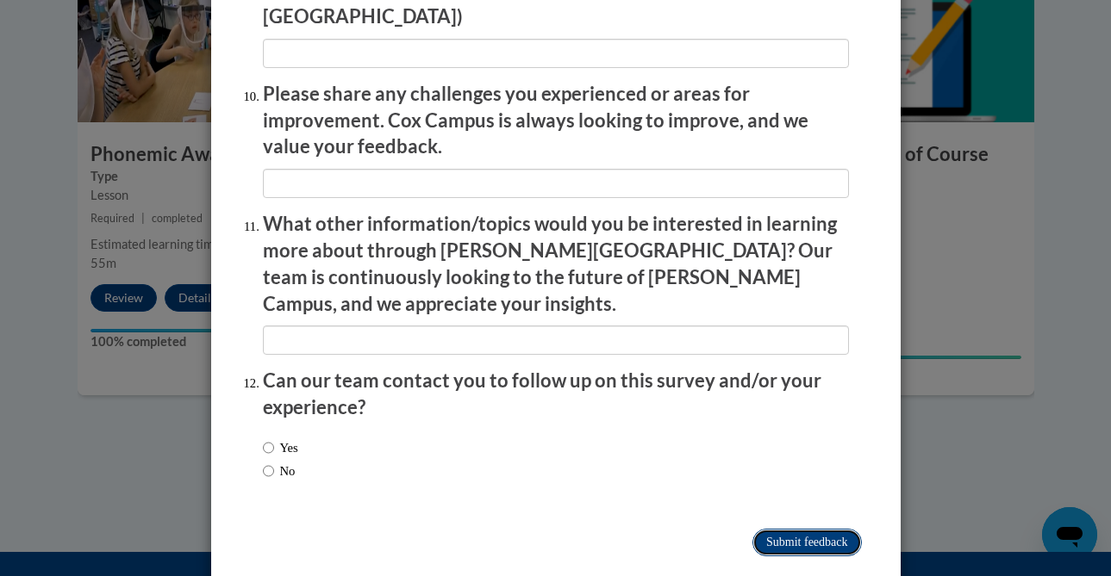
click at [799, 529] on input "Submit feedback" at bounding box center [806, 543] width 109 height 28
